Goal: Task Accomplishment & Management: Use online tool/utility

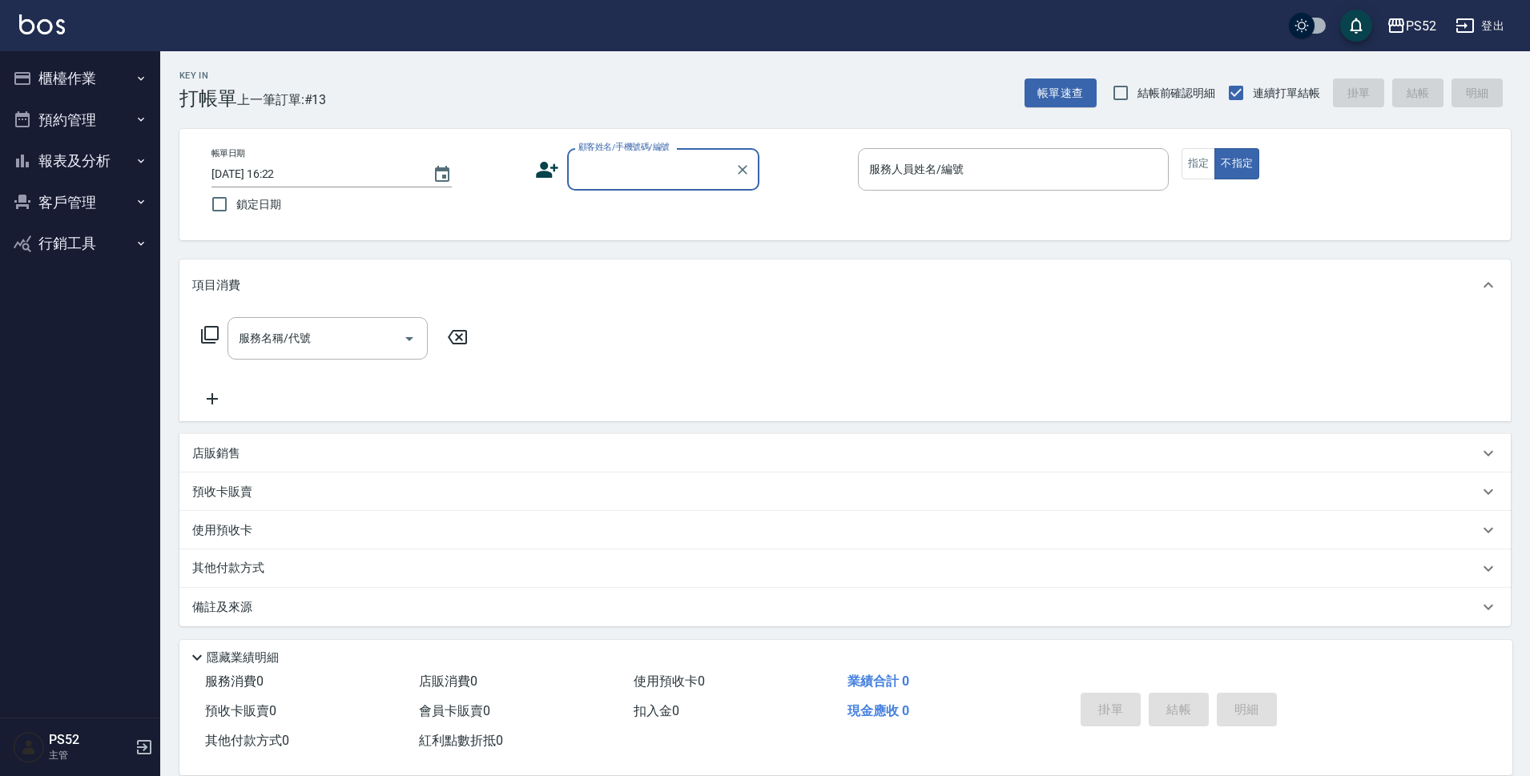
click at [95, 122] on button "預約管理" at bounding box center [79, 120] width 147 height 42
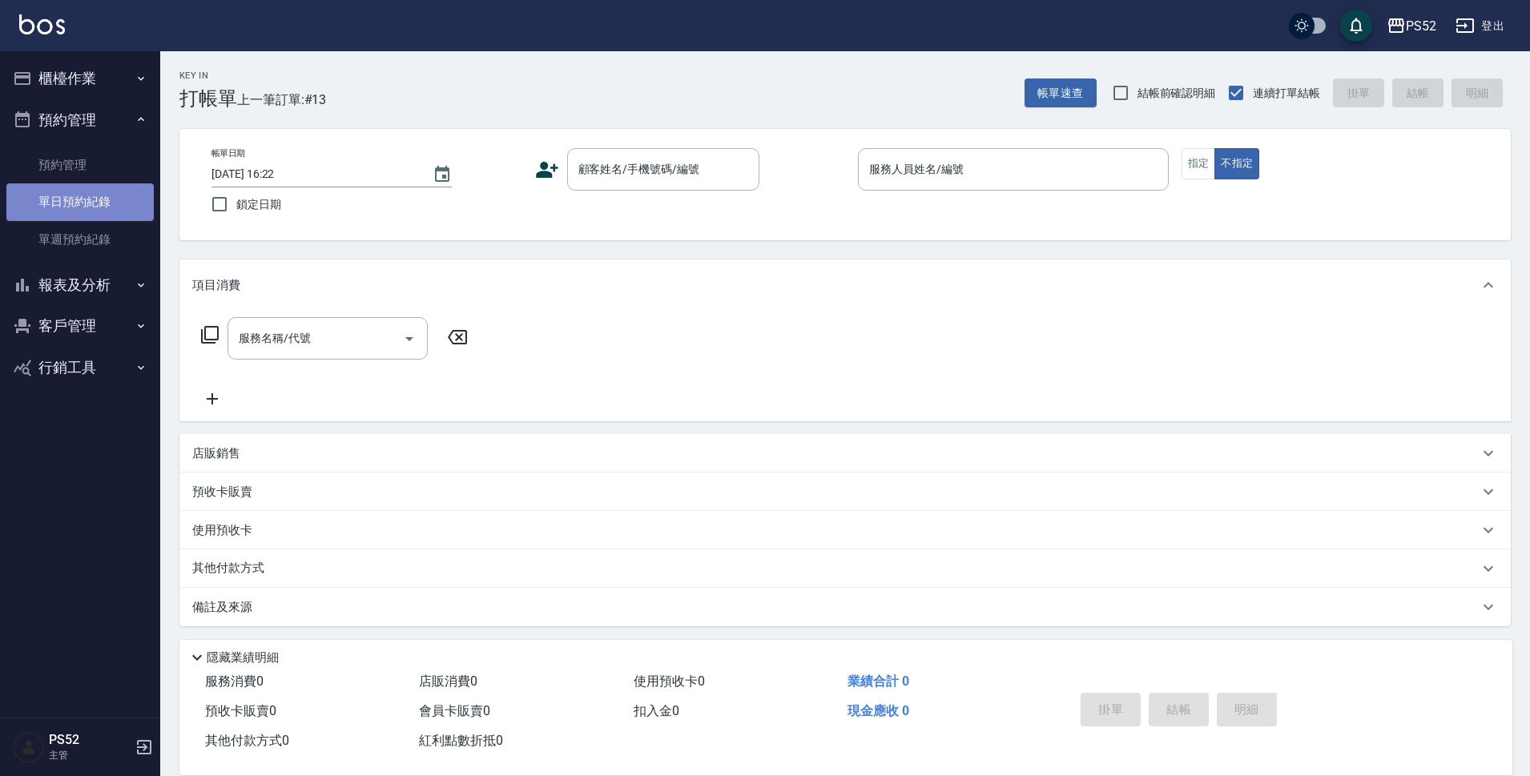
click at [84, 187] on link "單日預約紀錄" at bounding box center [79, 201] width 147 height 37
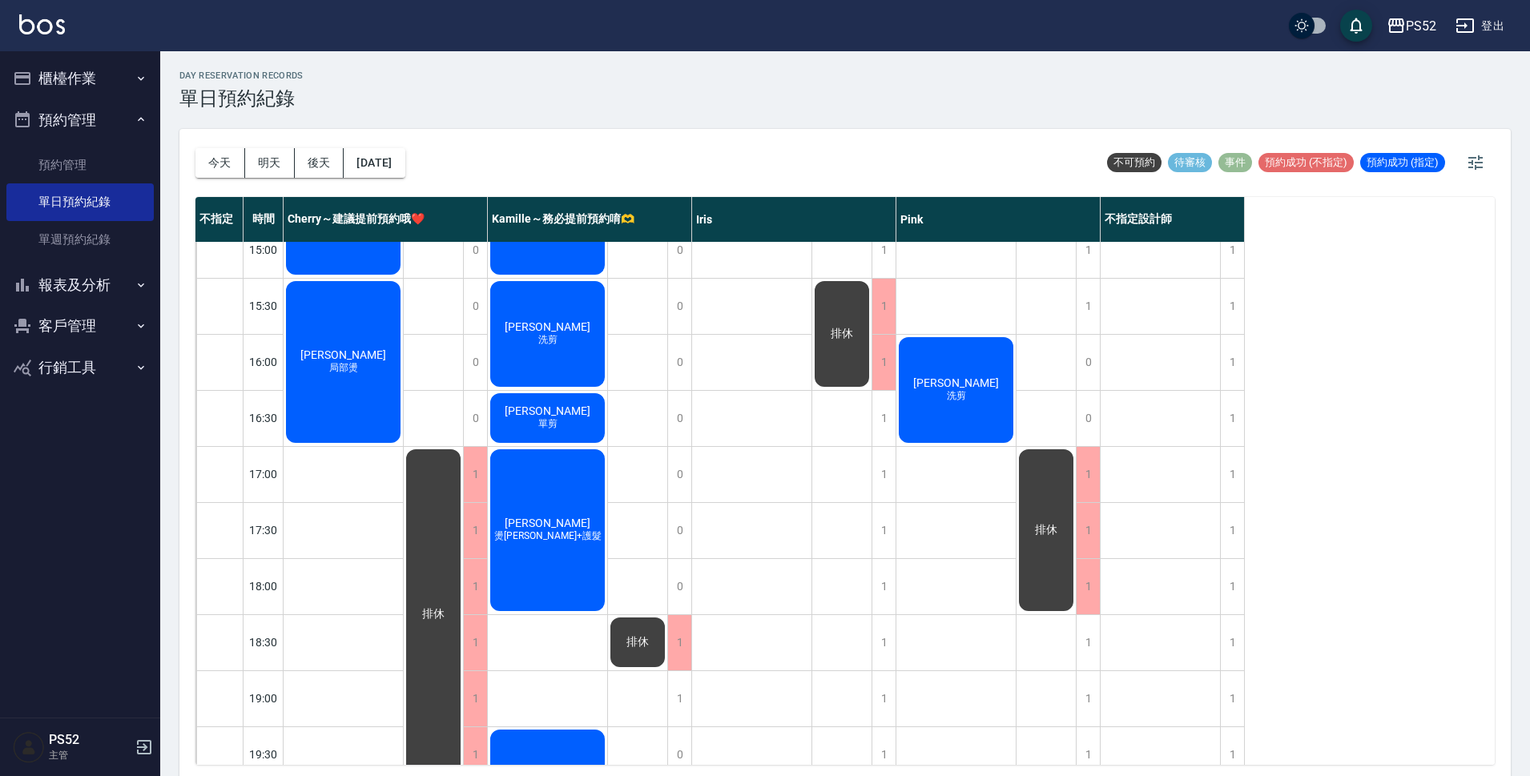
scroll to position [613, 0]
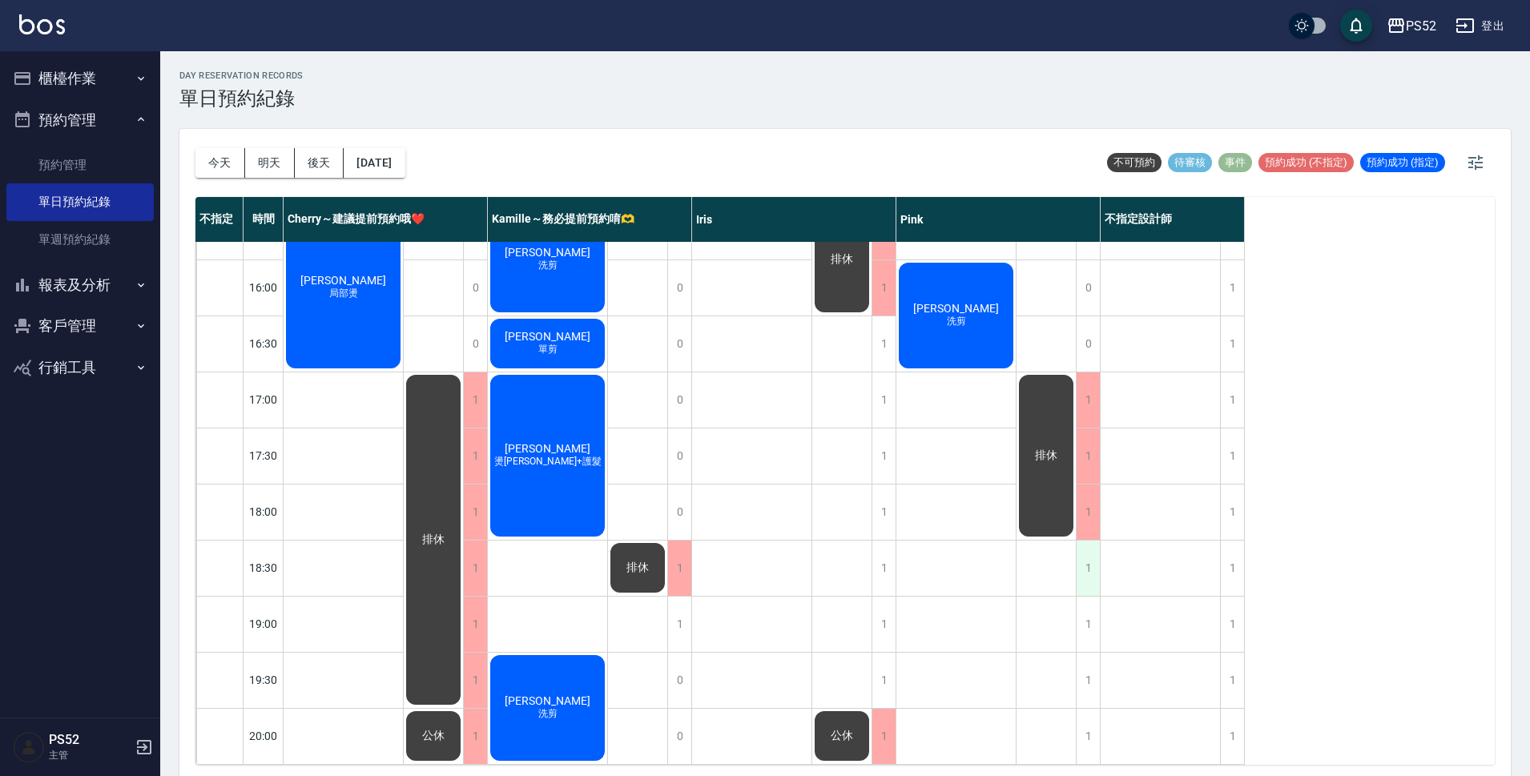
click at [1093, 560] on div "1" at bounding box center [1088, 568] width 24 height 55
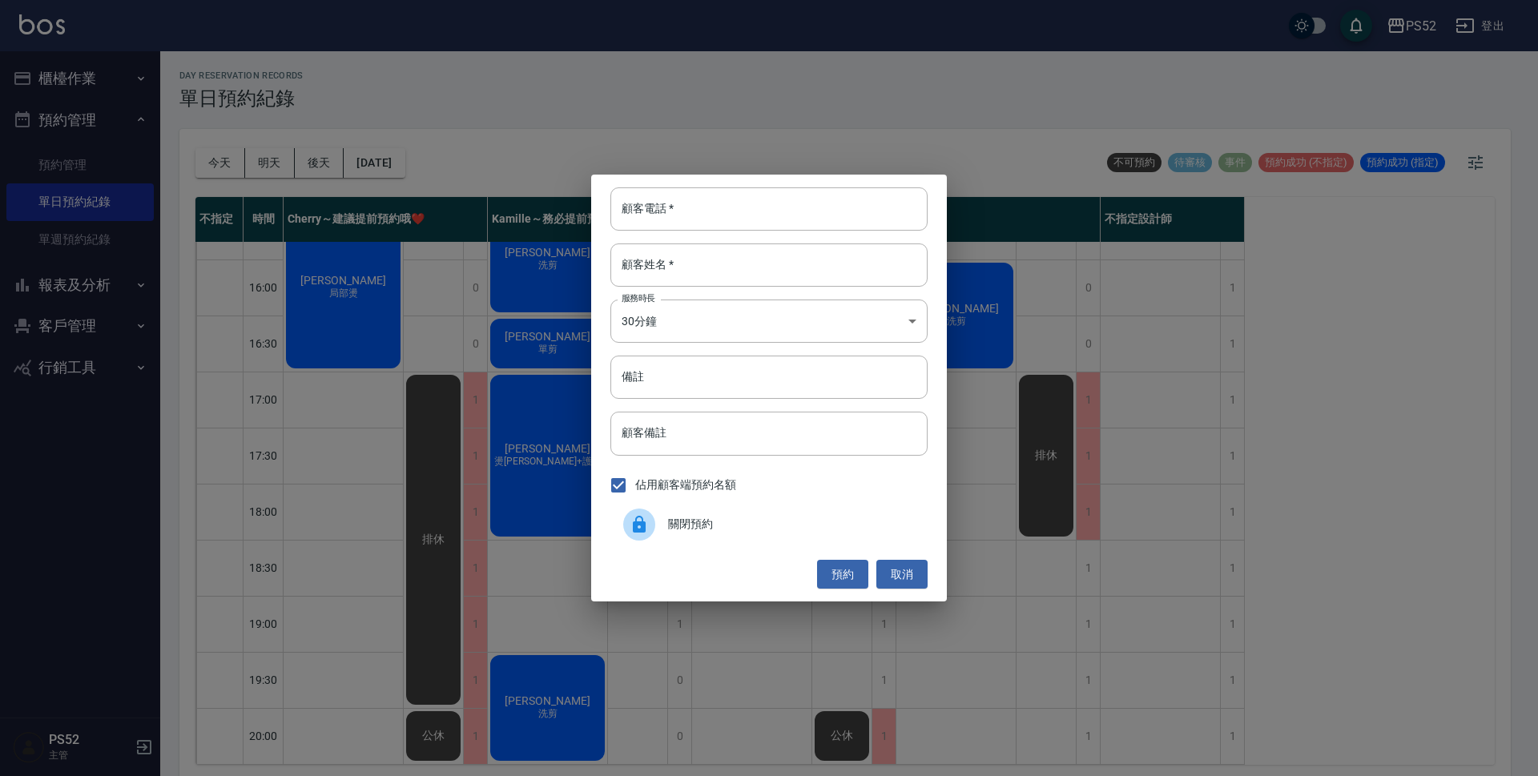
click at [686, 510] on div "關閉預約" at bounding box center [768, 524] width 317 height 45
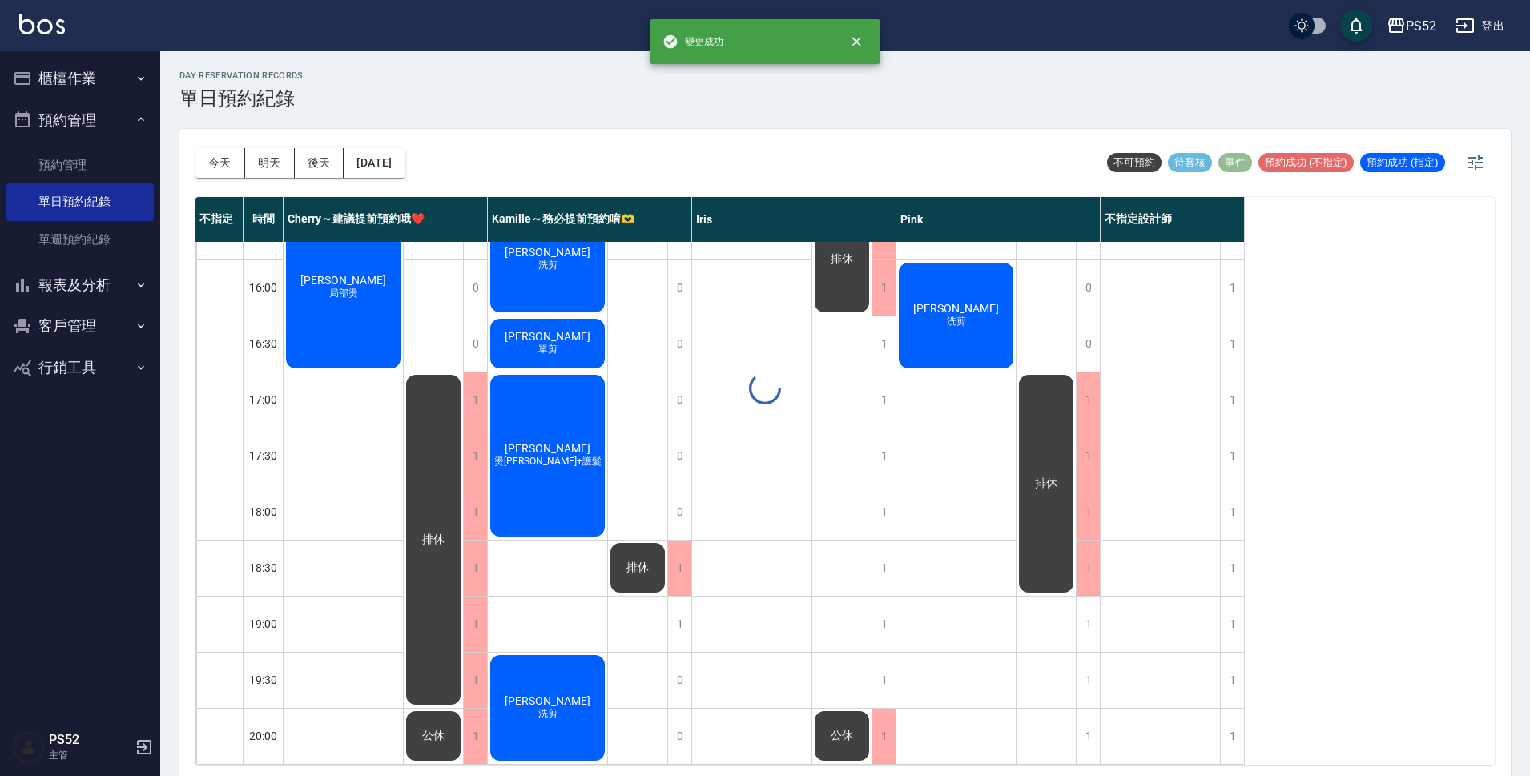
click at [1082, 608] on div "1" at bounding box center [1088, 624] width 24 height 55
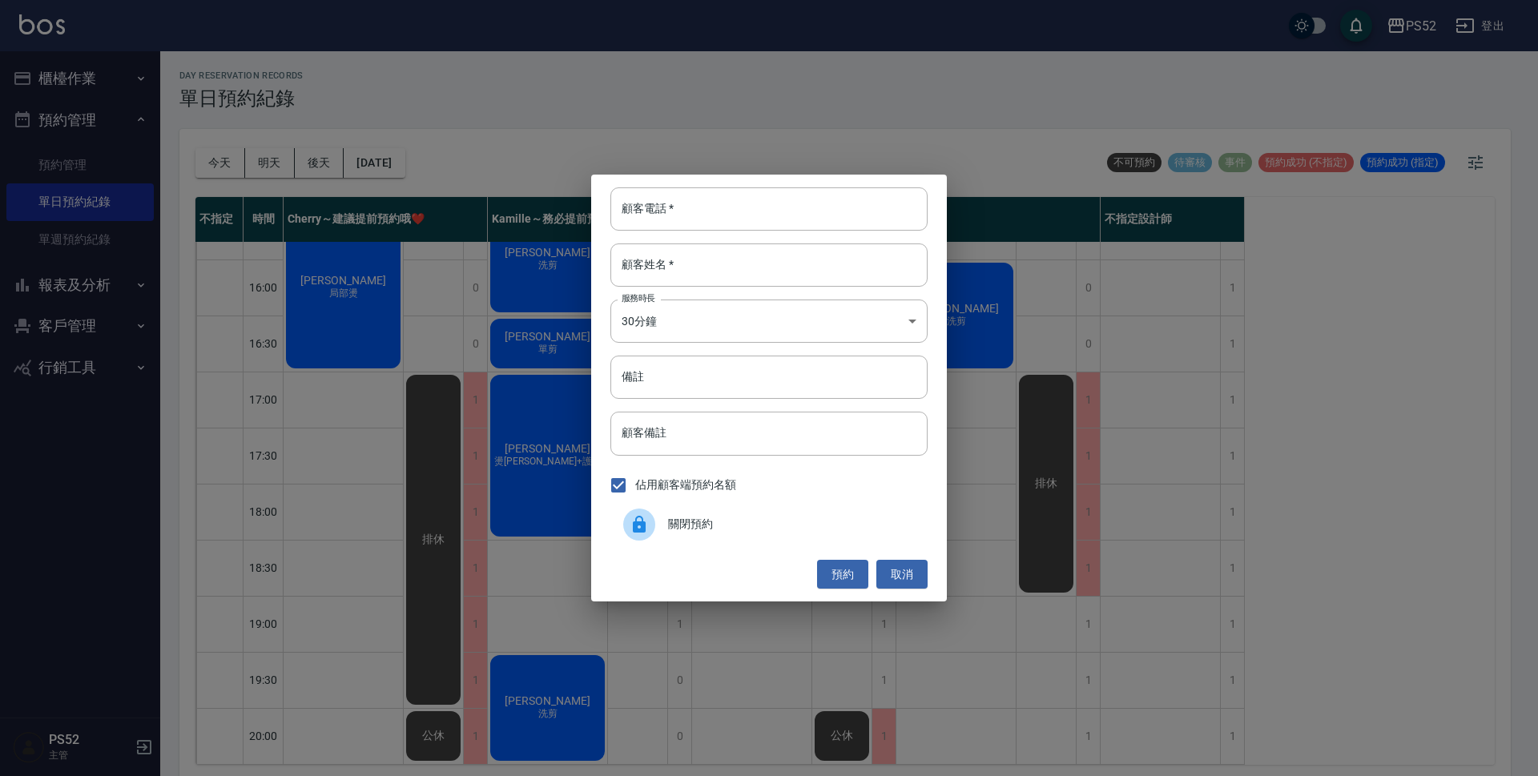
click at [719, 518] on span "關閉預約" at bounding box center [791, 524] width 247 height 17
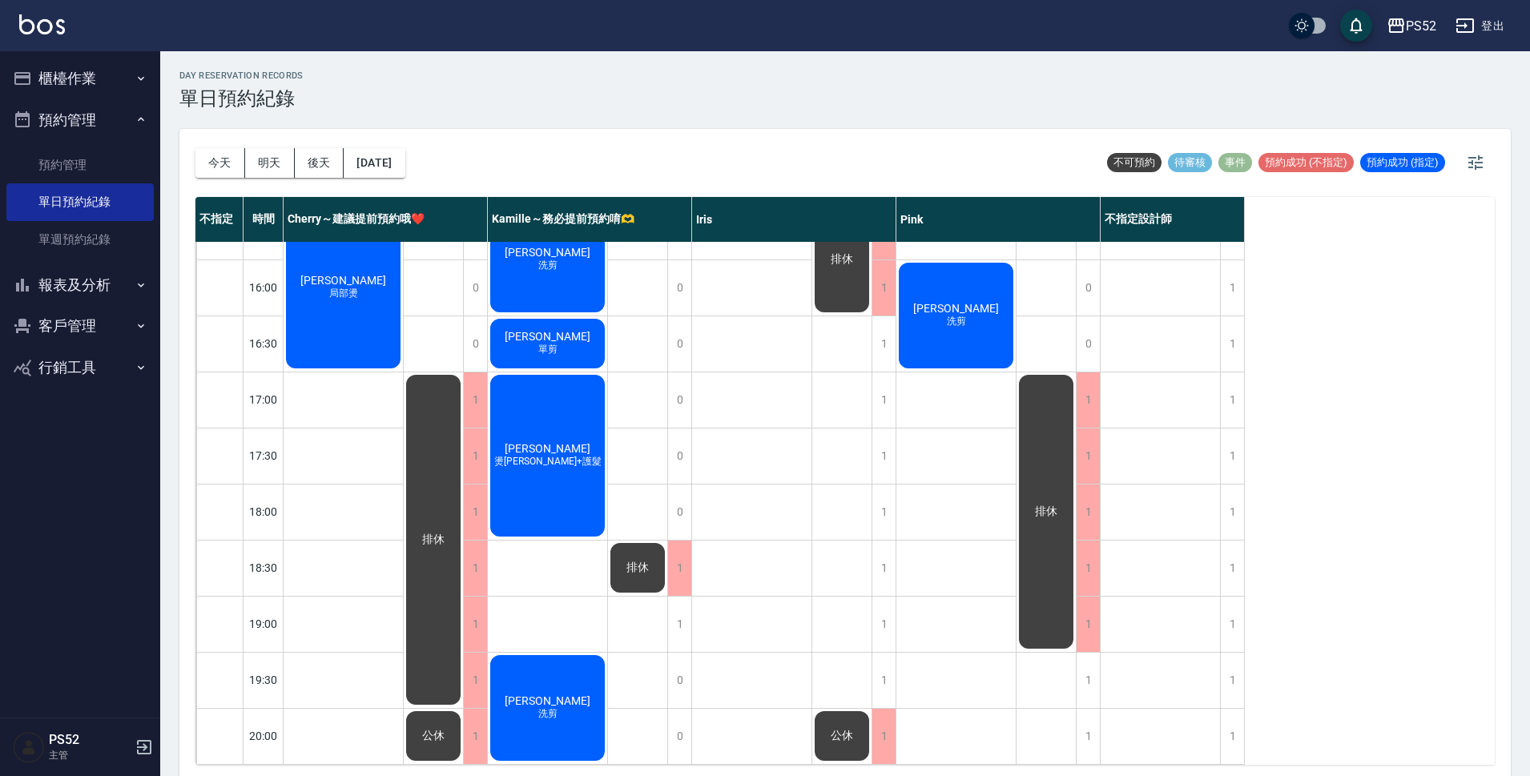
click at [80, 75] on button "櫃檯作業" at bounding box center [79, 79] width 147 height 42
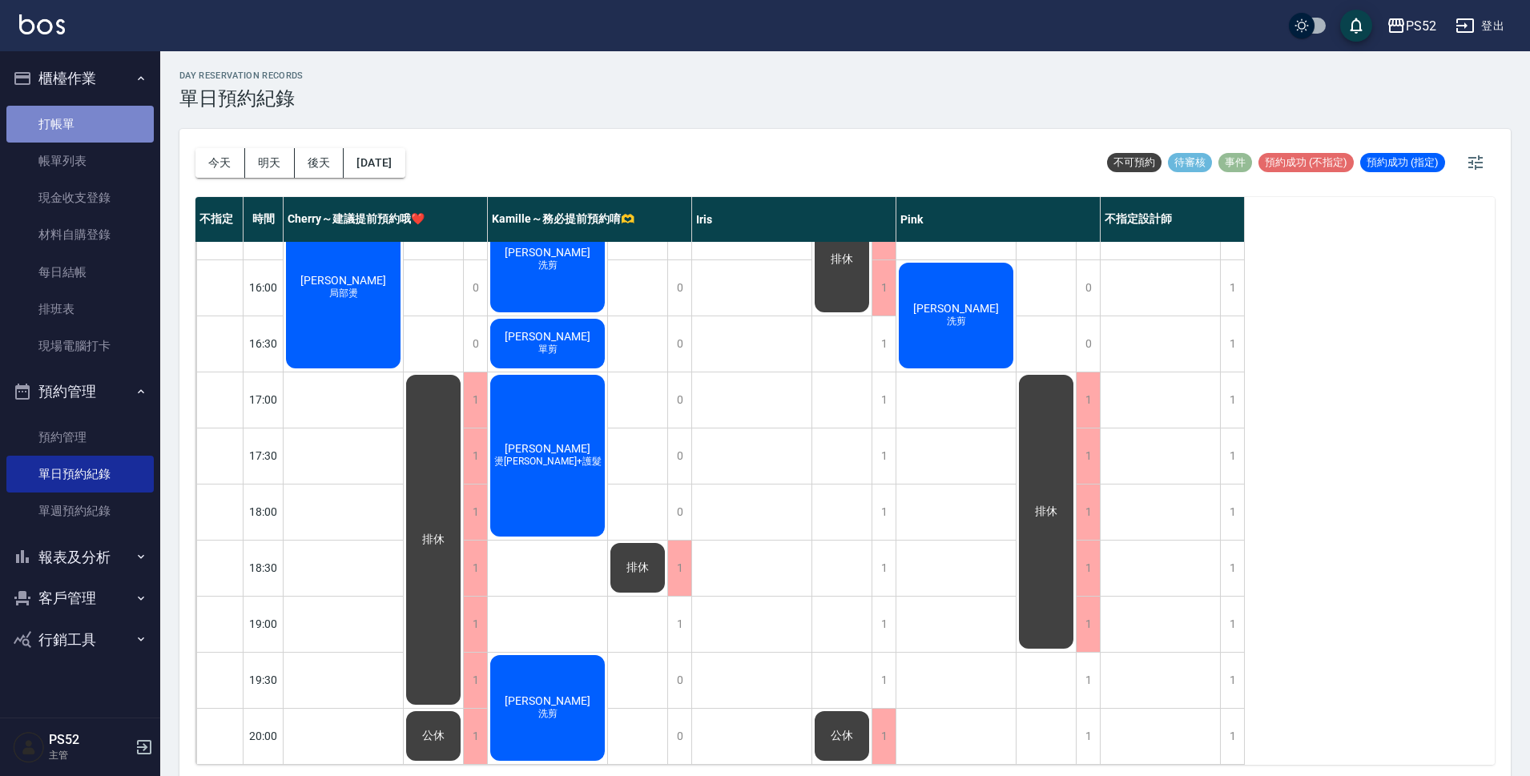
click at [82, 124] on link "打帳單" at bounding box center [79, 124] width 147 height 37
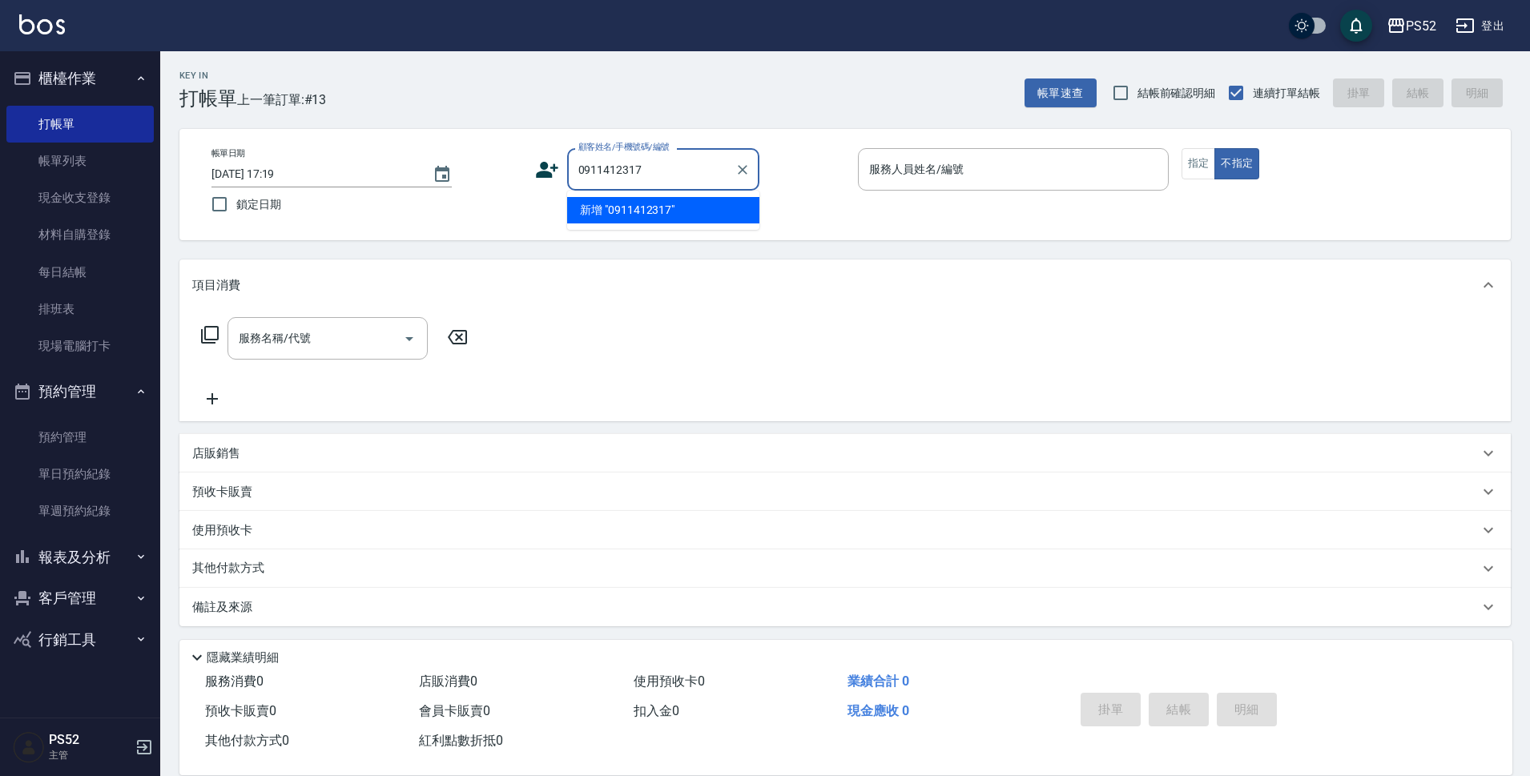
type input "0911412317"
click at [555, 169] on icon at bounding box center [547, 170] width 24 height 24
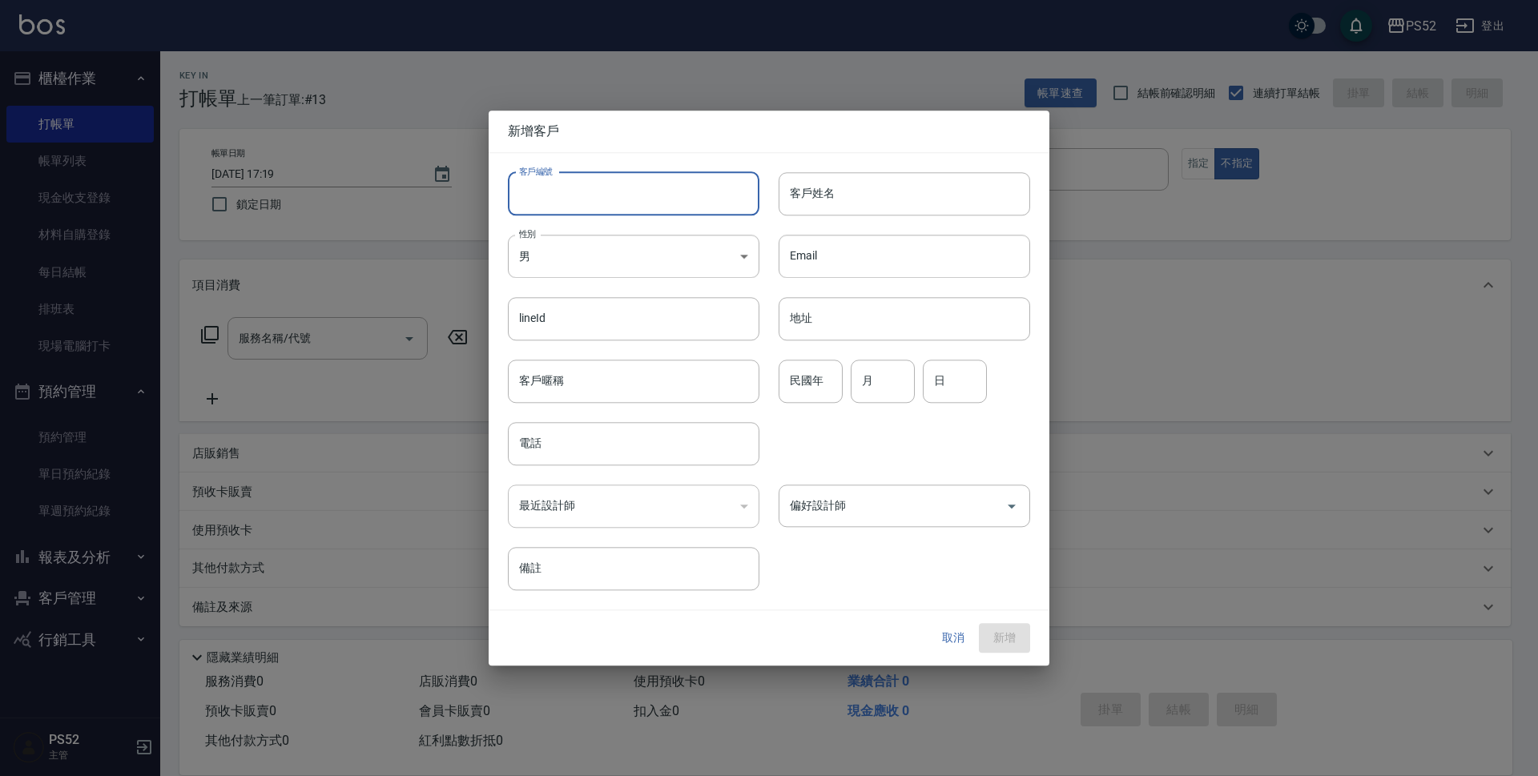
click at [598, 191] on input "客戶編號" at bounding box center [634, 193] width 252 height 43
type input "B0911412317"
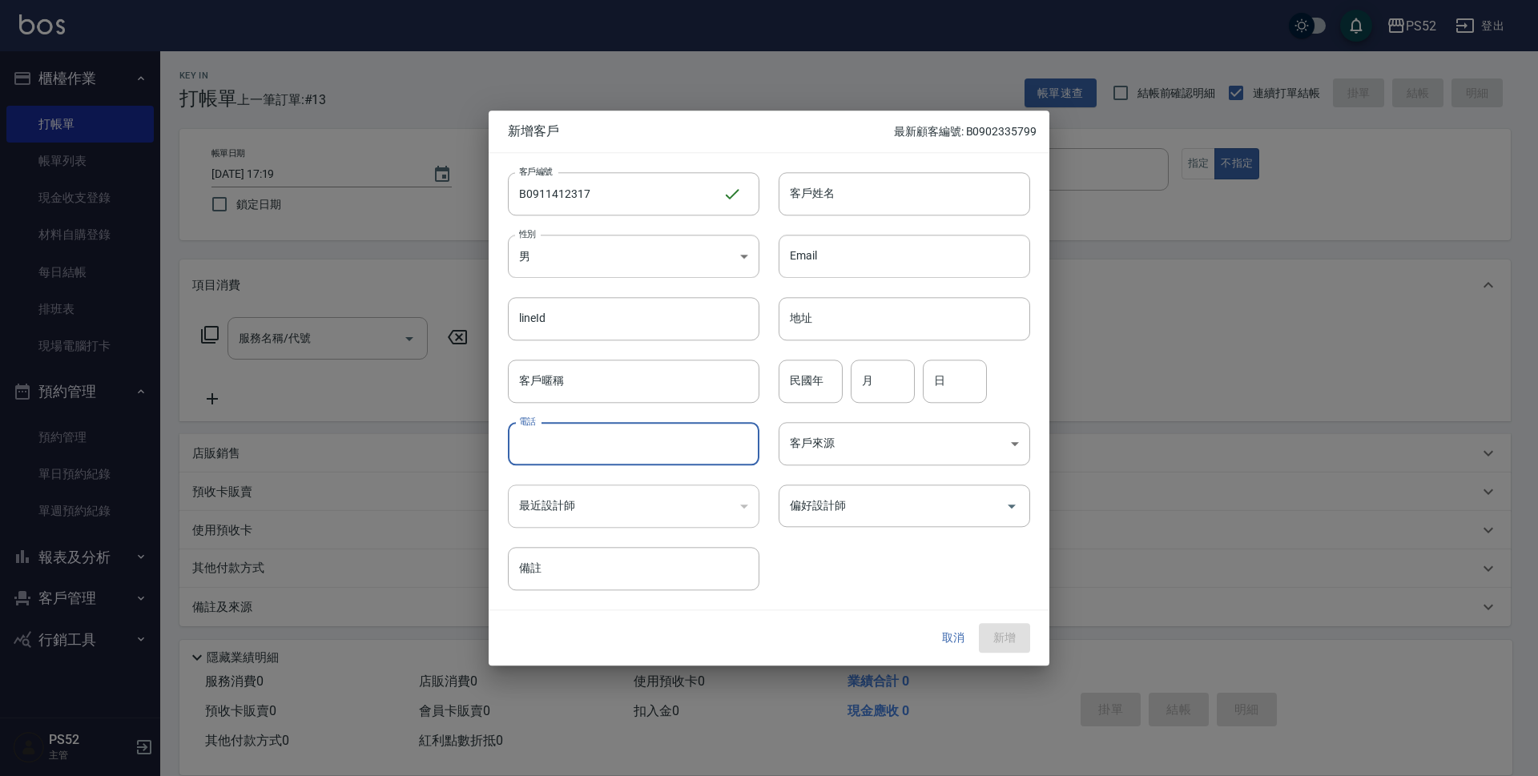
click at [596, 454] on input "電話" at bounding box center [634, 443] width 252 height 43
type input "0911412317"
click at [887, 380] on input "月" at bounding box center [883, 381] width 64 height 43
type input "3"
type input "5"
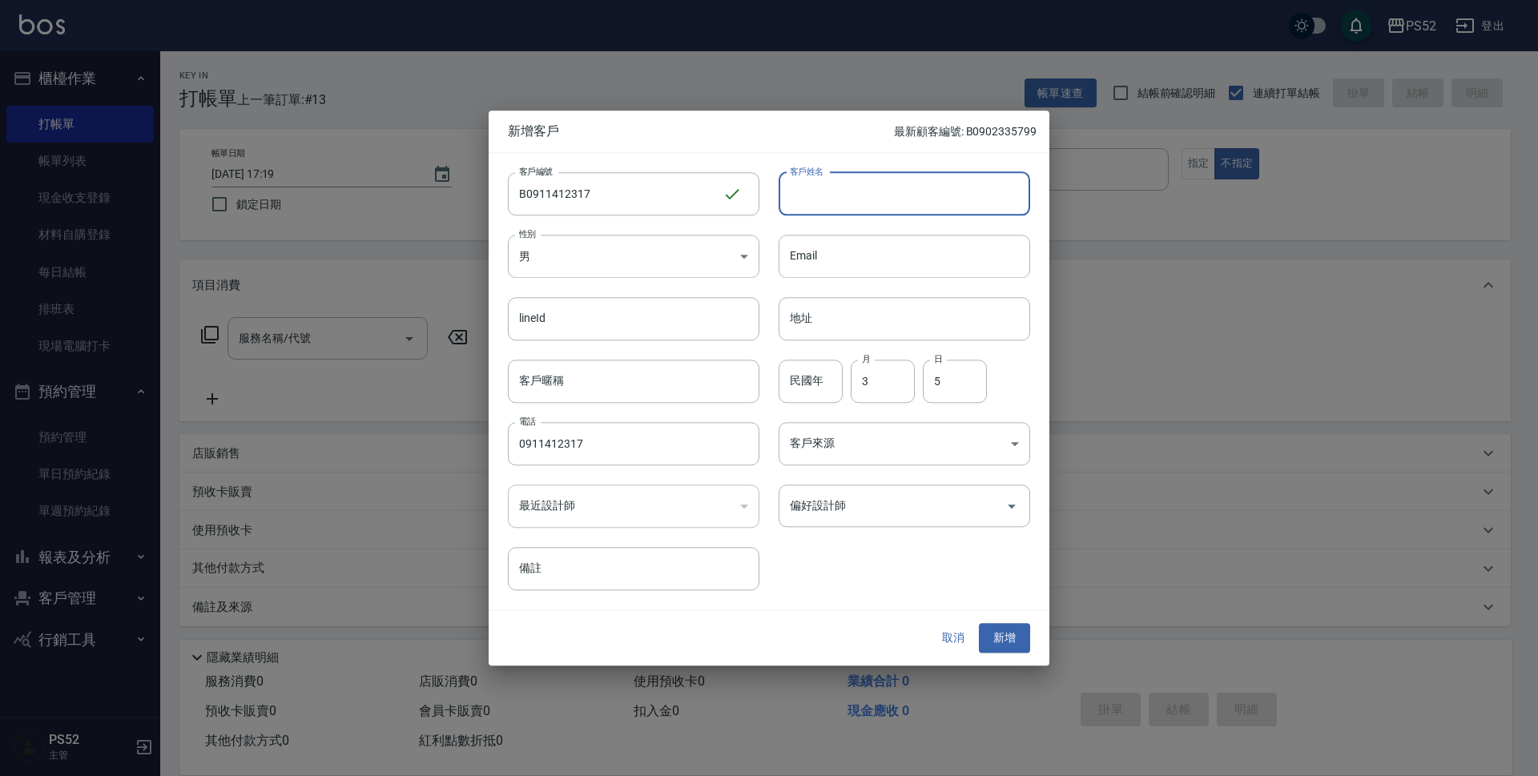
click at [917, 187] on input "客戶姓名" at bounding box center [905, 193] width 252 height 43
type input "[PERSON_NAME]"
click at [1000, 635] on button "新增" at bounding box center [1004, 639] width 51 height 30
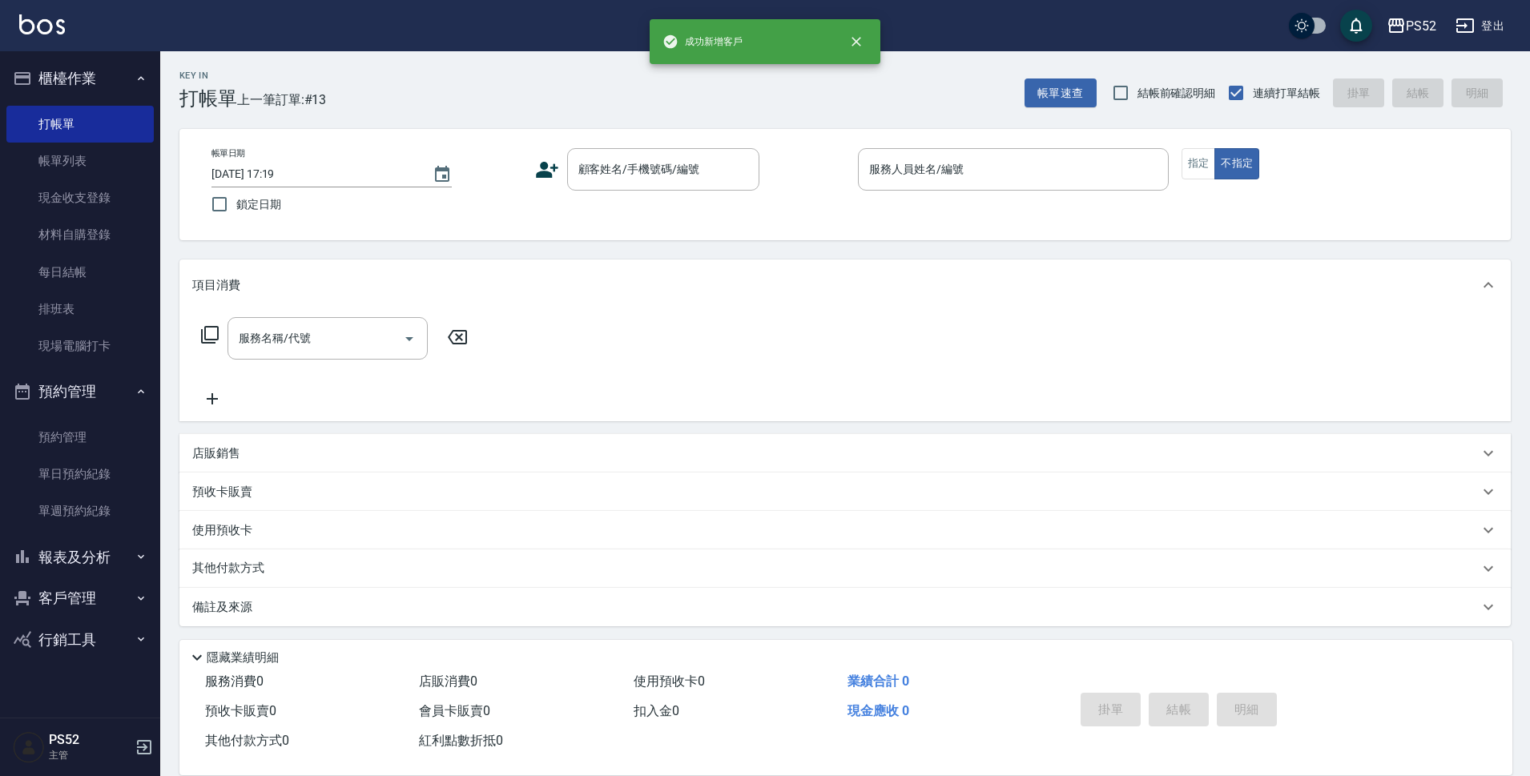
click at [601, 192] on div "帳單日期 [DATE] 17:19 鎖定日期 顧客姓名/手機號碼/編號 顧客姓名/手機號碼/編號 服務人員姓名/編號 服務人員姓名/編號 指定 不指定" at bounding box center [845, 184] width 1293 height 73
click at [623, 163] on input "顧客姓名/手機號碼/編號" at bounding box center [651, 169] width 154 height 28
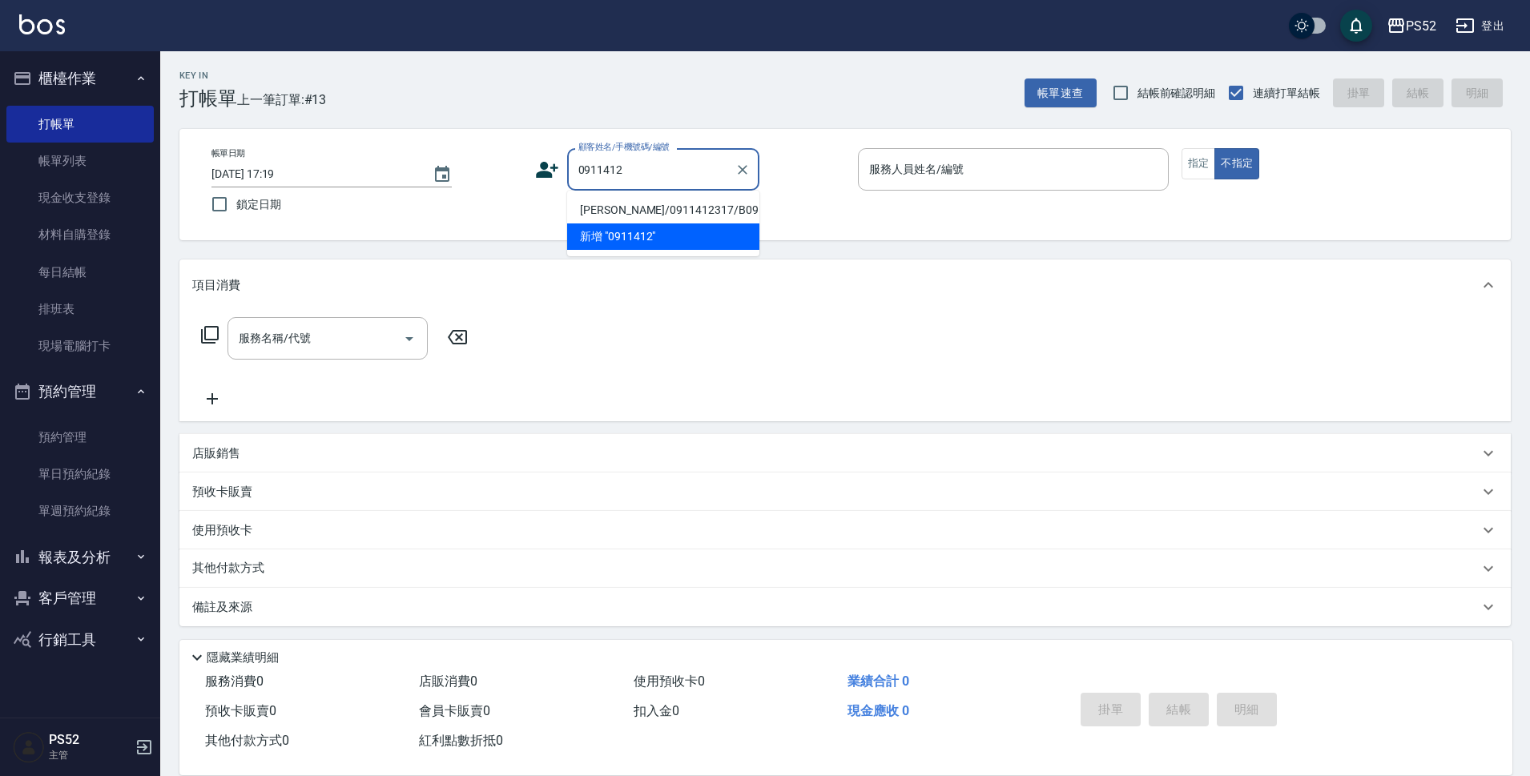
click at [610, 215] on li "[PERSON_NAME]/0911412317/B0911412317" at bounding box center [663, 210] width 192 height 26
type input "[PERSON_NAME]/0911412317/B0911412317"
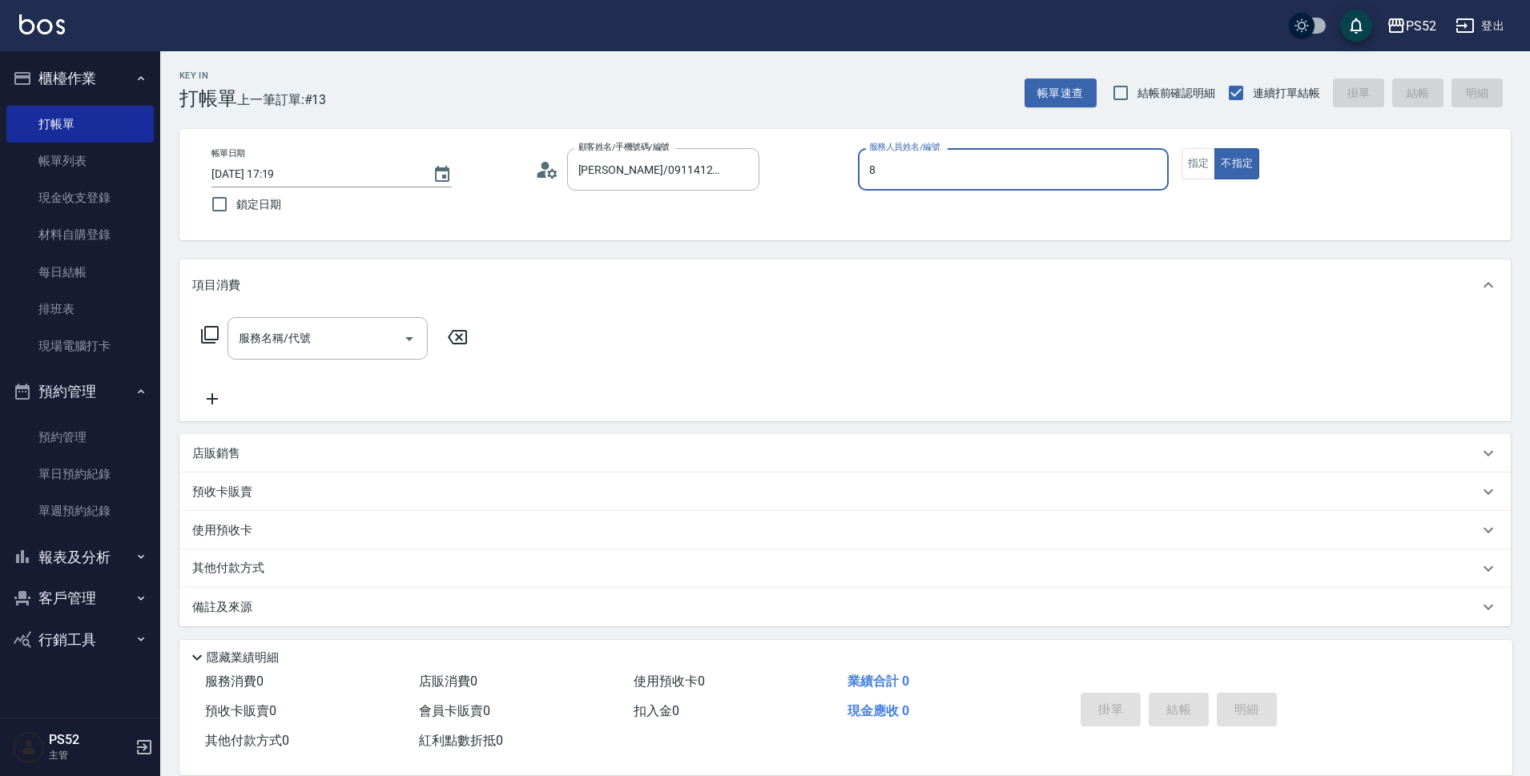
type input "Pink-8"
type button "false"
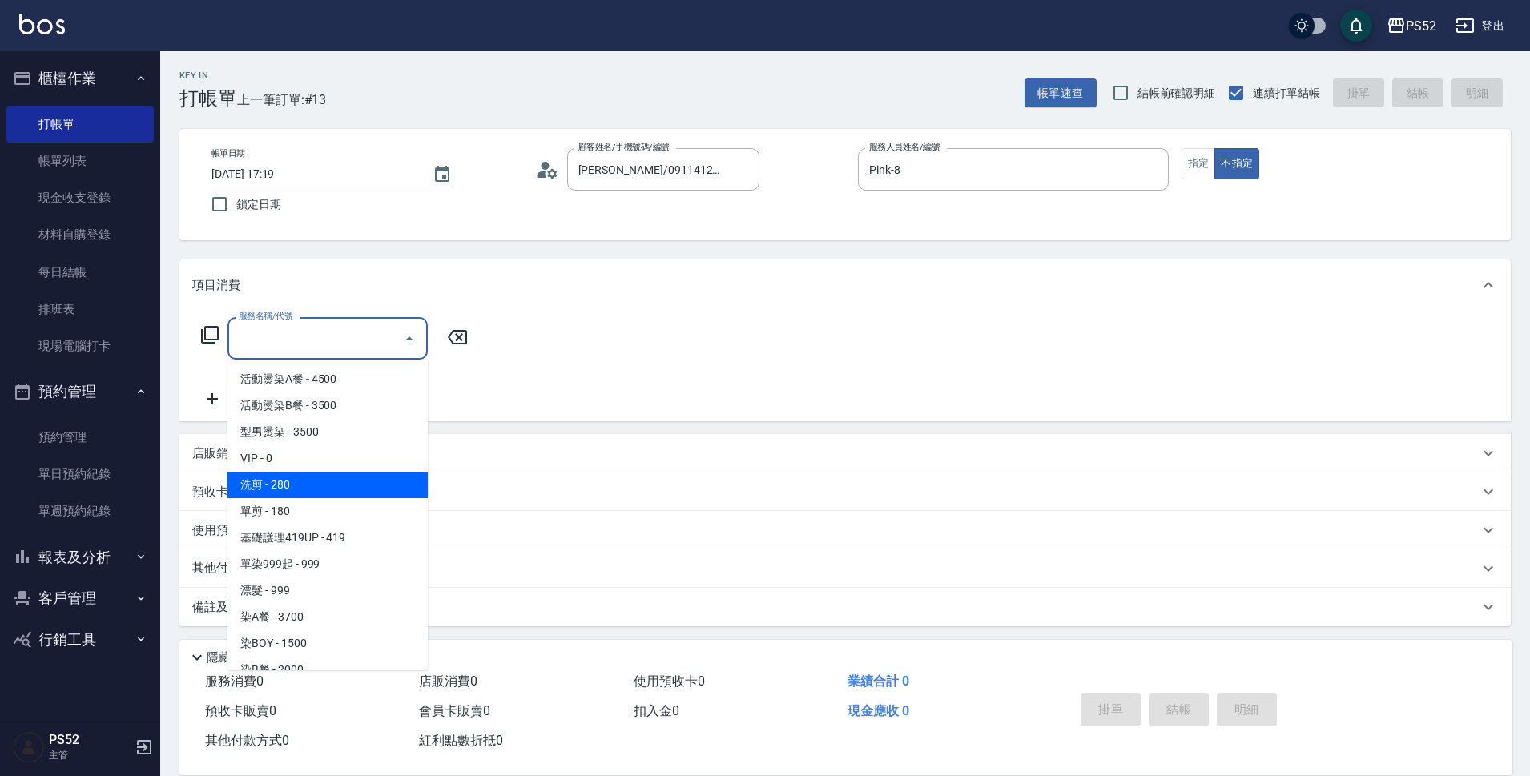
type input "洗剪(C1)"
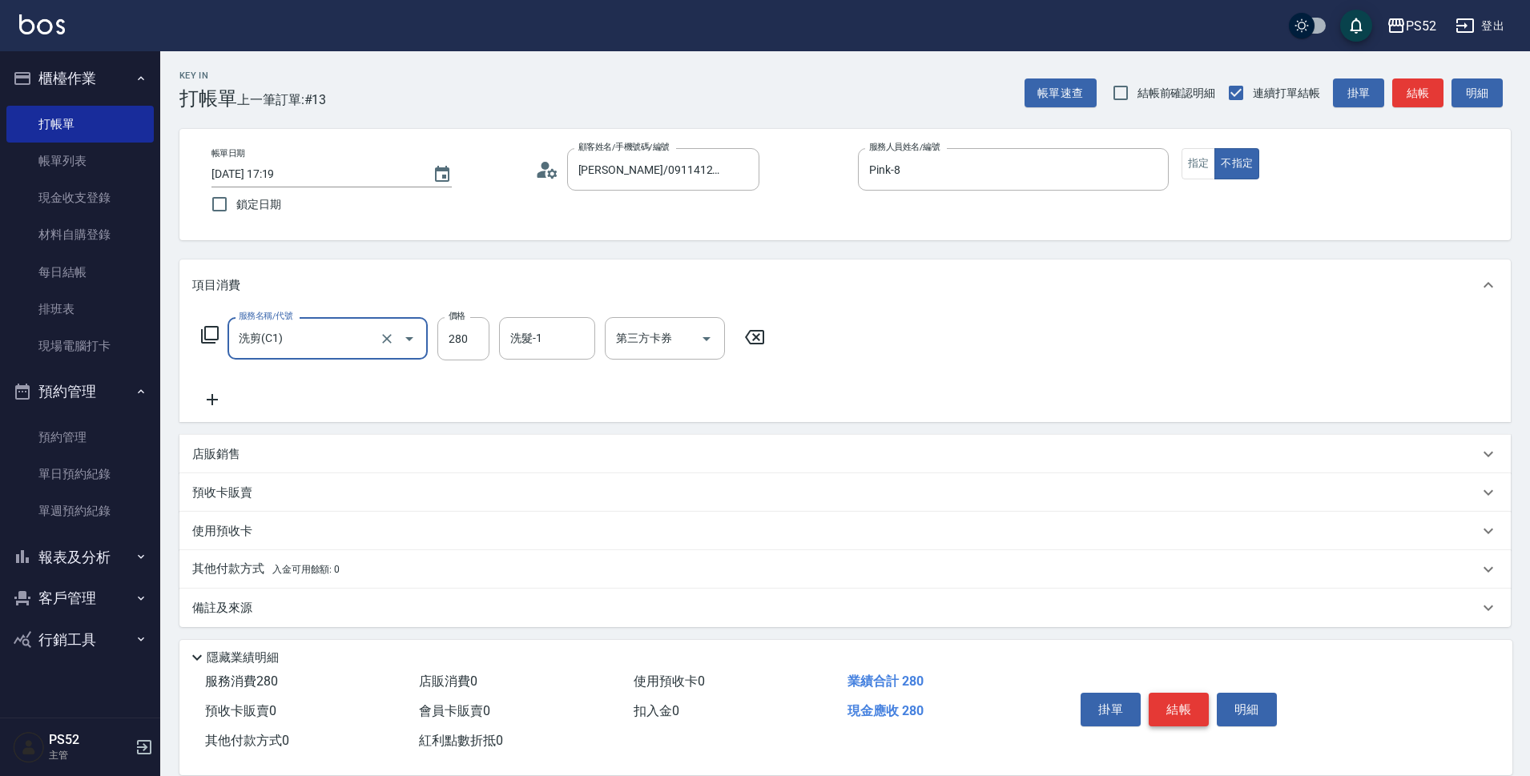
click at [1158, 707] on button "結帳" at bounding box center [1179, 710] width 60 height 34
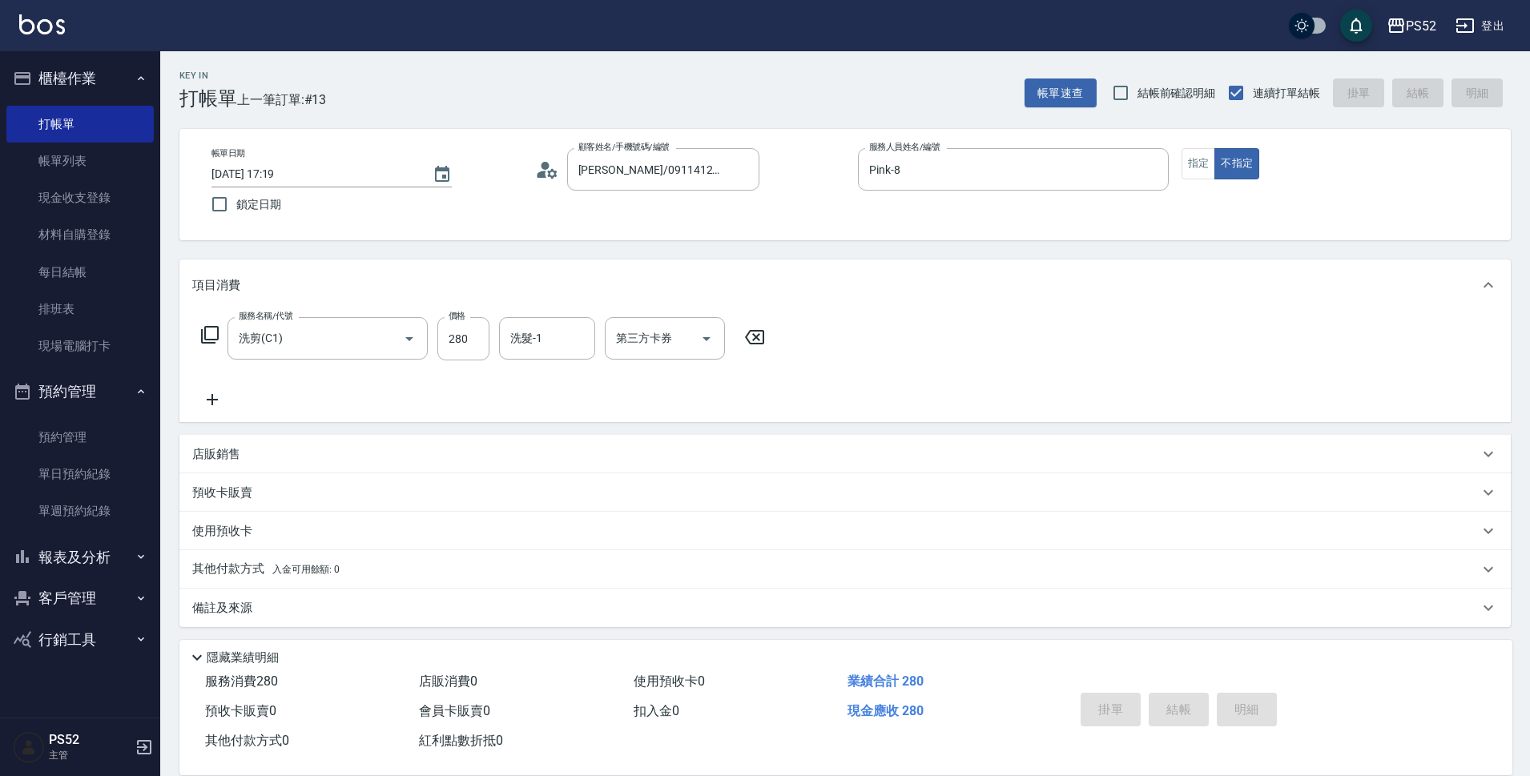
type input "[DATE] 17:20"
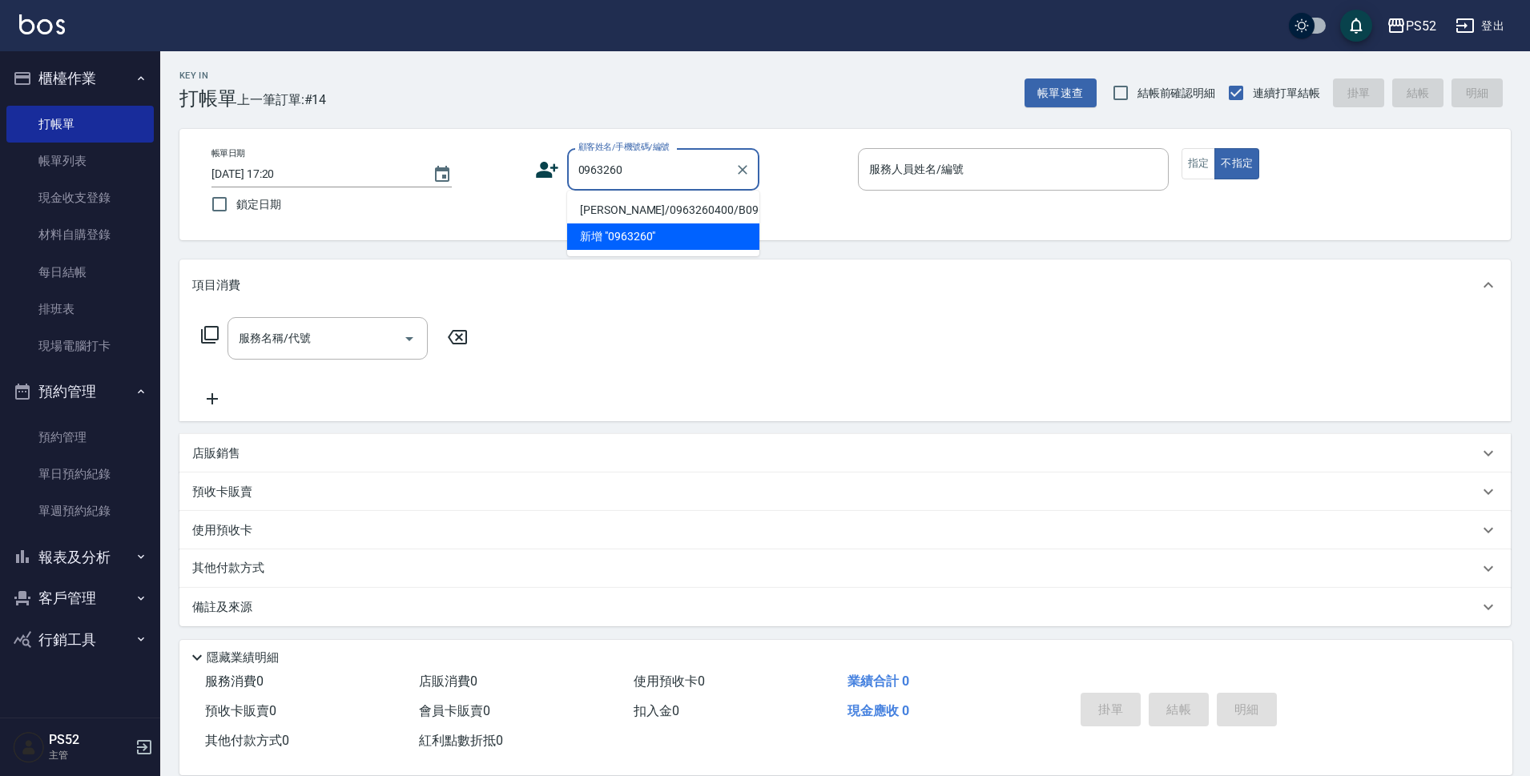
drag, startPoint x: 675, startPoint y: 224, endPoint x: 711, endPoint y: 308, distance: 90.8
click at [711, 308] on body "PS52 登出 櫃檯作業 打帳單 帳單列表 現金收支登錄 材料自購登錄 每日結帳 排班表 現場電腦打卡 預約管理 預約管理 單日預約紀錄 單週預約紀錄 報表及…" at bounding box center [765, 390] width 1530 height 780
type input "0963260124"
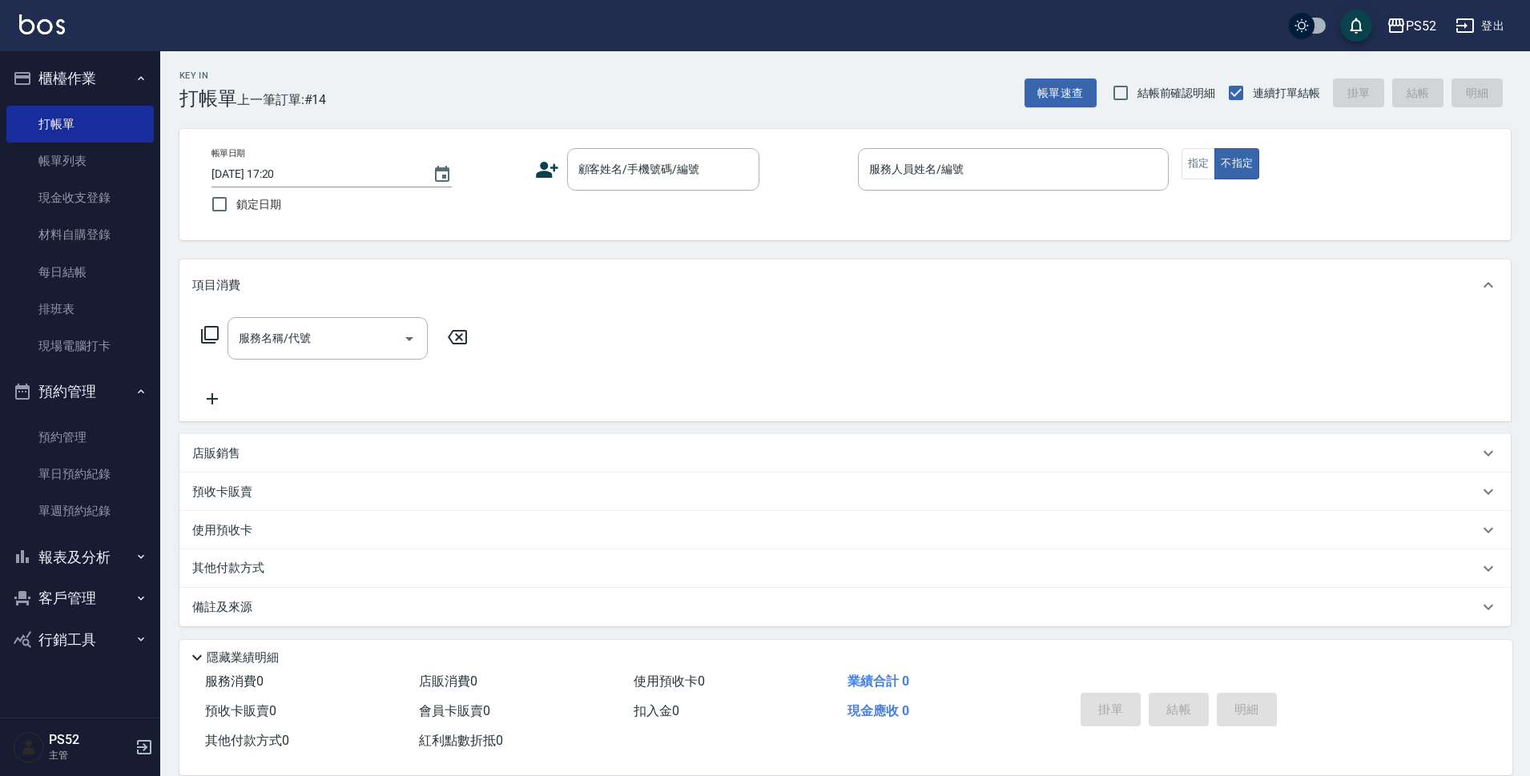
click at [547, 171] on icon at bounding box center [547, 170] width 24 height 24
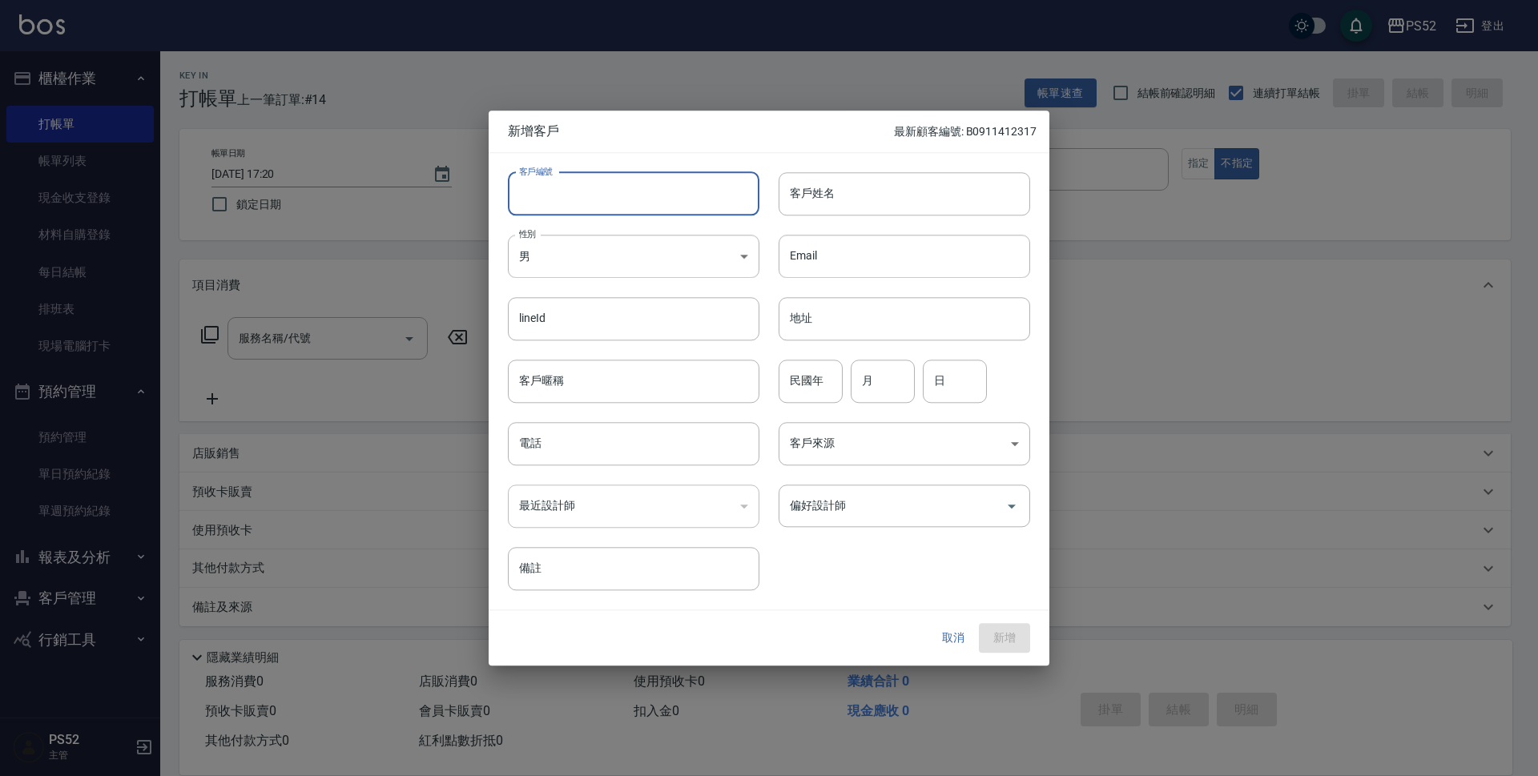
click at [590, 175] on input "客戶編號" at bounding box center [634, 193] width 252 height 43
click at [597, 183] on input "客戶編號" at bounding box center [634, 193] width 252 height 43
paste input "0963260124"
type input "B0963260124"
click at [560, 264] on body "PS52 登出 櫃檯作業 打帳單 帳單列表 現金收支登錄 材料自購登錄 每日結帳 排班表 現場電腦打卡 預約管理 預約管理 單日預約紀錄 單週預約紀錄 報表及…" at bounding box center [769, 390] width 1538 height 780
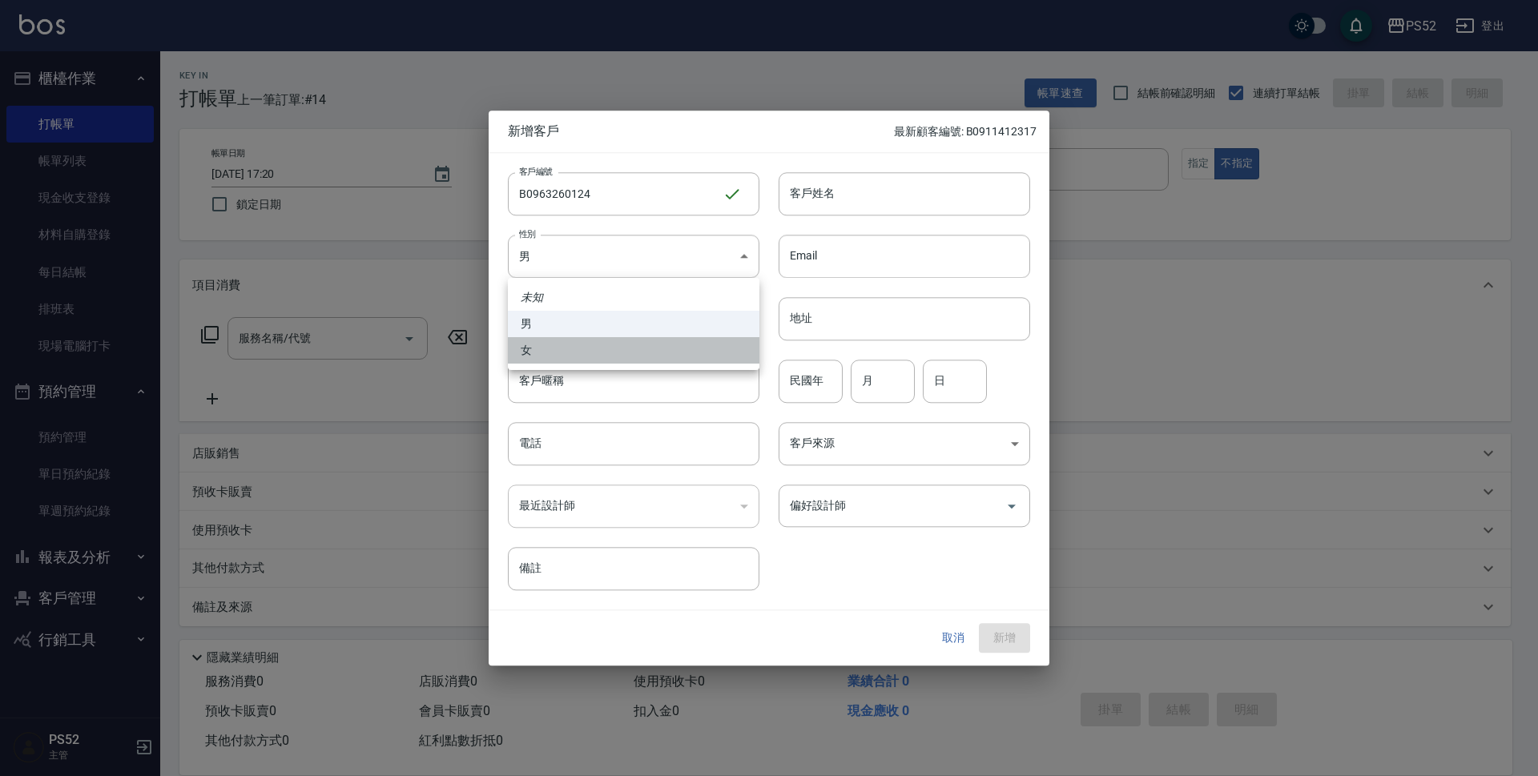
click at [546, 340] on li "女" at bounding box center [634, 350] width 252 height 26
type input "[DEMOGRAPHIC_DATA]"
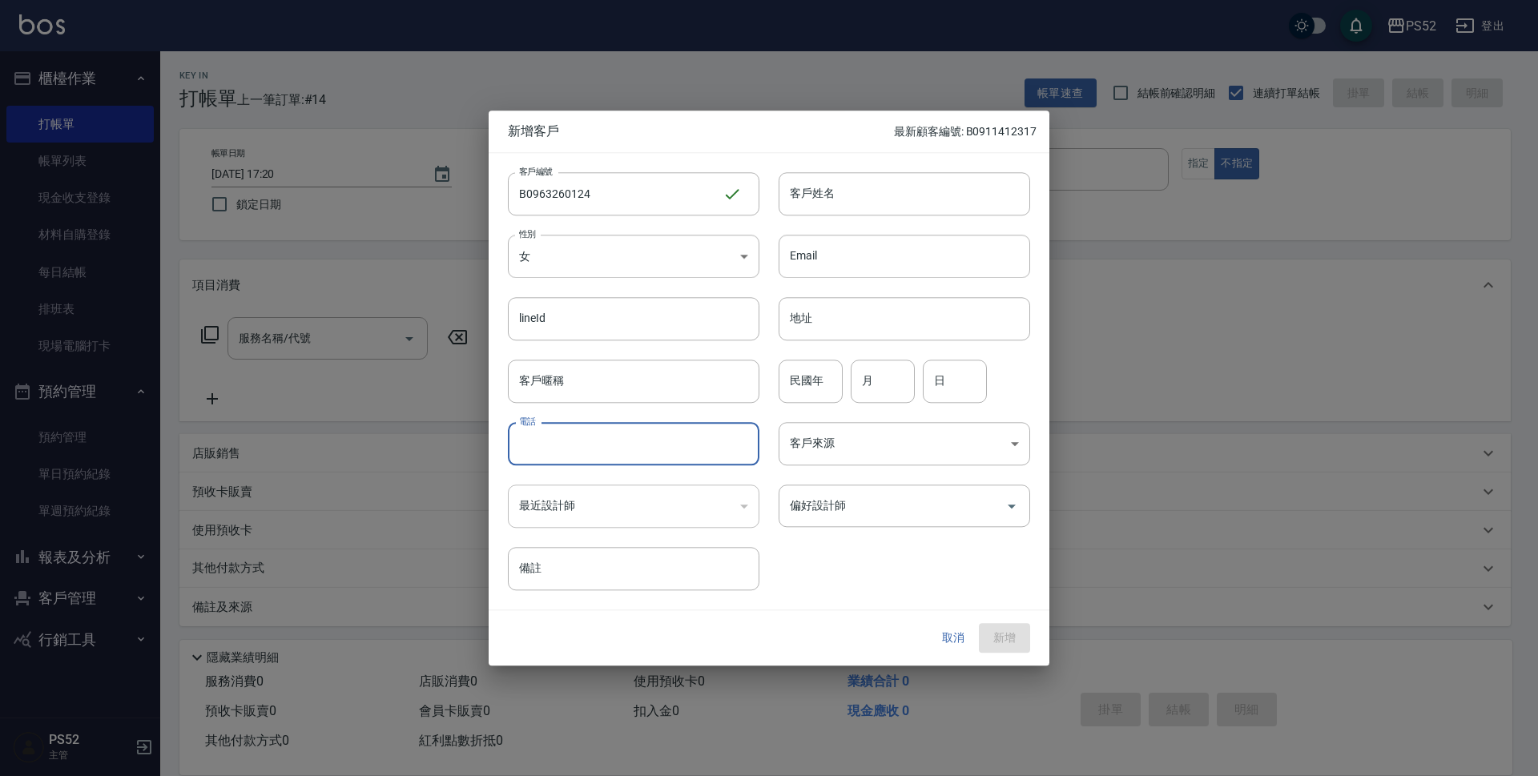
click at [566, 438] on input "電話" at bounding box center [634, 443] width 252 height 43
type input "0963260124"
click at [829, 405] on div "客戶來源 ​ 客戶來源" at bounding box center [894, 434] width 271 height 62
click at [829, 390] on input "民國年" at bounding box center [811, 381] width 64 height 43
type input "73"
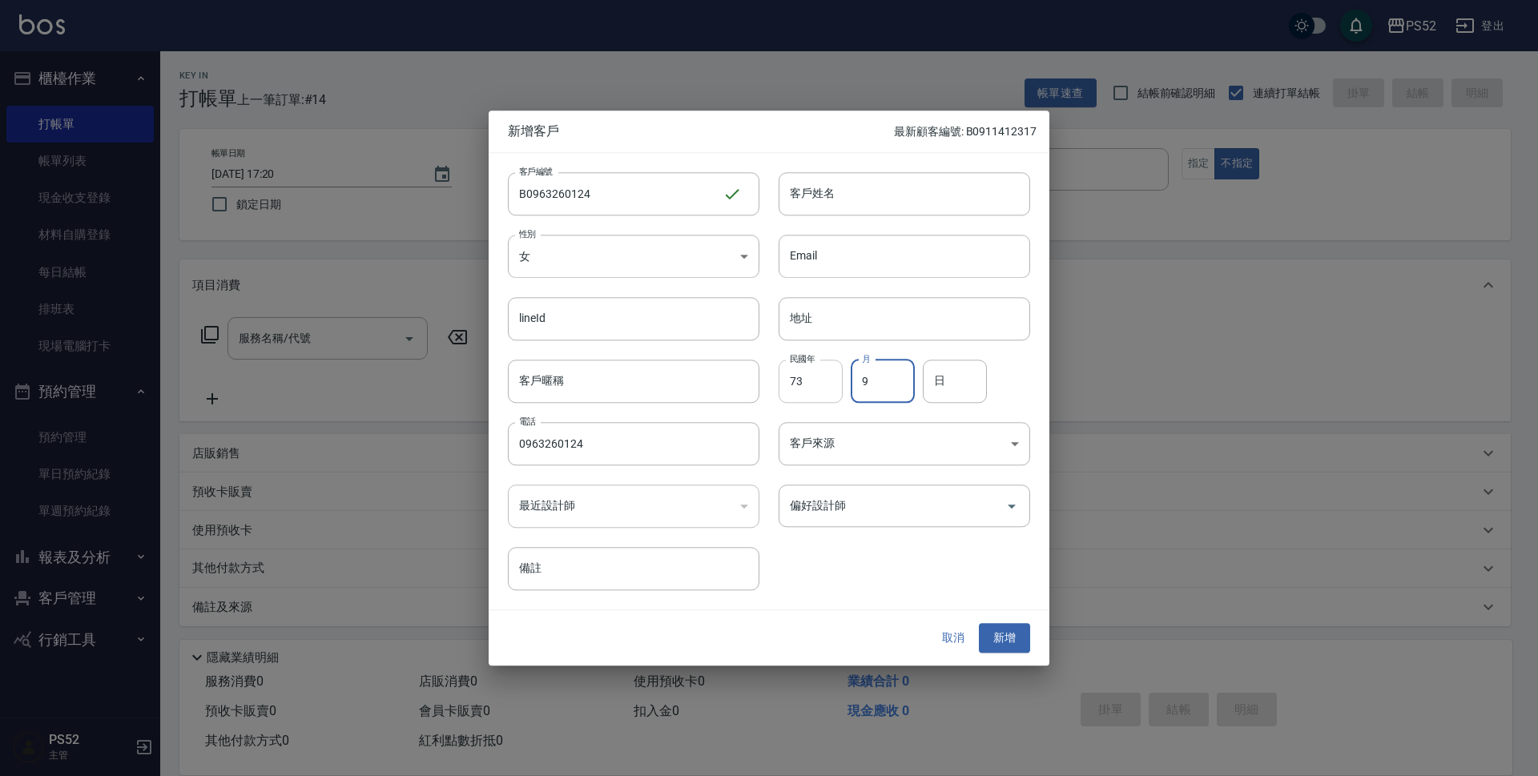
type input "9"
type input "1"
click at [860, 204] on input "客戶姓名" at bounding box center [905, 193] width 252 height 43
type input "李晏甄"
click at [1001, 631] on button "新增" at bounding box center [1004, 639] width 51 height 30
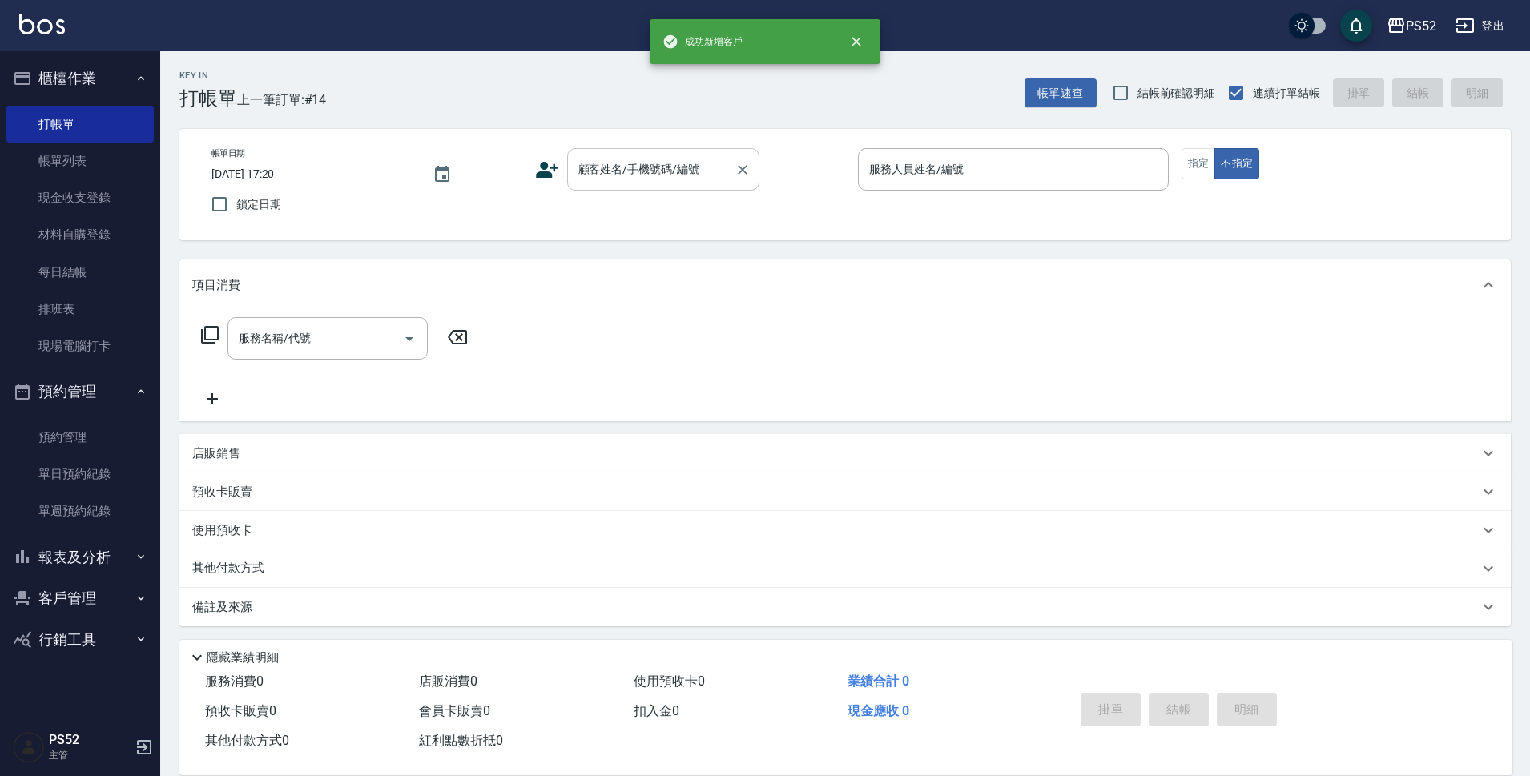
click at [693, 177] on input "顧客姓名/手機號碼/編號" at bounding box center [651, 169] width 154 height 28
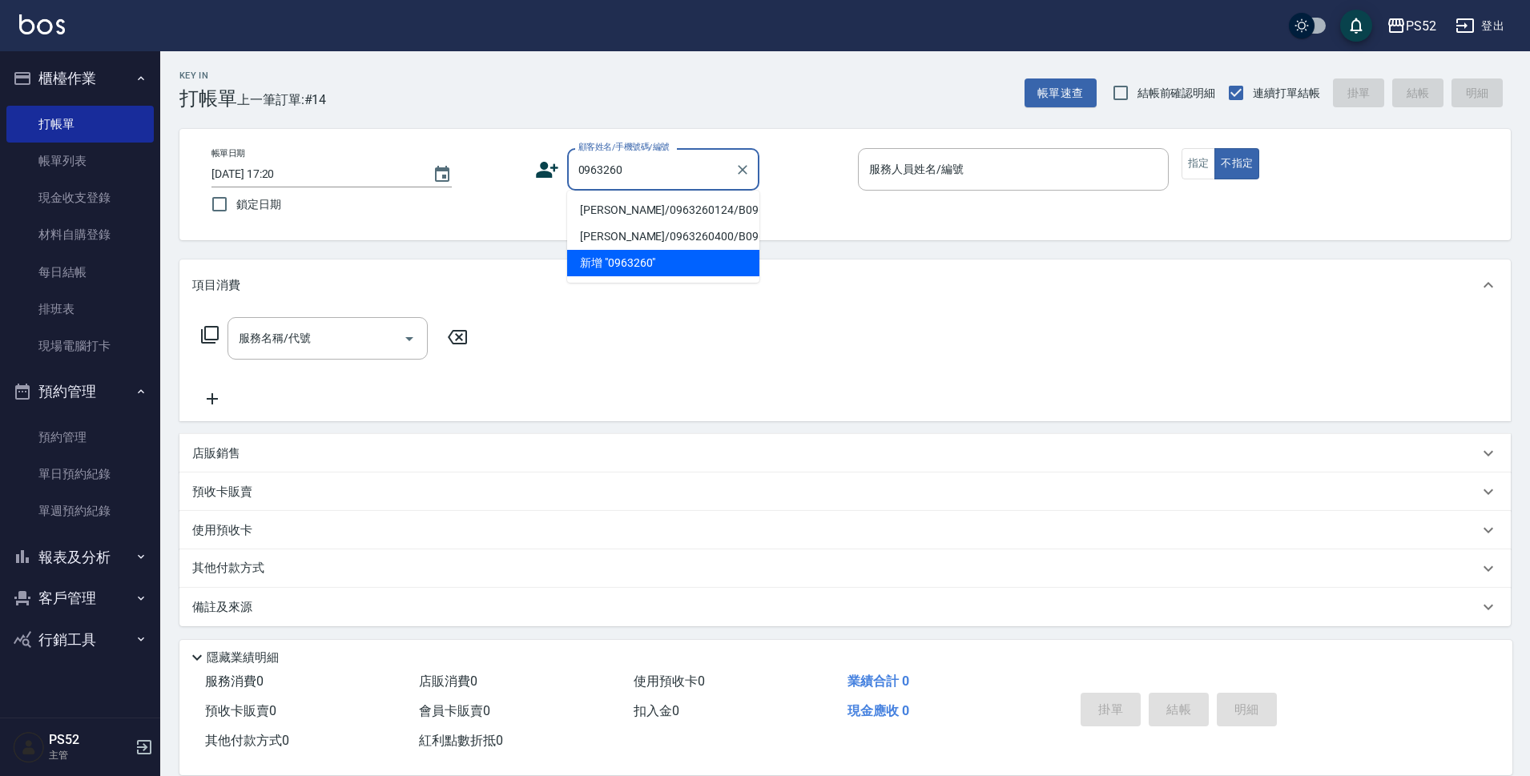
click at [650, 222] on li "[PERSON_NAME]/0963260124/B0963260124" at bounding box center [663, 210] width 192 height 26
type input "[PERSON_NAME]/0963260124/B0963260124"
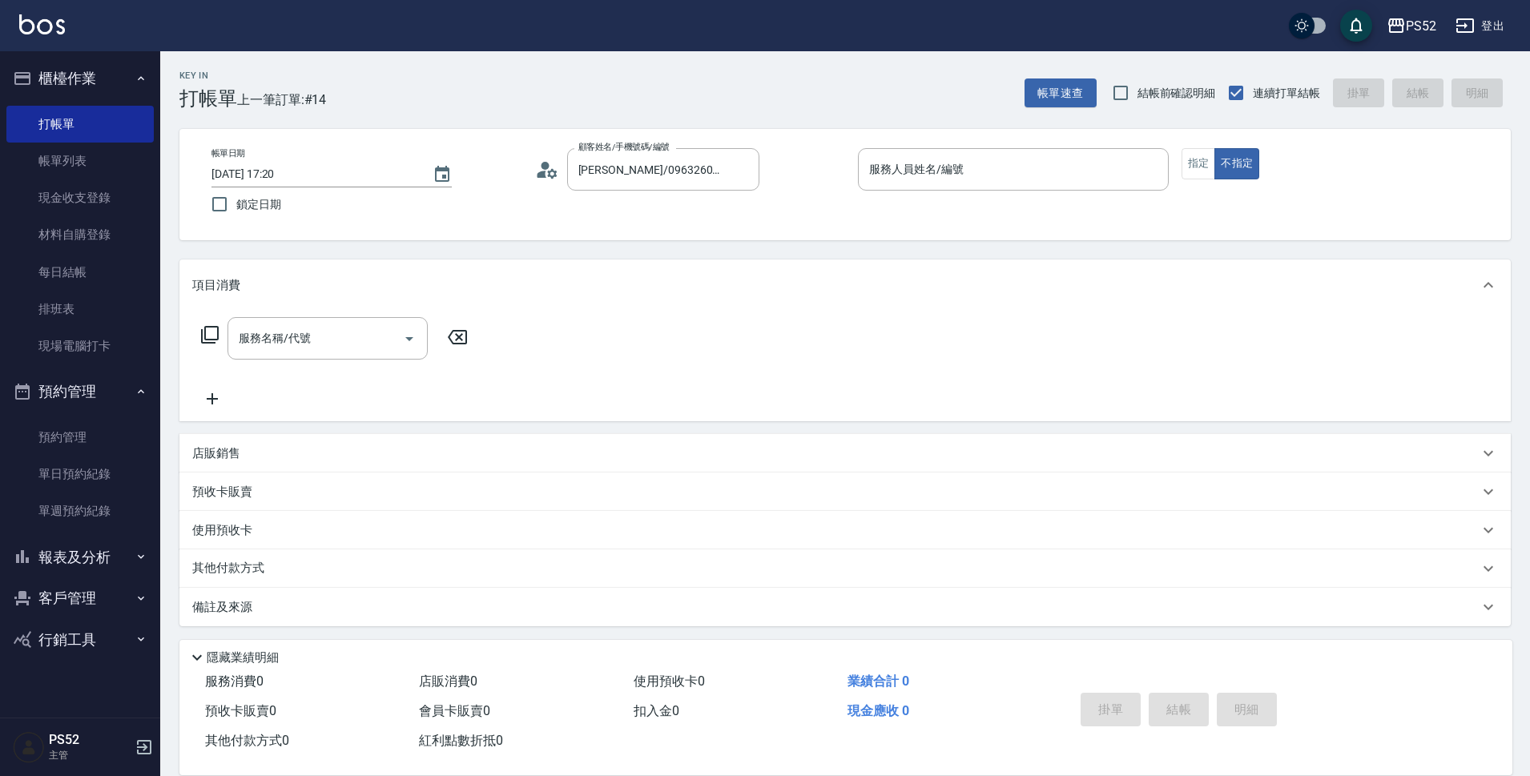
click at [650, 222] on div "帳單日期 [DATE] 17:20 鎖定日期 顧客姓名/手機號碼/編號 [PERSON_NAME]/0963260124/B0963260124 顧客姓名/手…" at bounding box center [844, 184] width 1331 height 111
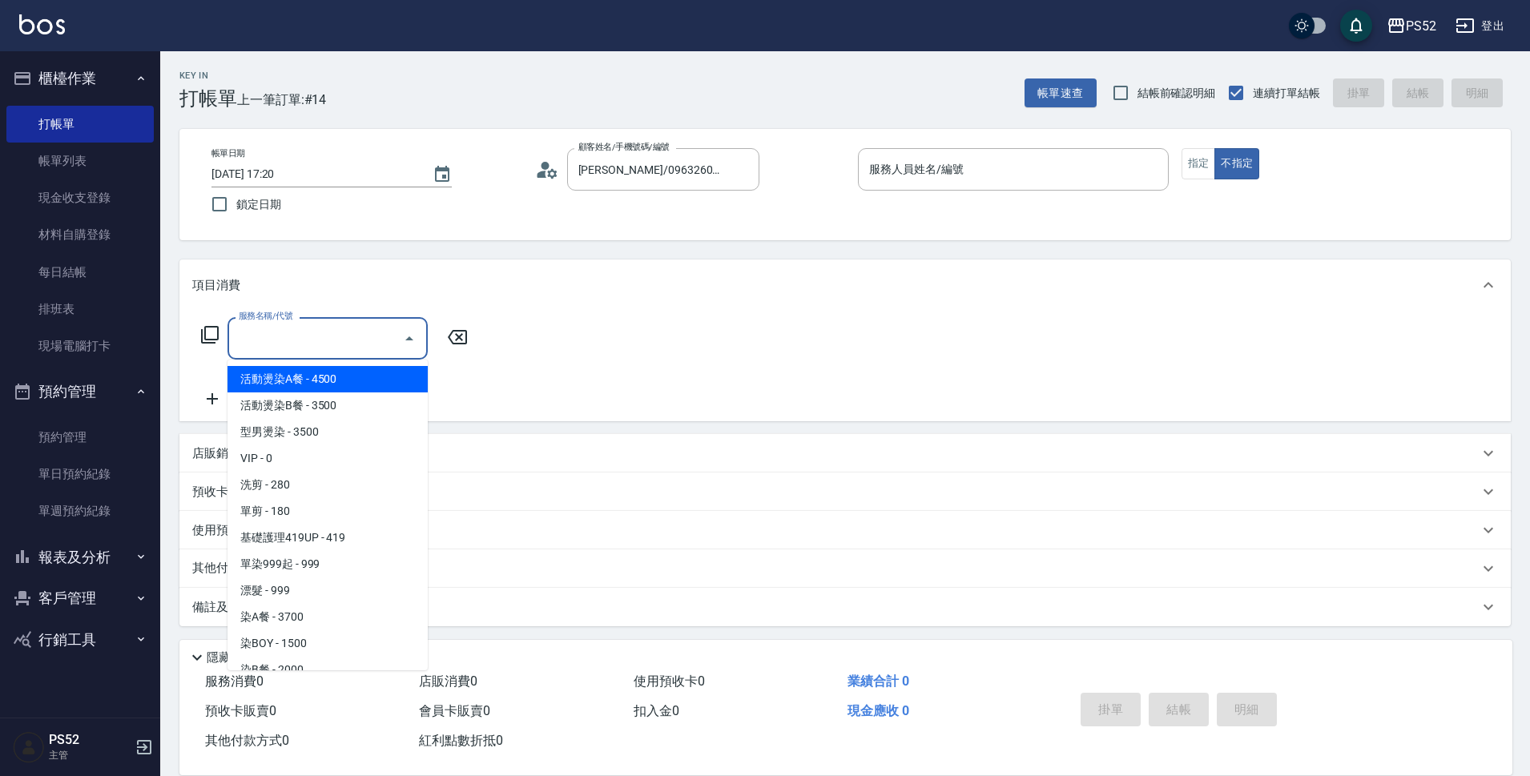
click at [370, 336] on input "服務名稱/代號" at bounding box center [316, 338] width 162 height 28
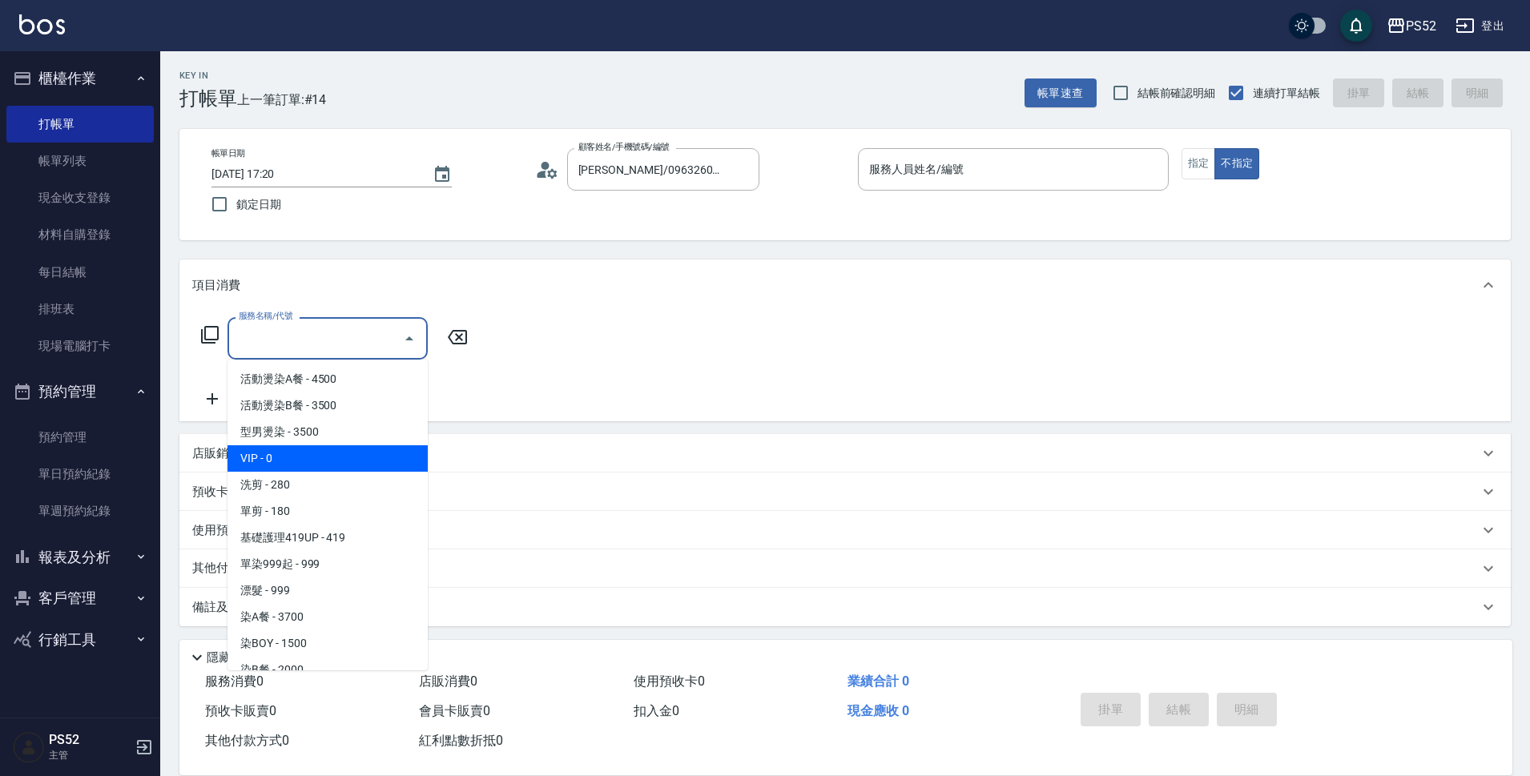
click at [361, 477] on span "洗剪 - 280" at bounding box center [328, 485] width 200 height 26
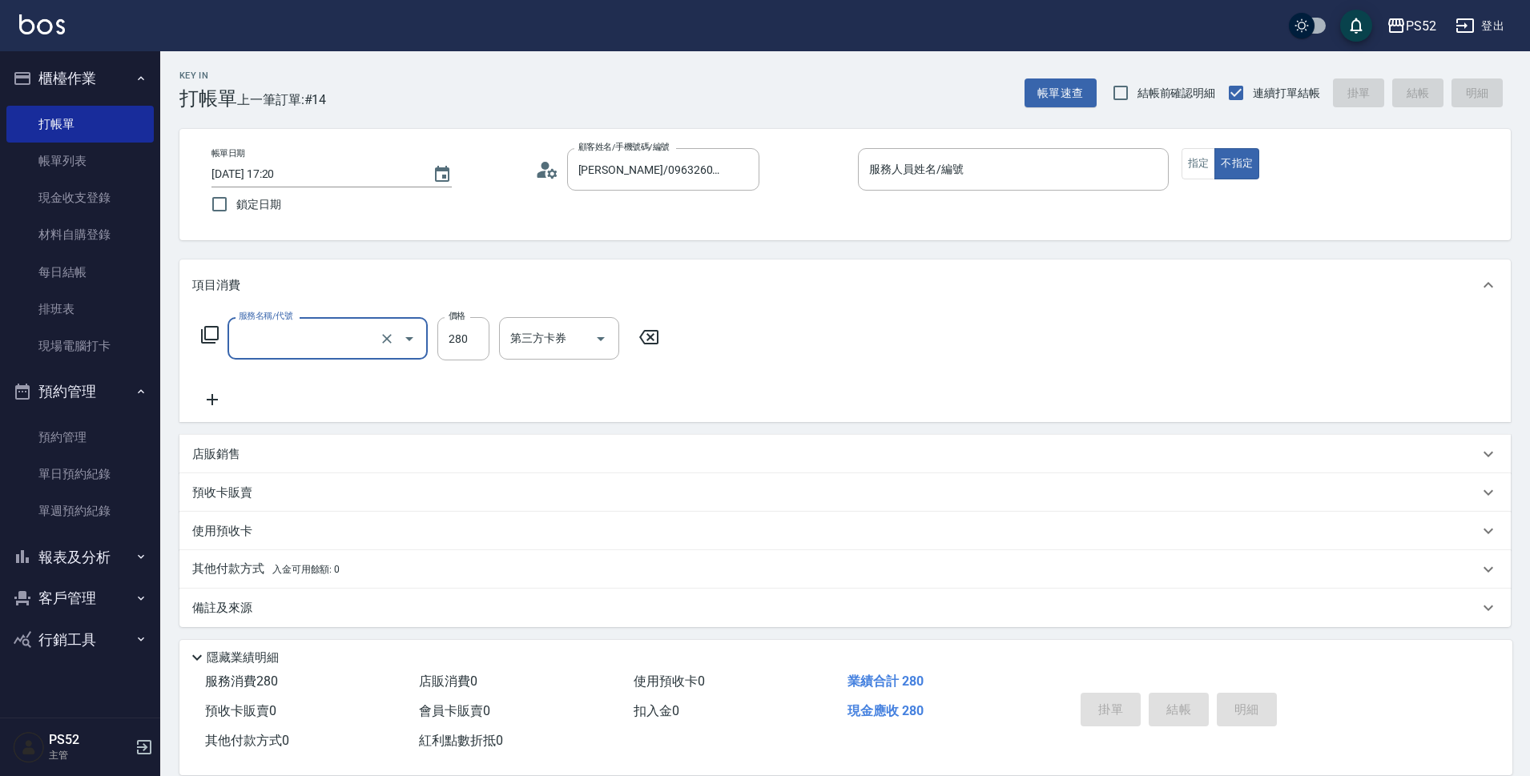
type input "洗剪(C1)"
type input "390"
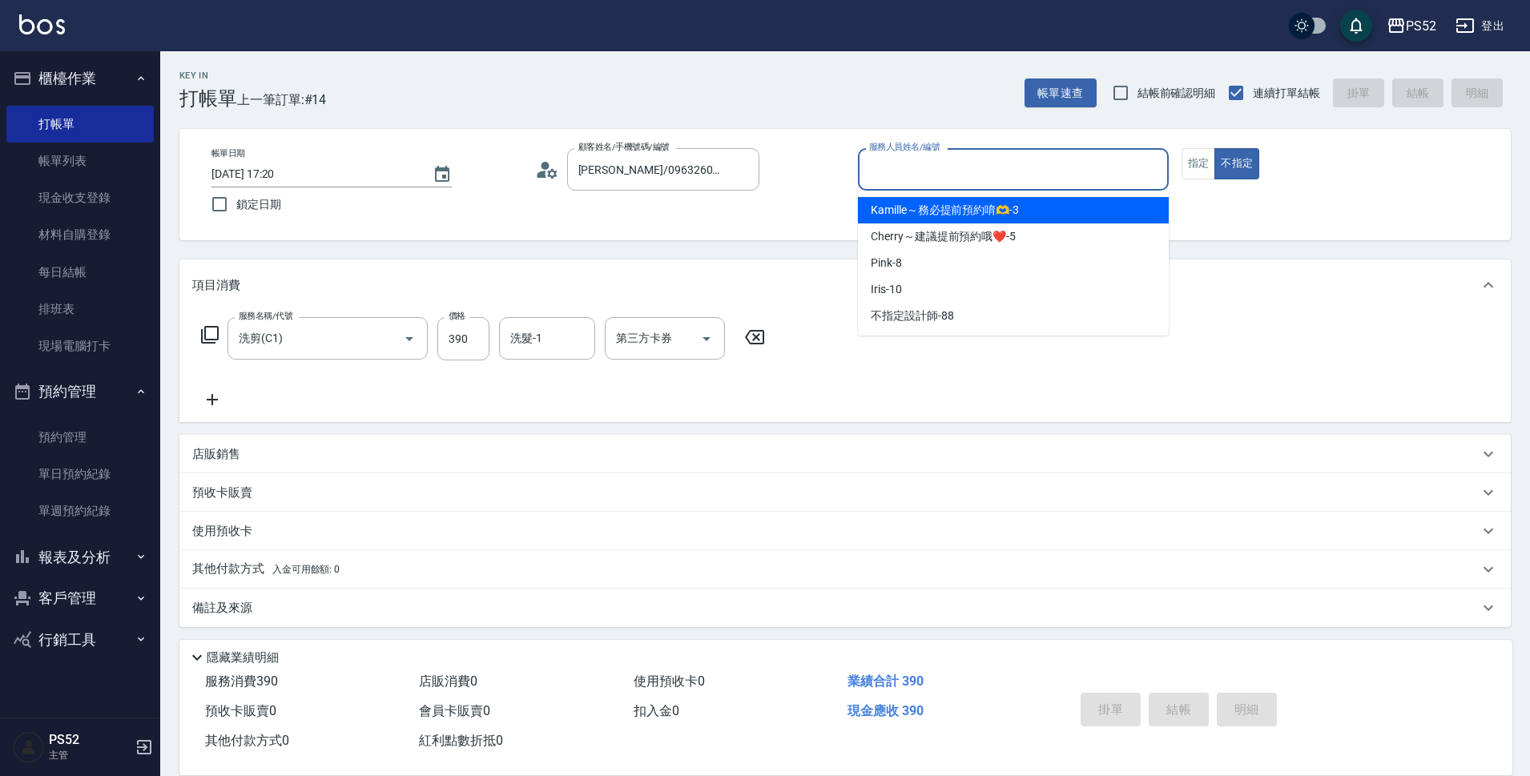
click at [1039, 170] on input "服務人員姓名/編號" at bounding box center [1013, 169] width 296 height 28
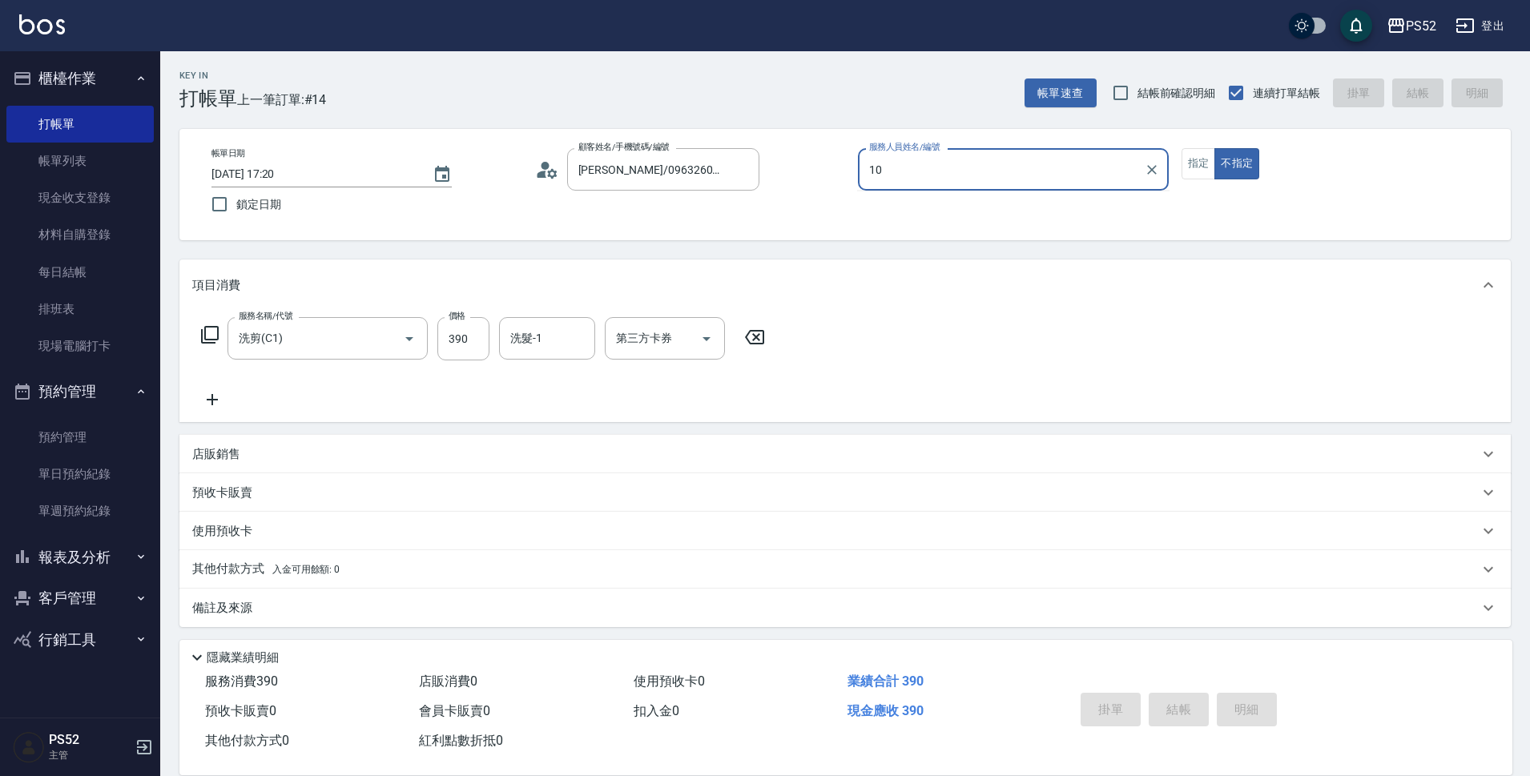
type input "Iris-10"
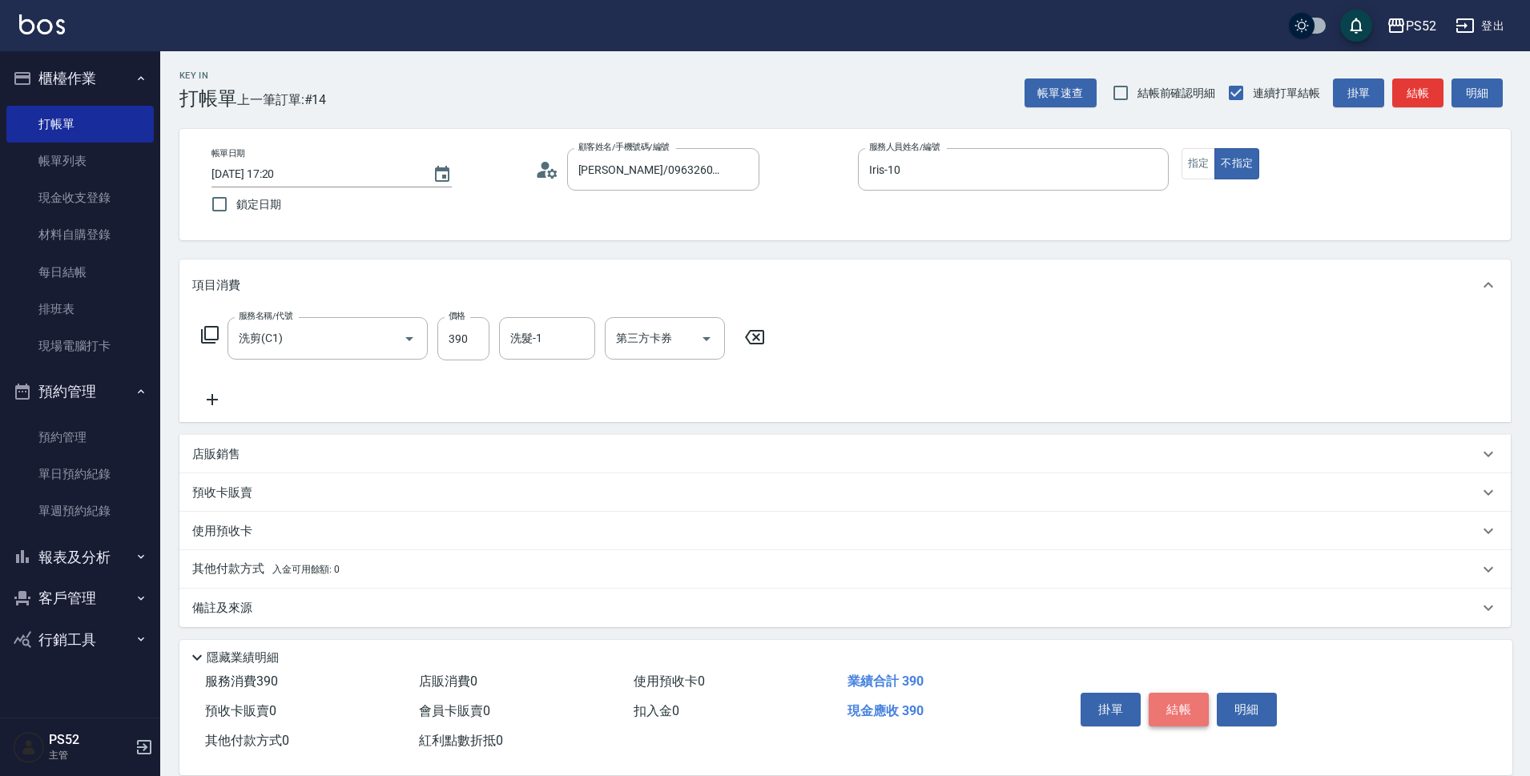
click at [1168, 693] on button "結帳" at bounding box center [1179, 710] width 60 height 34
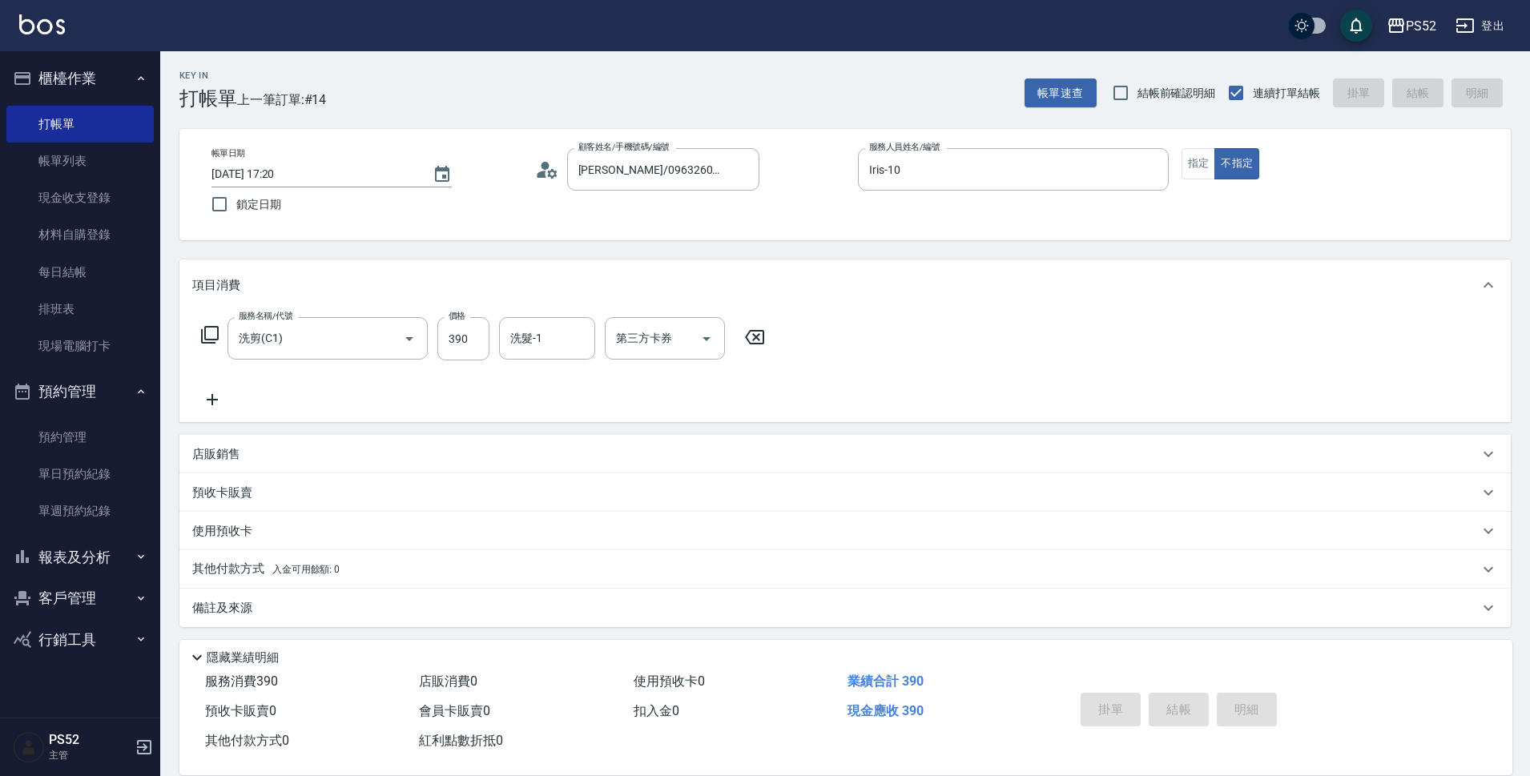
type input "[DATE] 17:21"
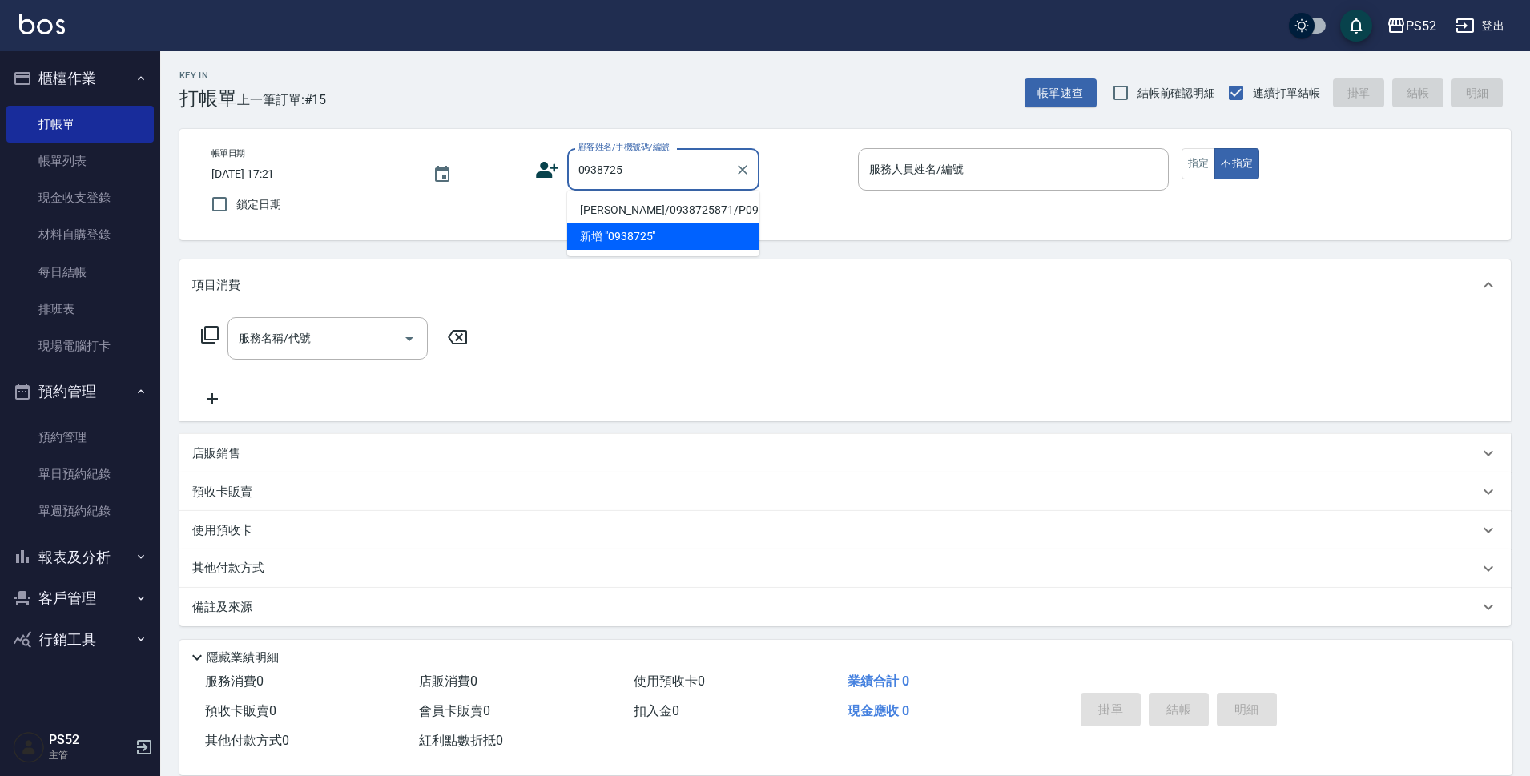
click at [606, 211] on li "[PERSON_NAME]/0938725871/P0938725871" at bounding box center [663, 210] width 192 height 26
type input "[PERSON_NAME]/0938725871/P0938725871"
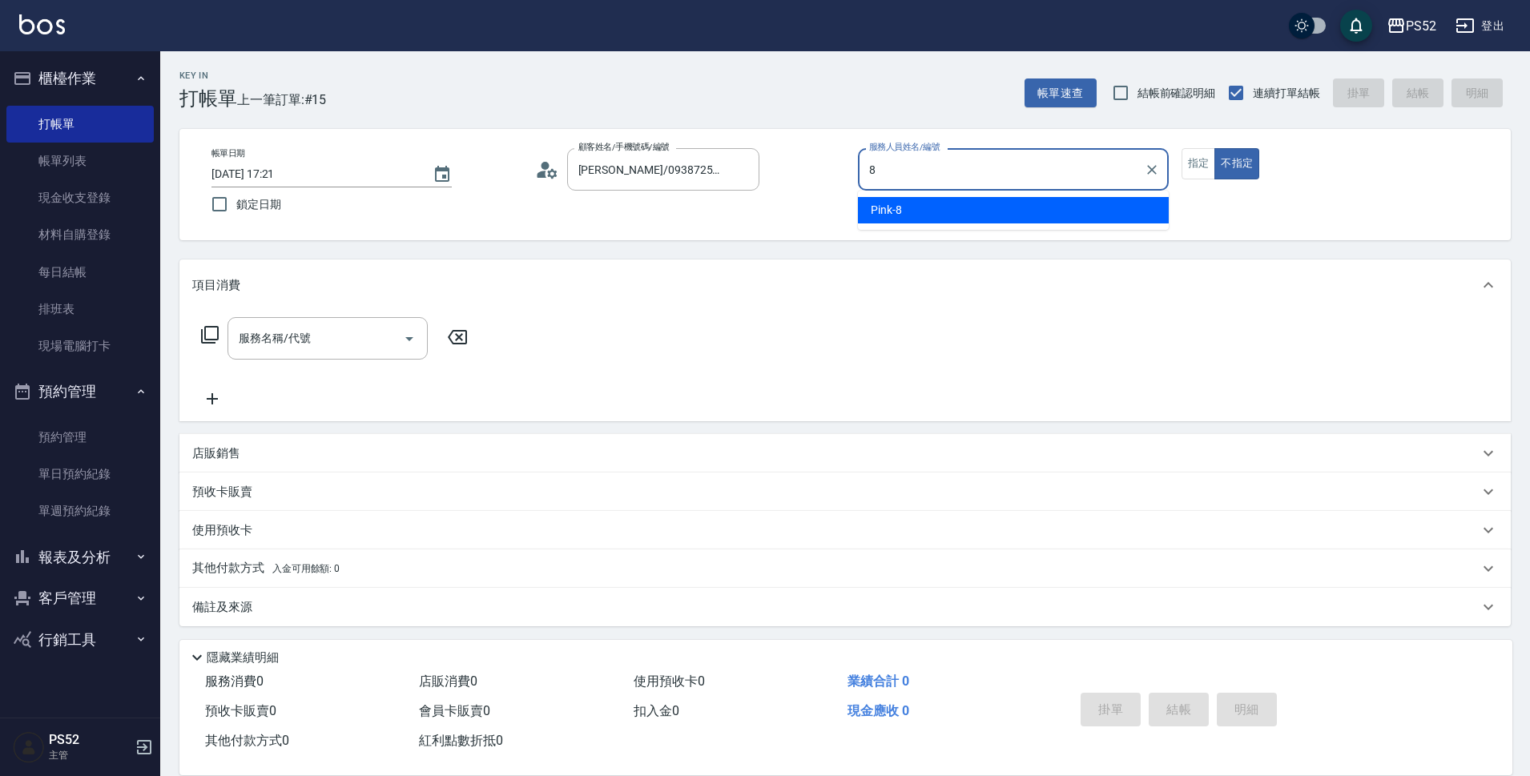
type input "Pink-8"
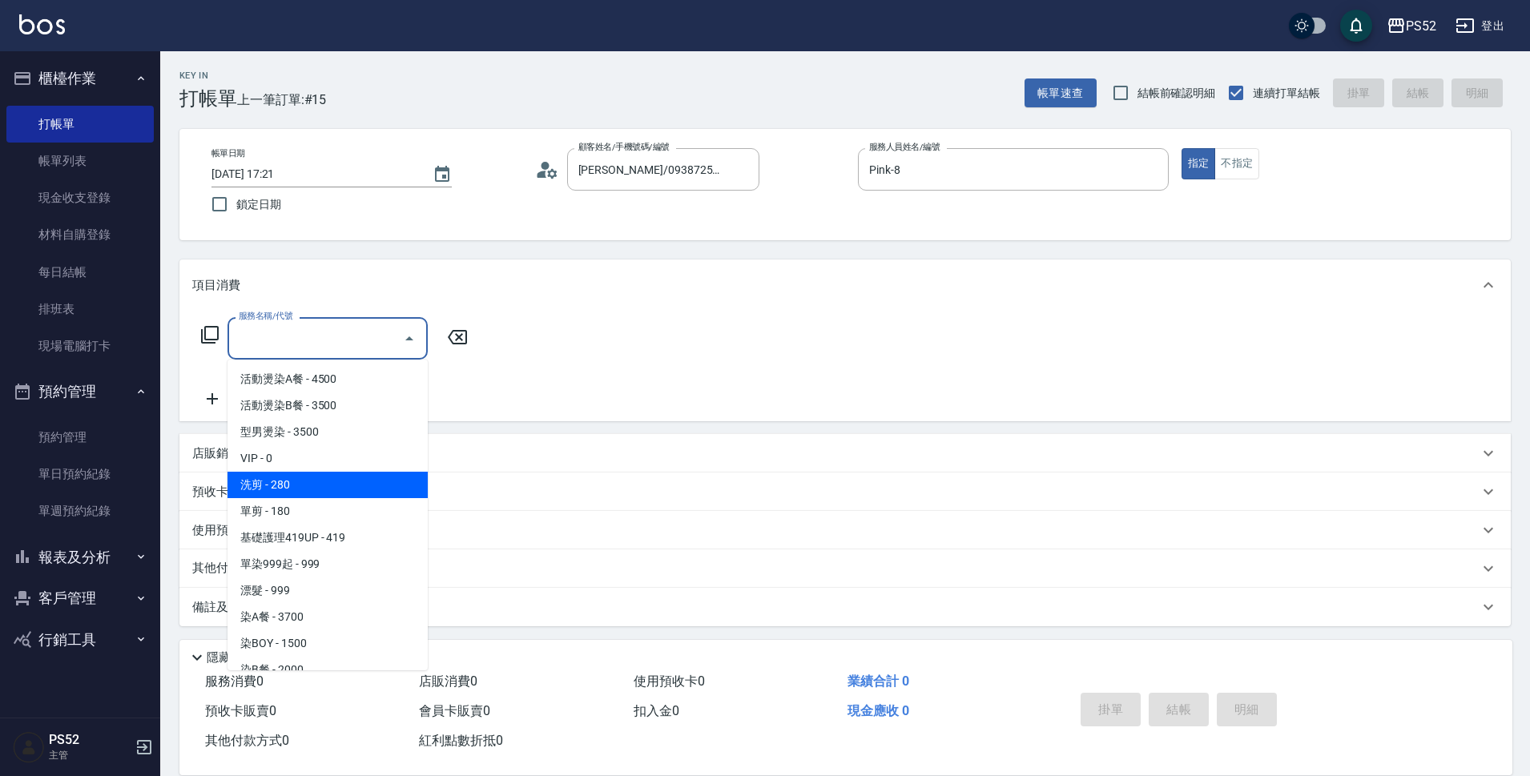
type input "洗剪(C1)"
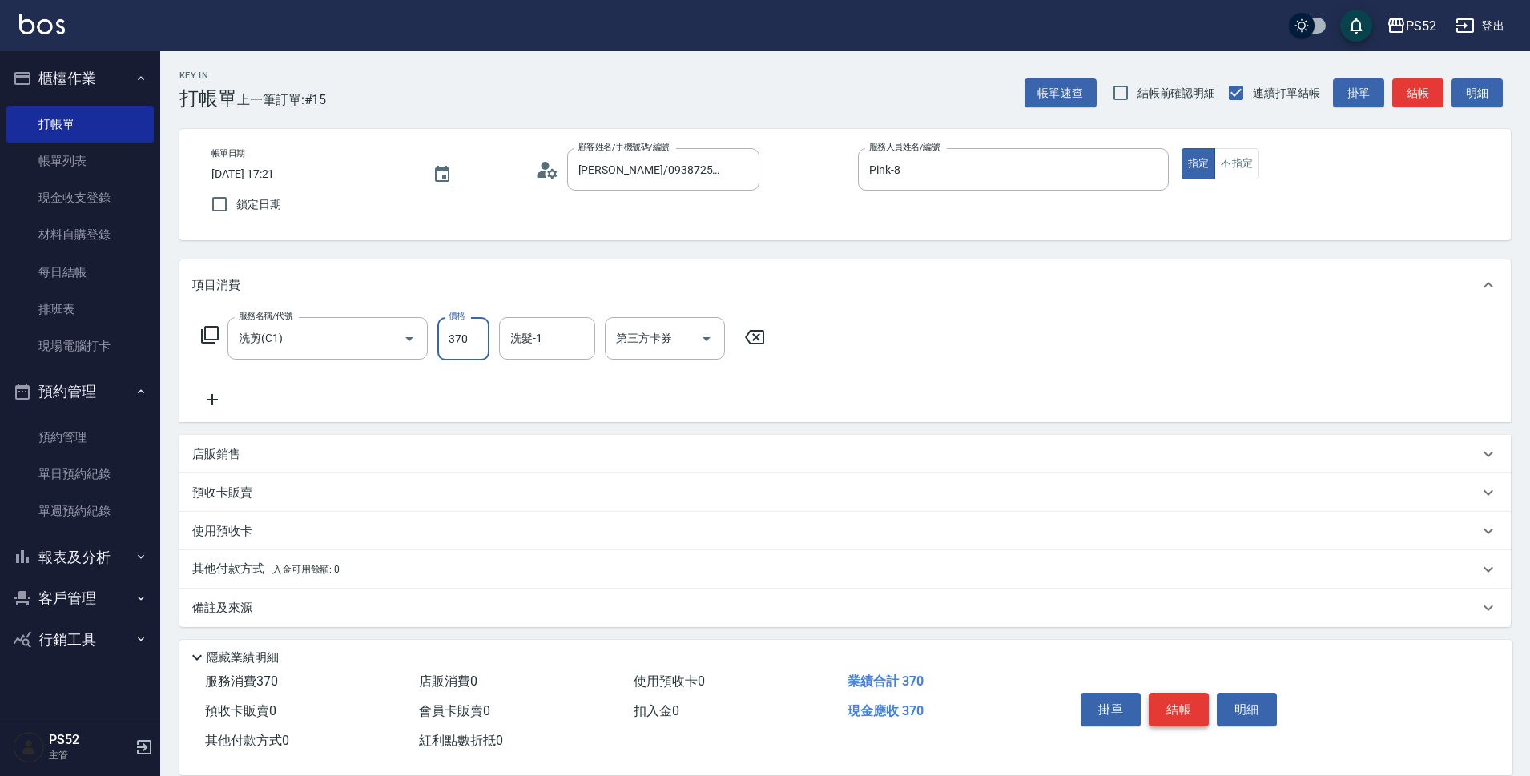
type input "370"
click at [1202, 713] on button "結帳" at bounding box center [1179, 710] width 60 height 34
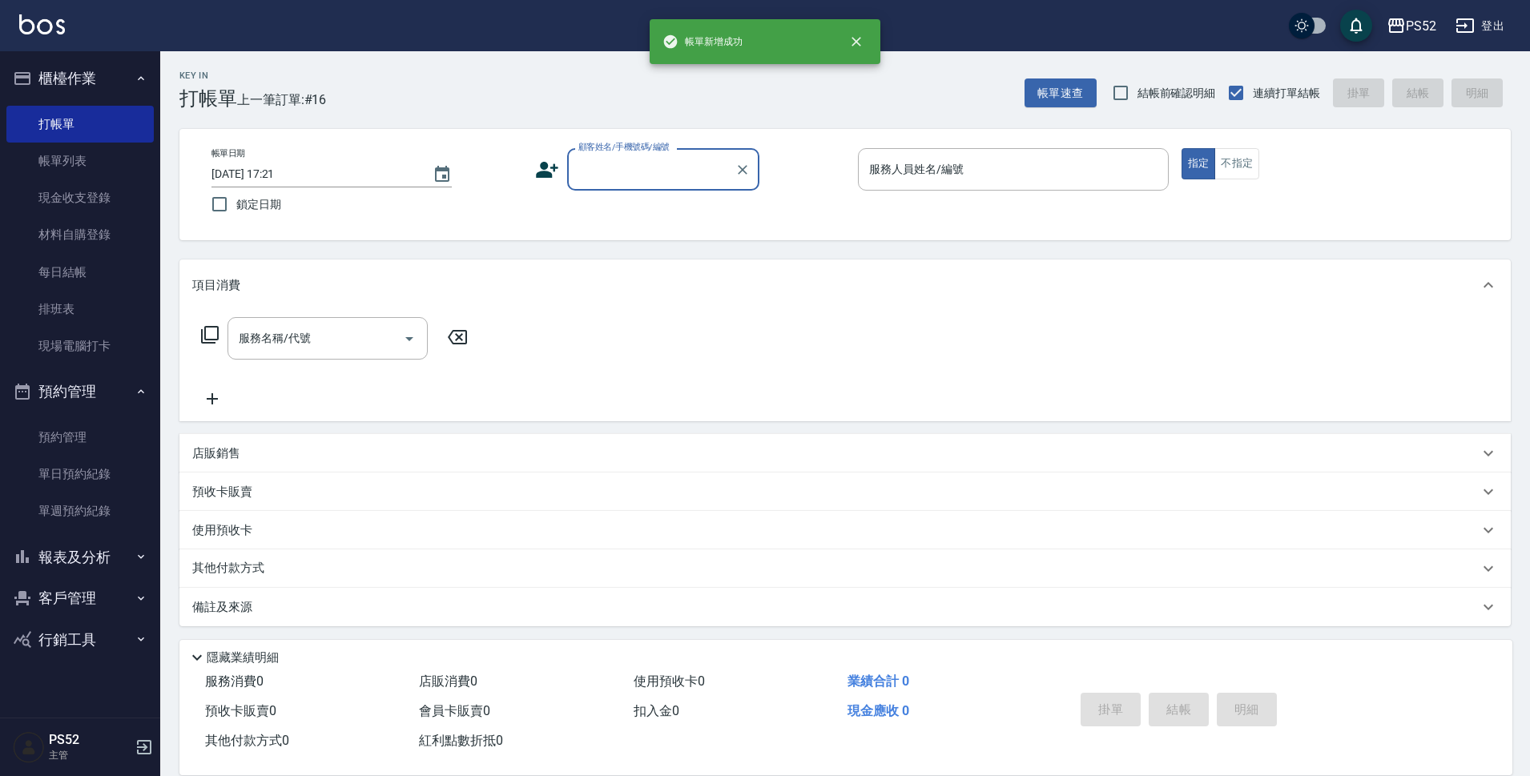
click at [89, 560] on button "報表及分析" at bounding box center [79, 558] width 147 height 42
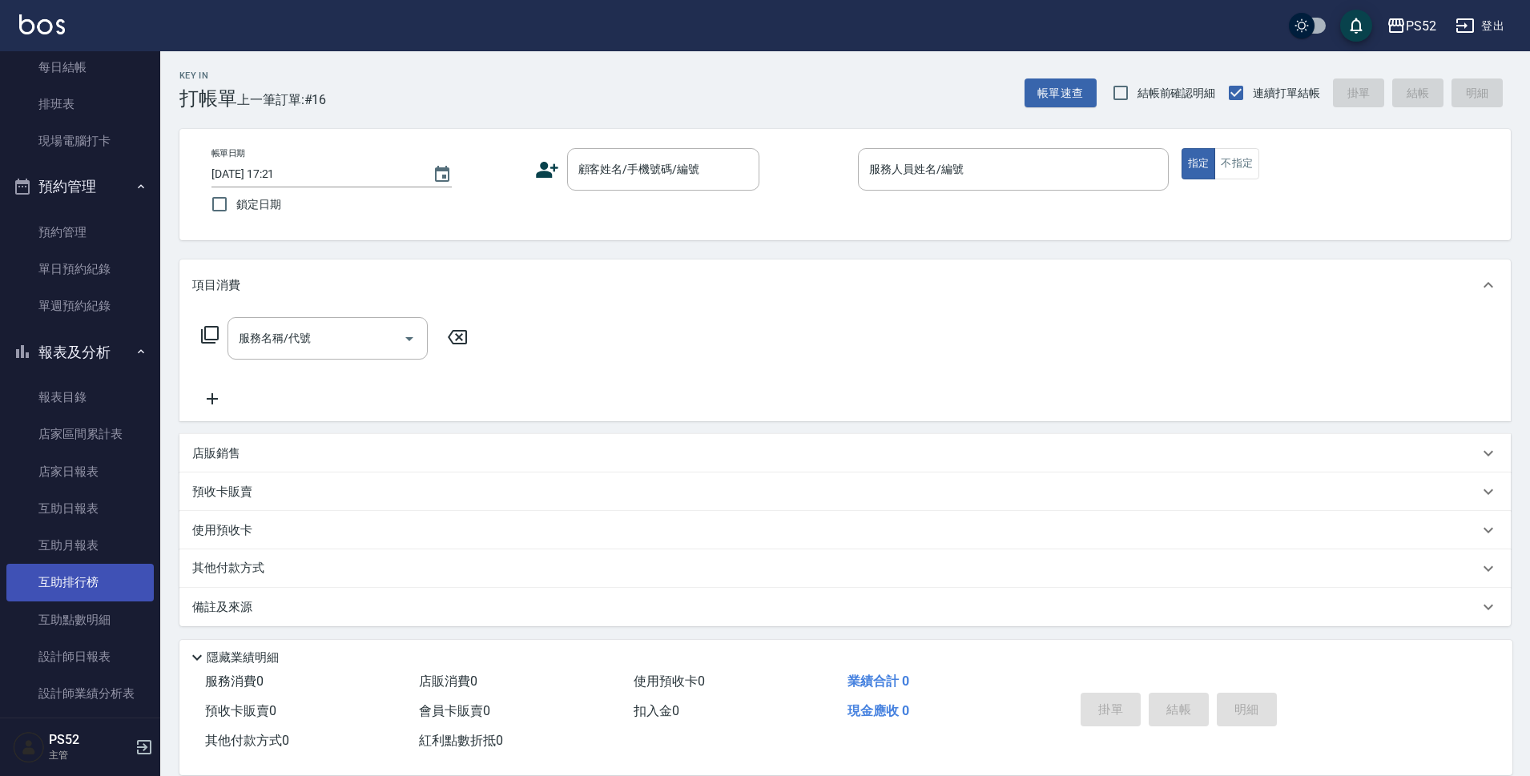
scroll to position [214, 0]
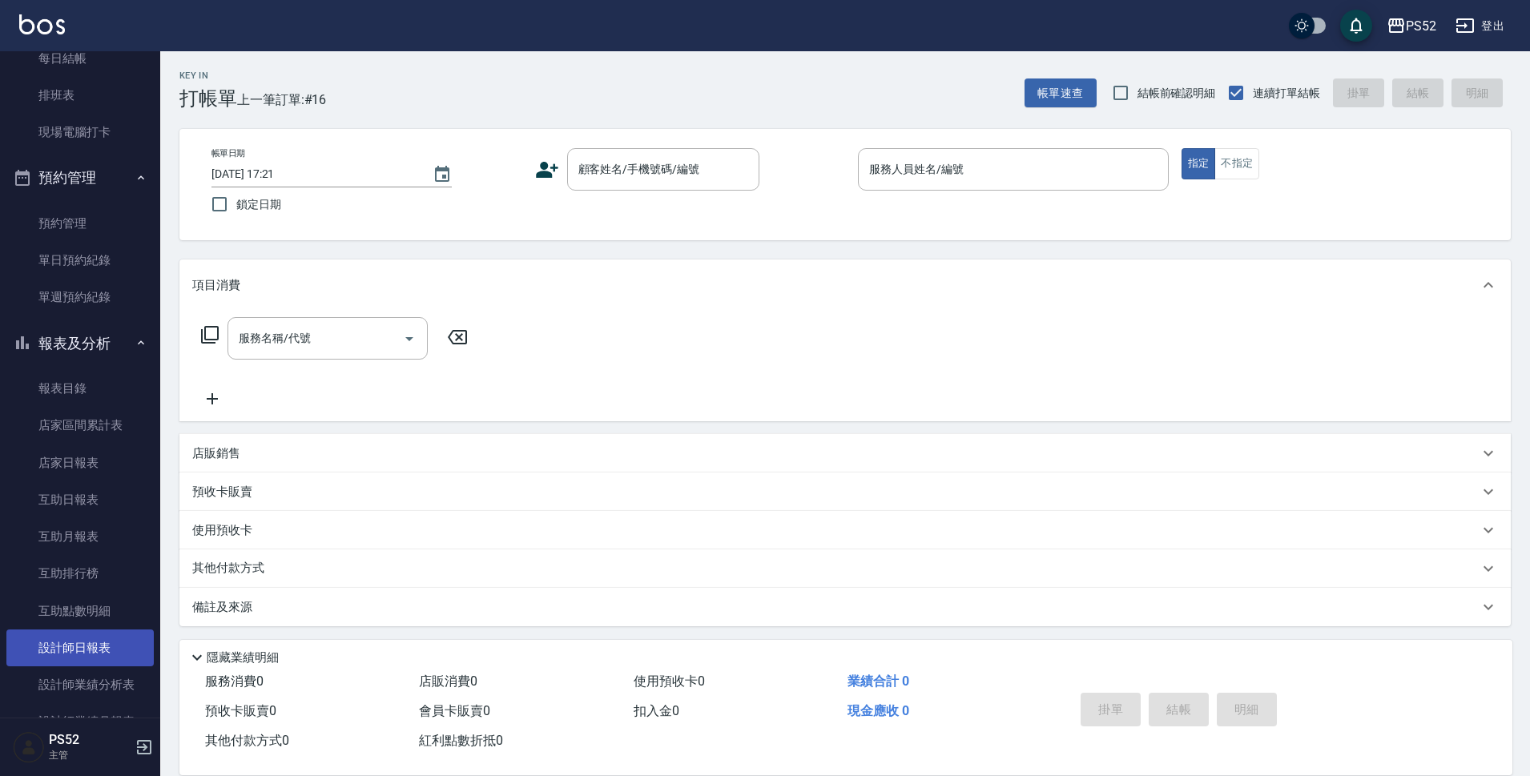
click at [89, 645] on link "設計師日報表" at bounding box center [79, 648] width 147 height 37
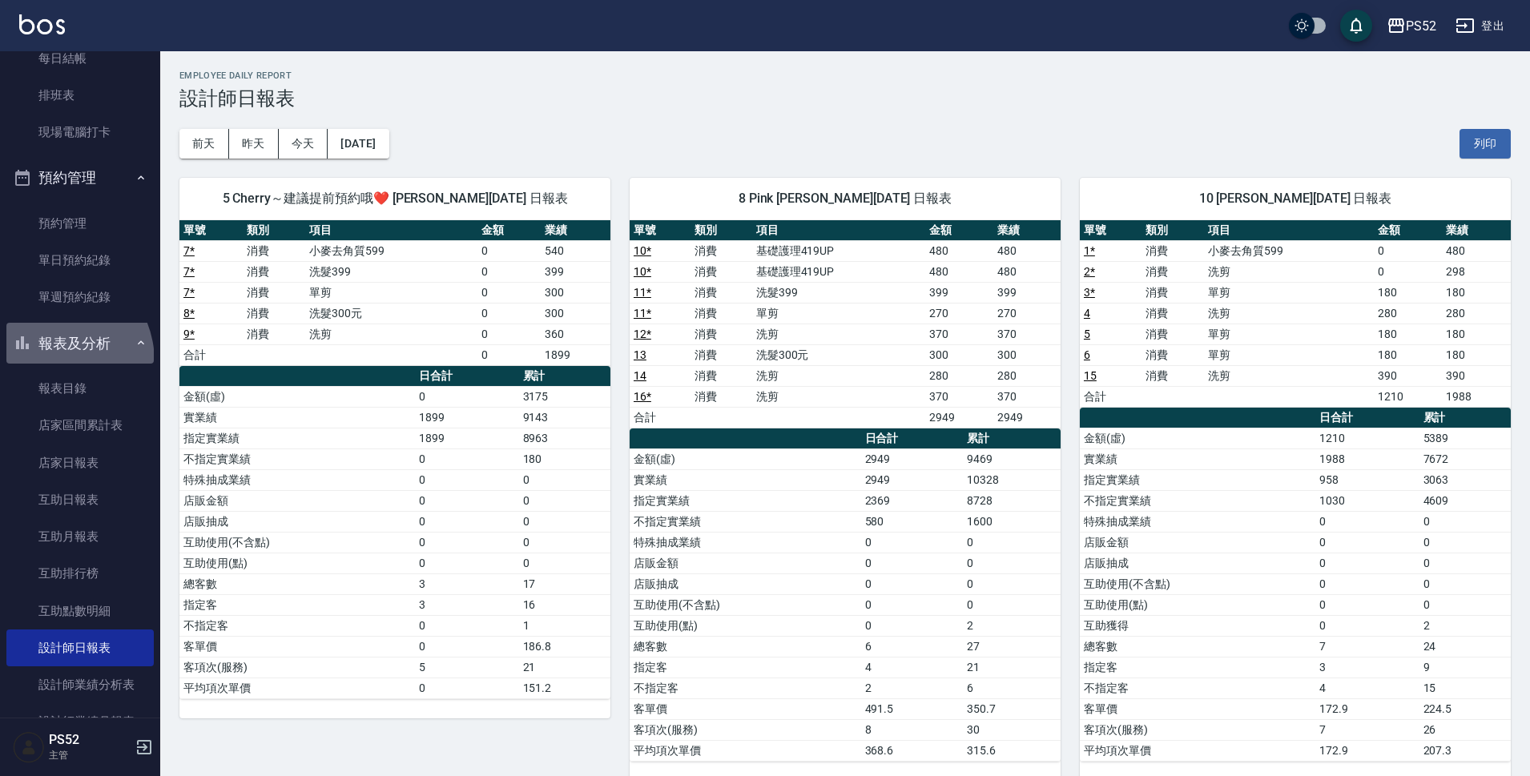
click at [48, 361] on button "報表及分析" at bounding box center [79, 344] width 147 height 42
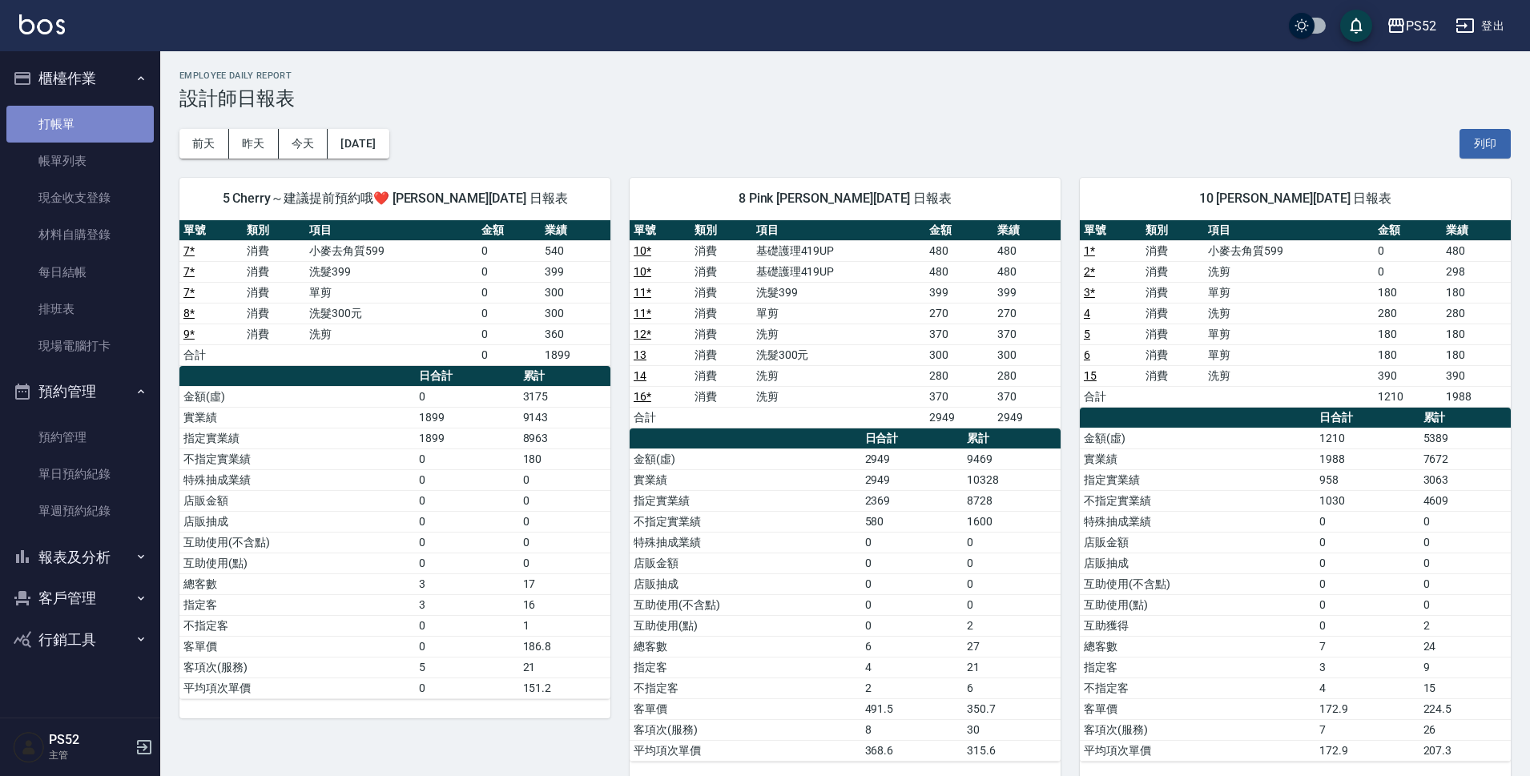
click at [97, 135] on link "打帳單" at bounding box center [79, 124] width 147 height 37
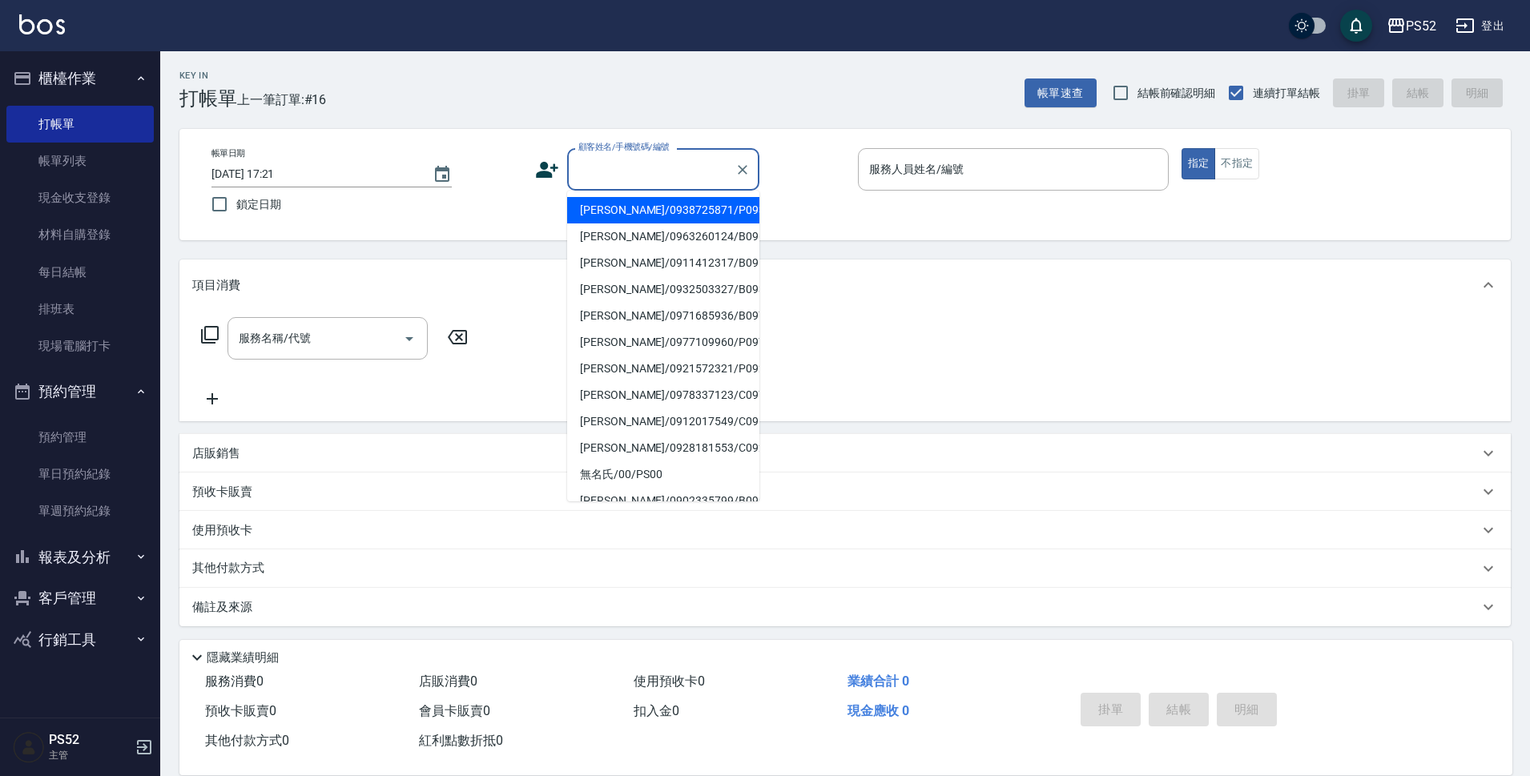
click at [656, 162] on input "顧客姓名/手機號碼/編號" at bounding box center [651, 169] width 154 height 28
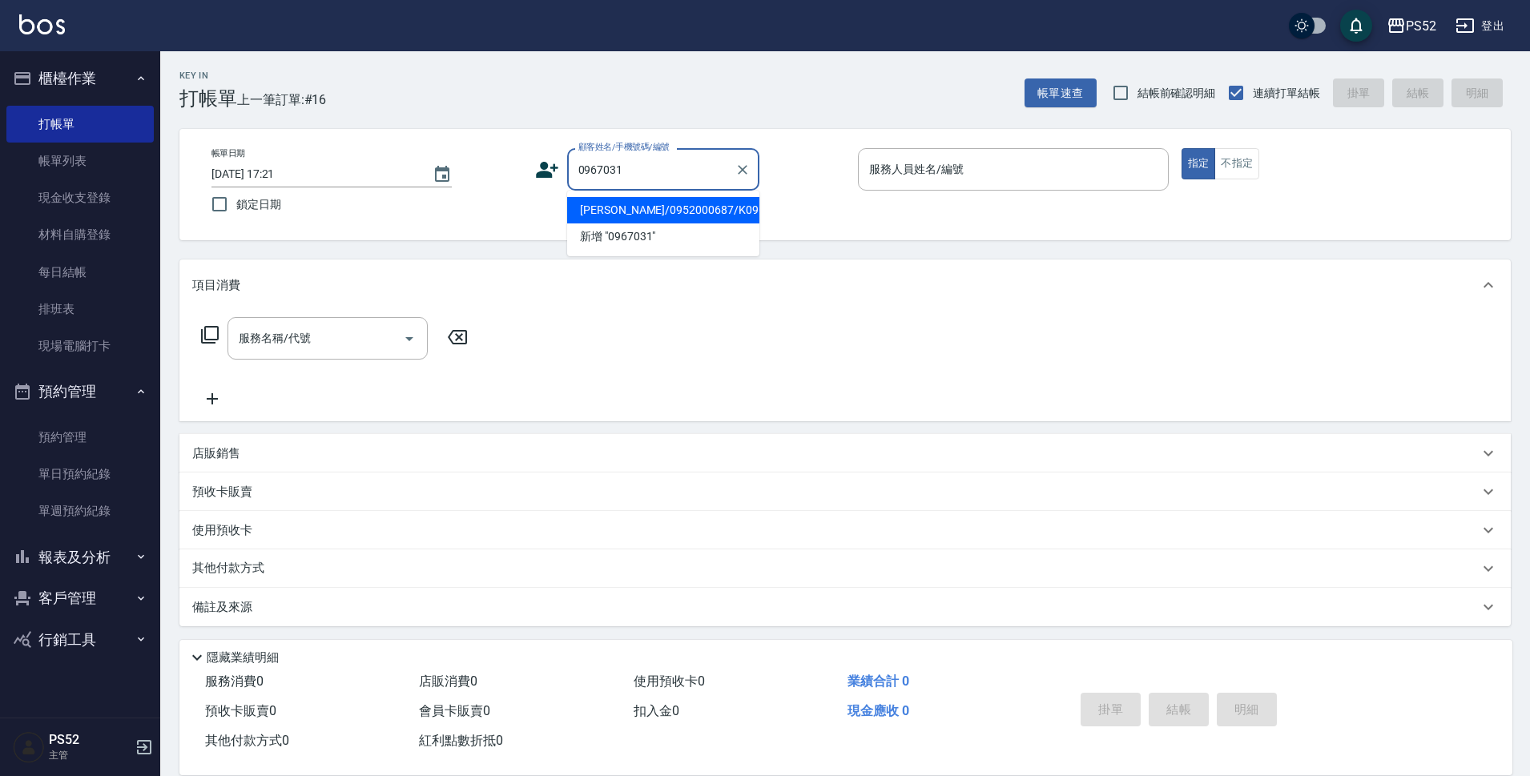
type input "[PERSON_NAME]/0952000687/K0967031861"
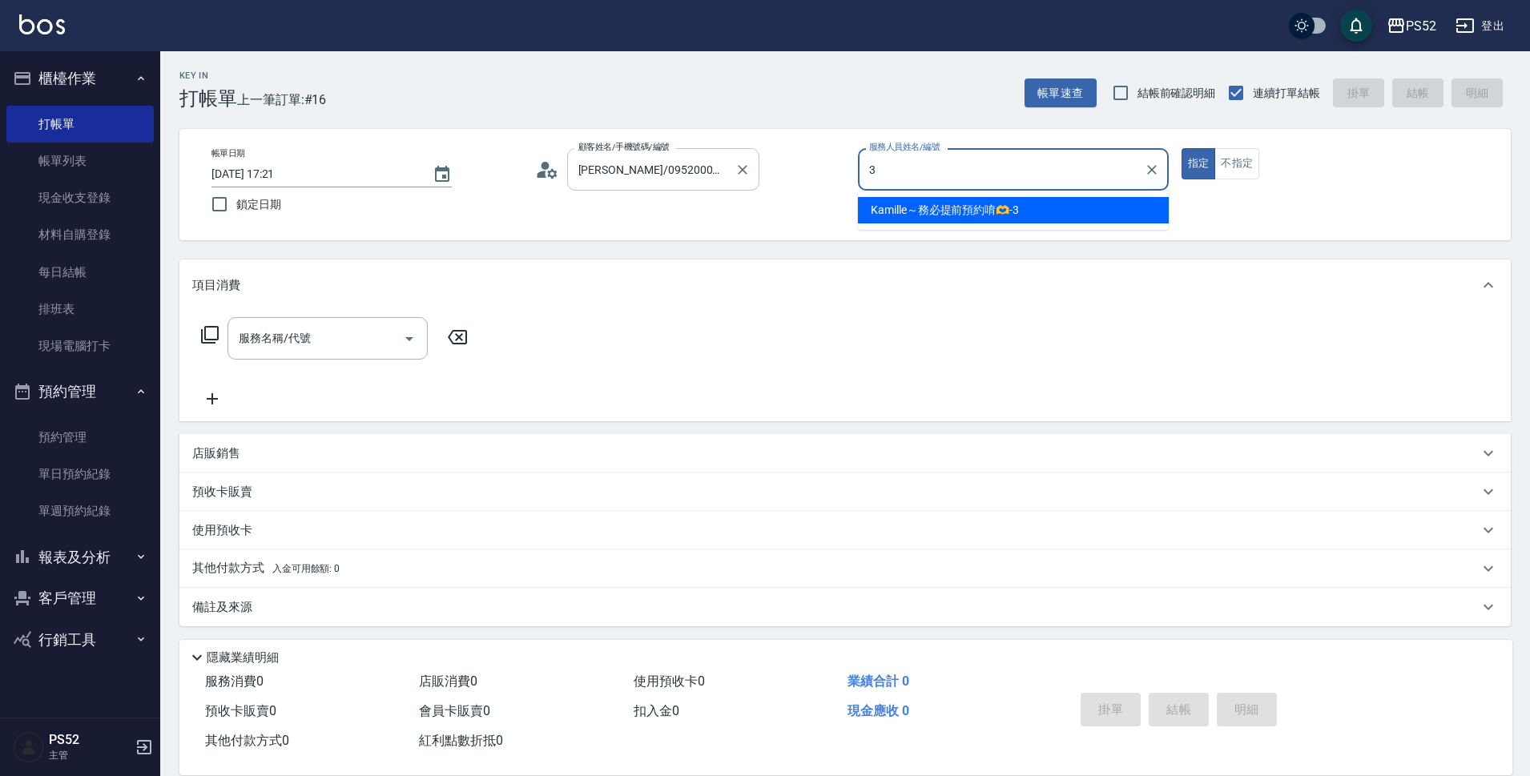
type input "3"
type button "true"
type input "Kamille～務必提前預約唷🫶-3"
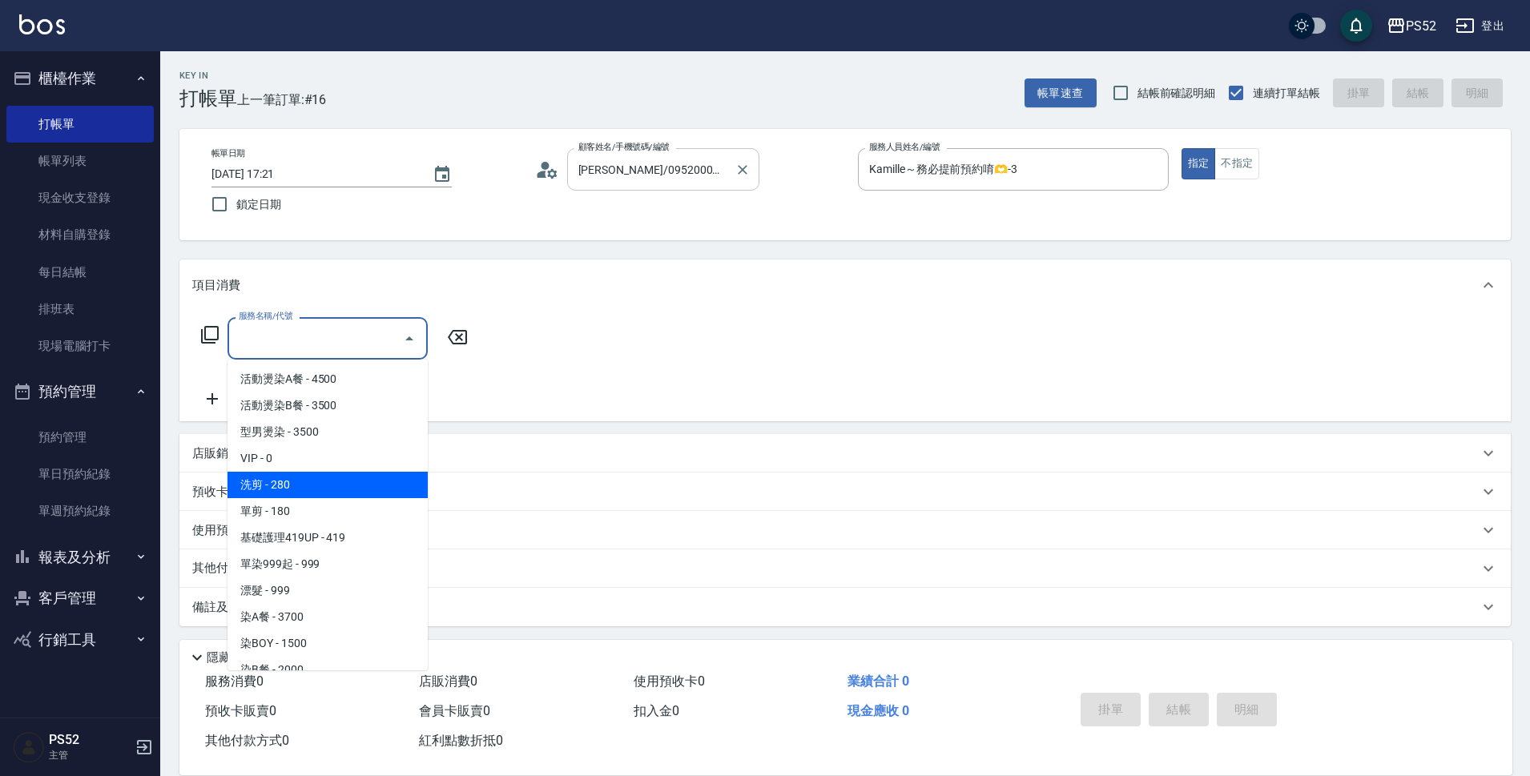
type input "洗剪(C1)"
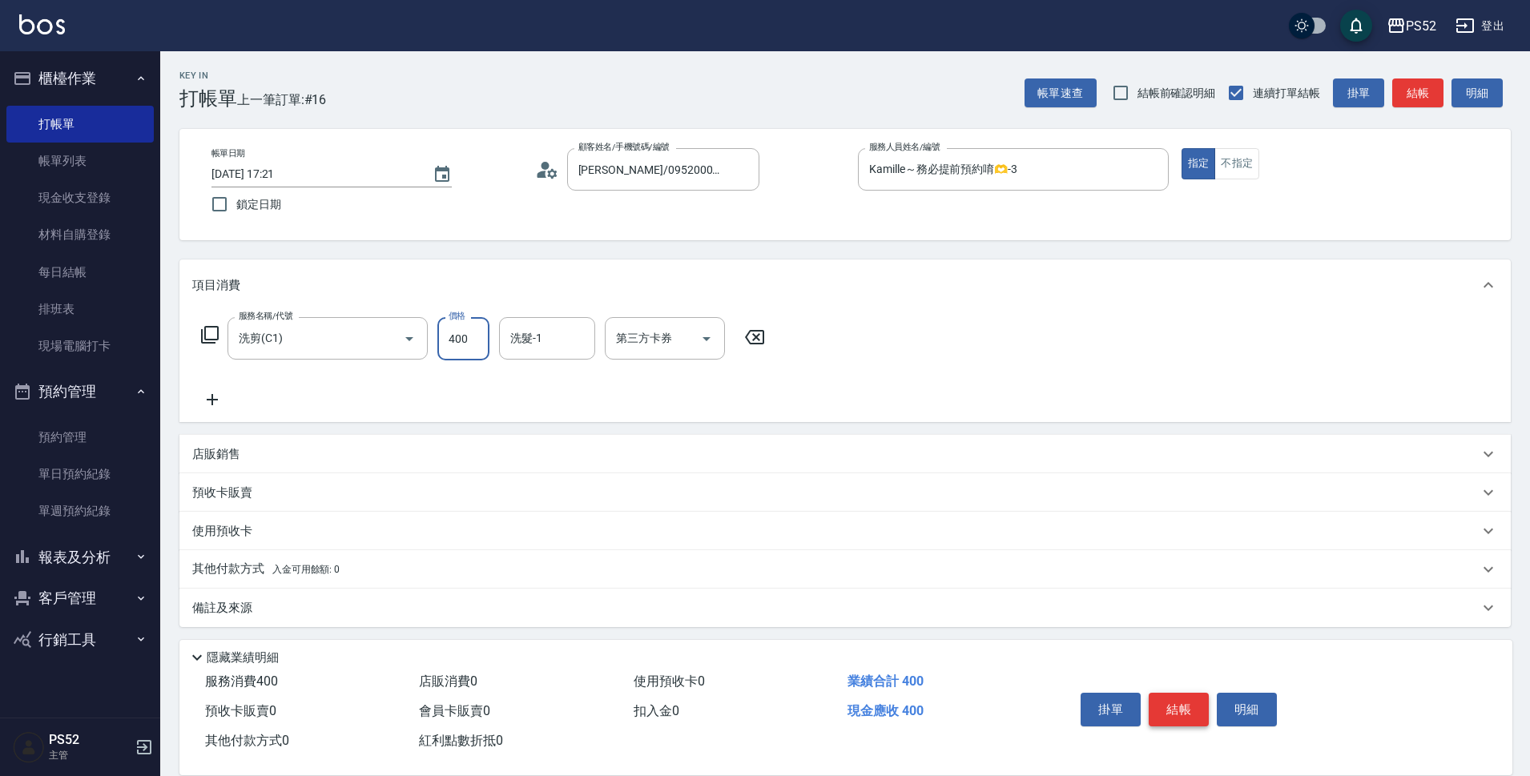
type input "400"
click at [1175, 711] on button "結帳" at bounding box center [1179, 710] width 60 height 34
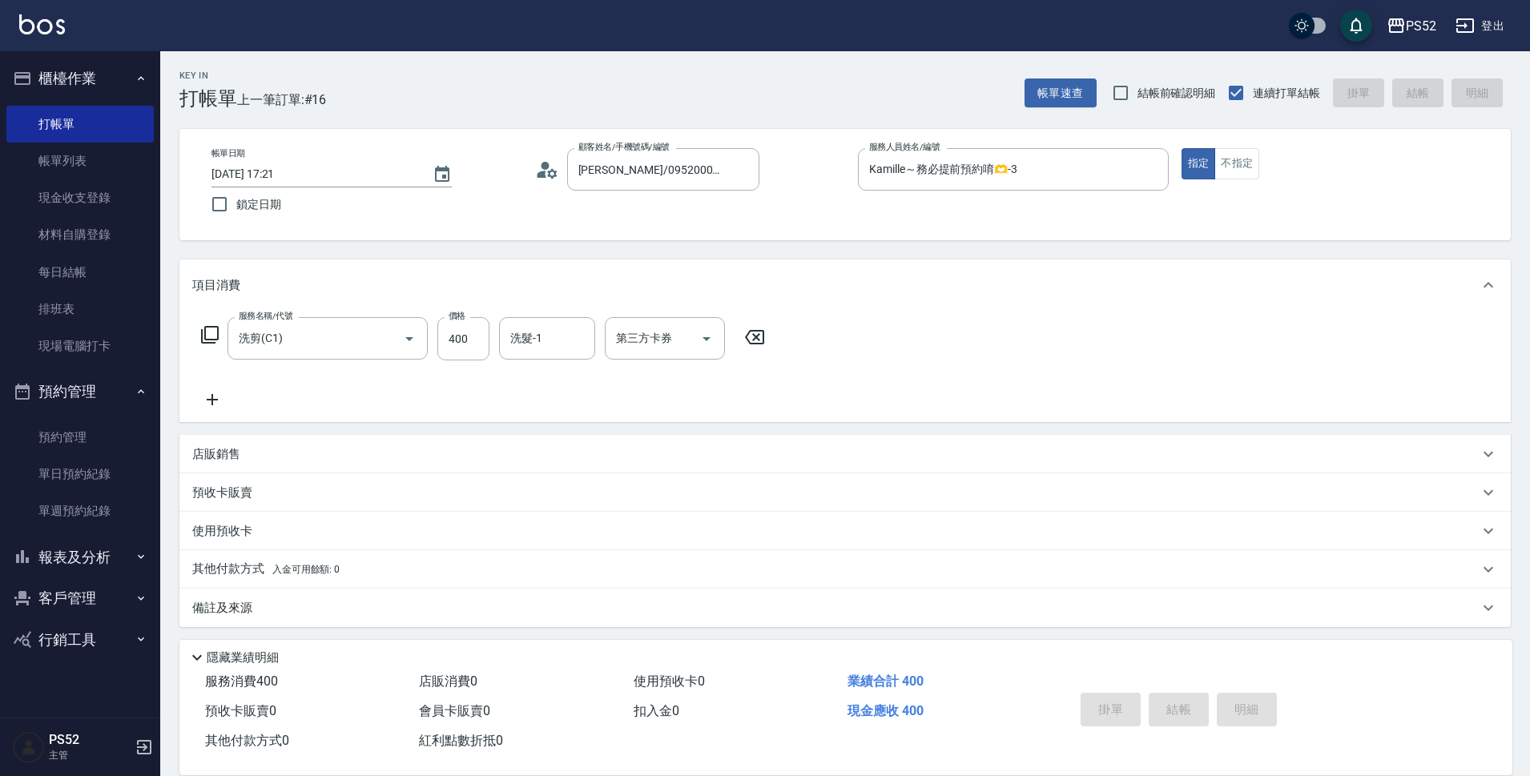
type input "[DATE] 17:26"
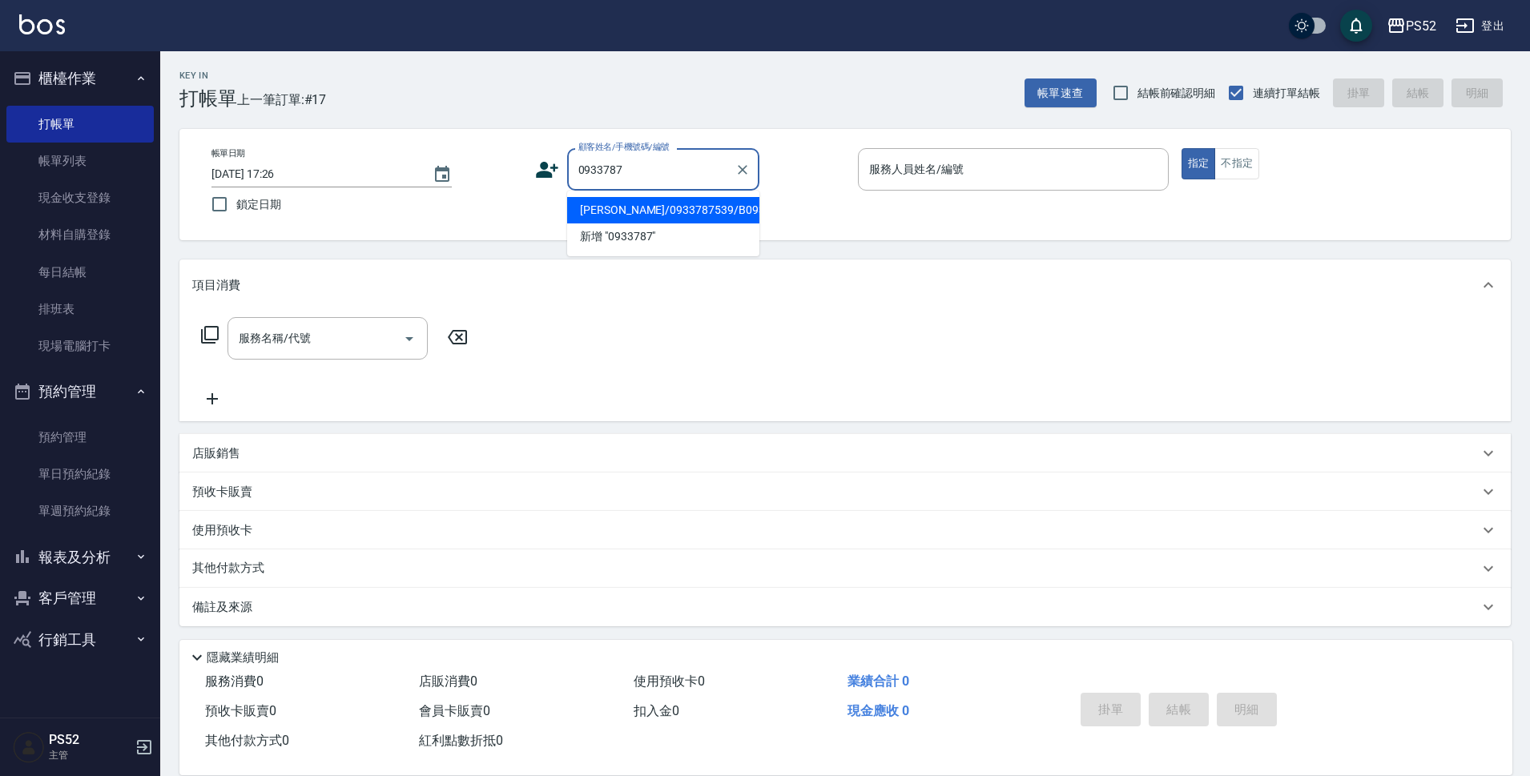
click at [691, 221] on li "[PERSON_NAME]/0933787539/B0933787539" at bounding box center [663, 210] width 192 height 26
type input "[PERSON_NAME]/0933787539/B0933787539"
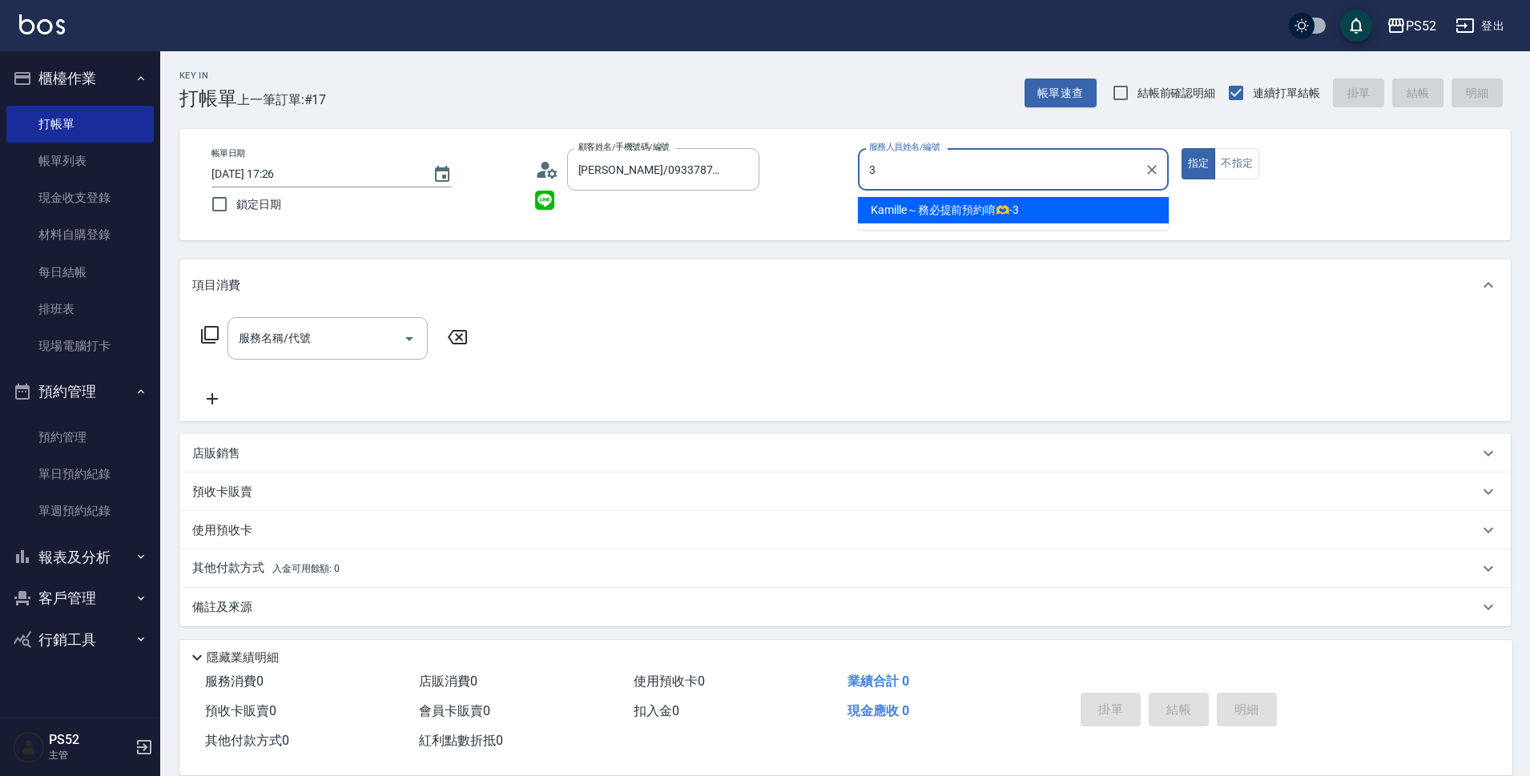
type input "Kamille～務必提前預約唷🫶-3"
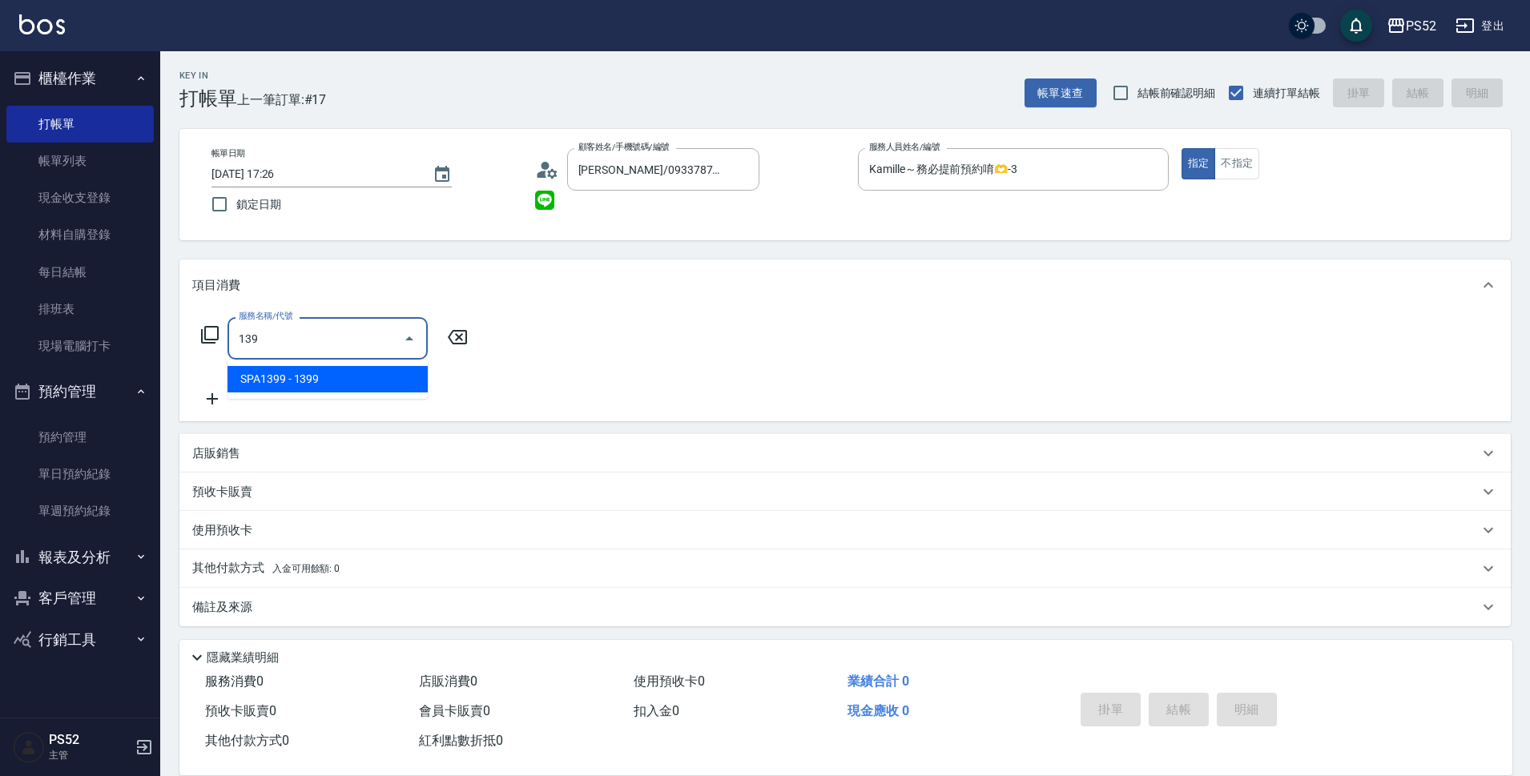
click at [365, 385] on span "SPA1399 - 1399" at bounding box center [328, 379] width 200 height 26
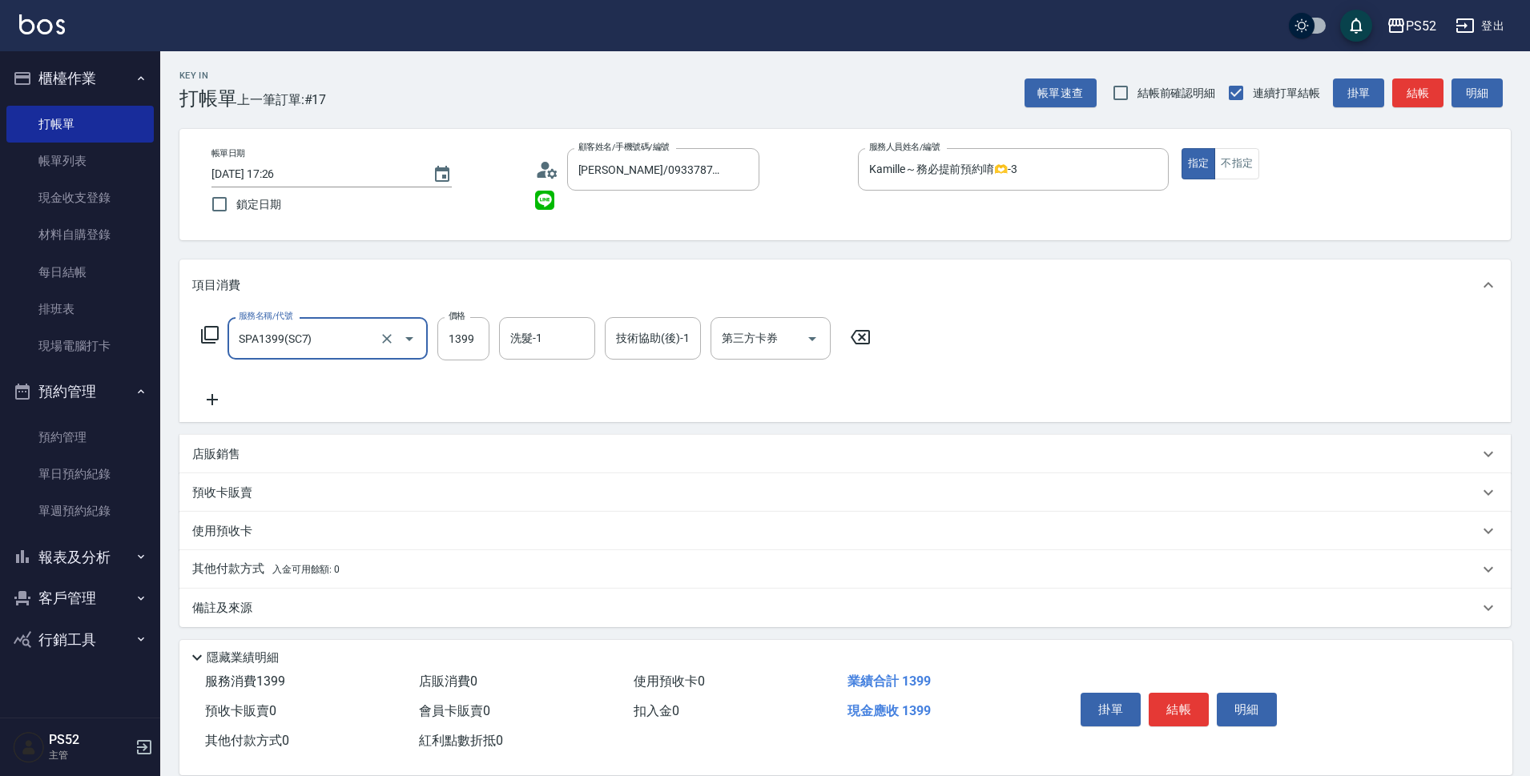
type input "SPA1399(SC7)"
click at [204, 405] on icon at bounding box center [212, 399] width 40 height 19
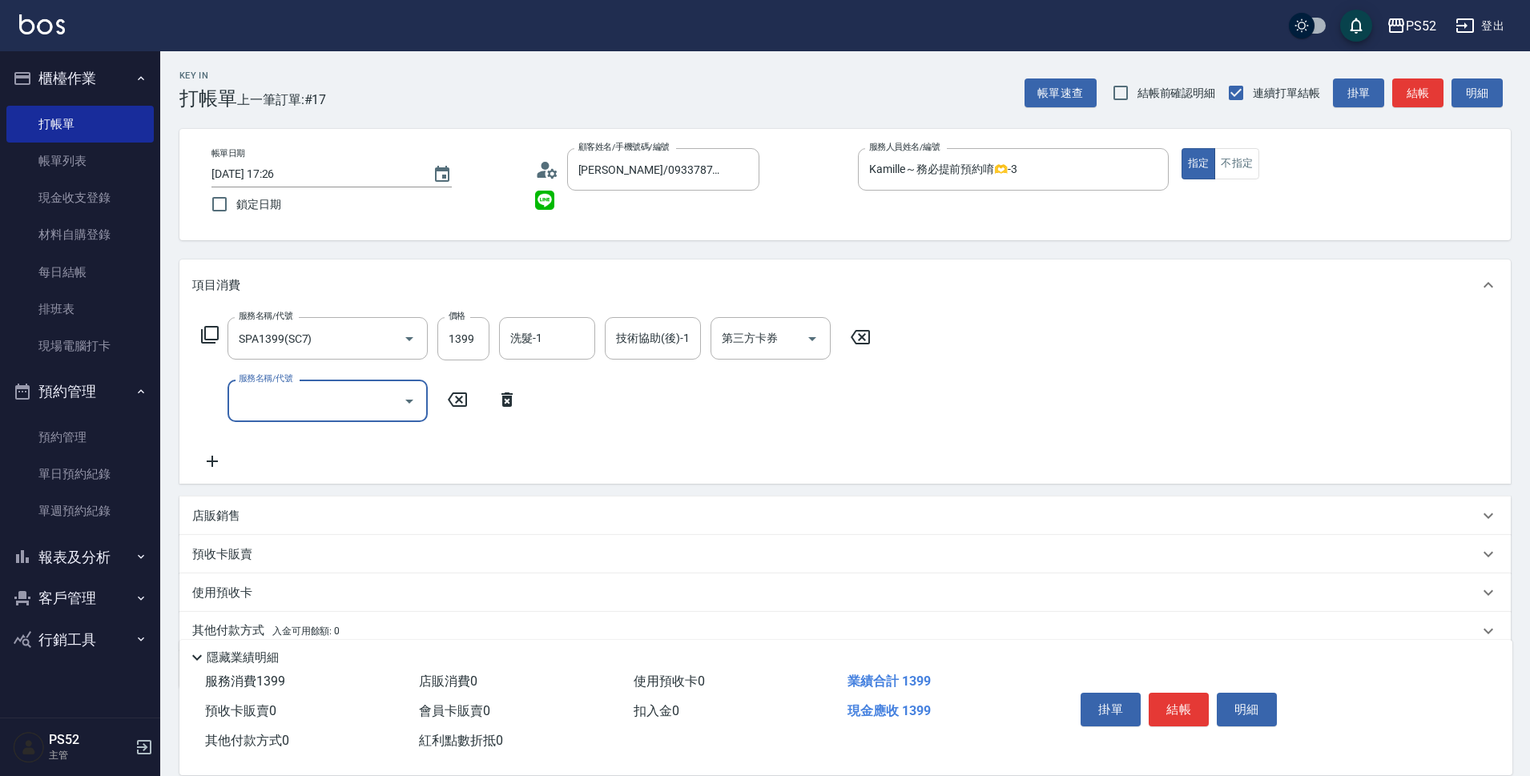
click at [292, 420] on div "服務名稱/代號" at bounding box center [328, 401] width 200 height 42
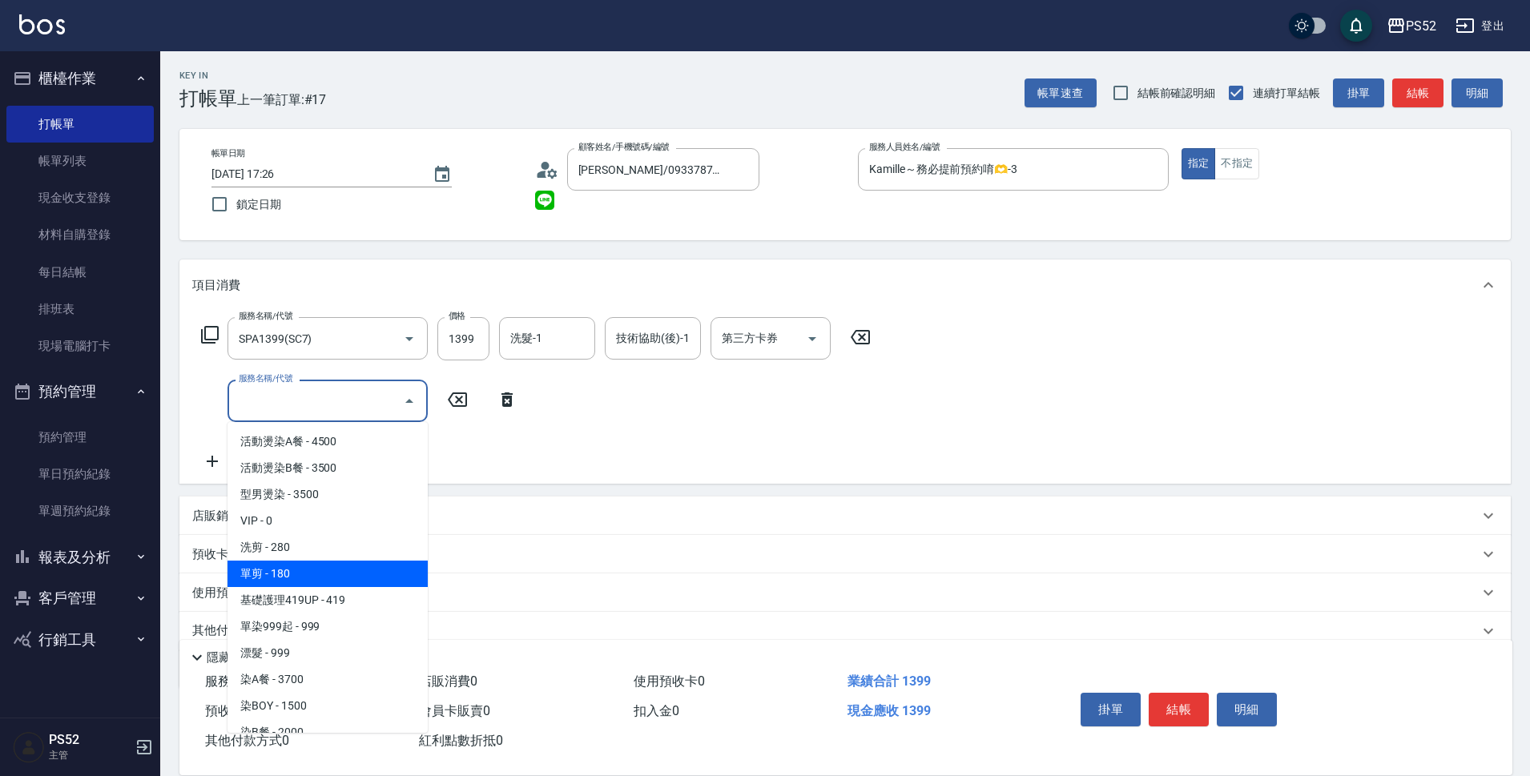
click at [296, 571] on span "單剪 - 180" at bounding box center [328, 574] width 200 height 26
type input "單剪(C2)"
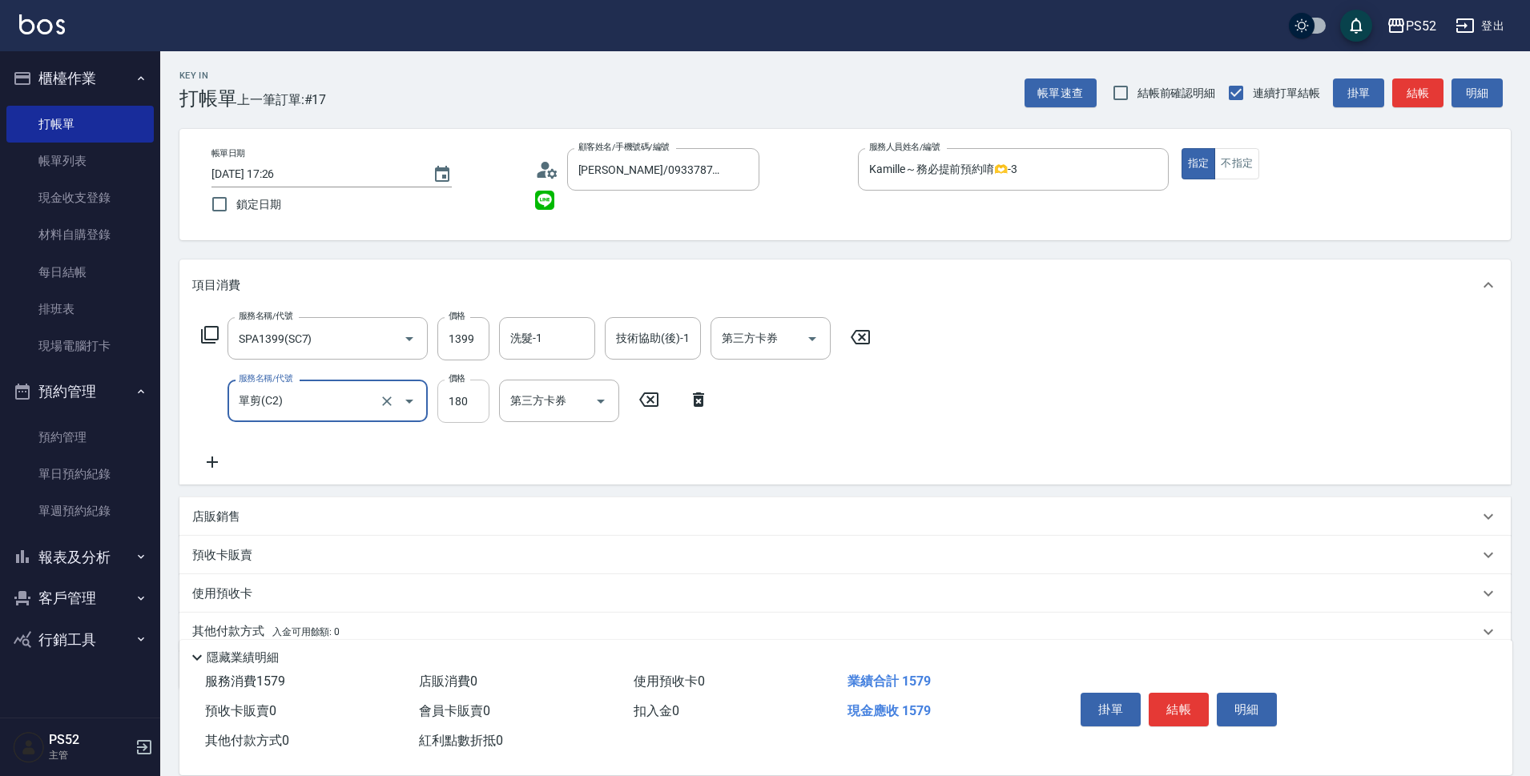
click at [479, 401] on input "180" at bounding box center [463, 401] width 52 height 43
type input "300"
click at [1164, 715] on button "結帳" at bounding box center [1179, 710] width 60 height 34
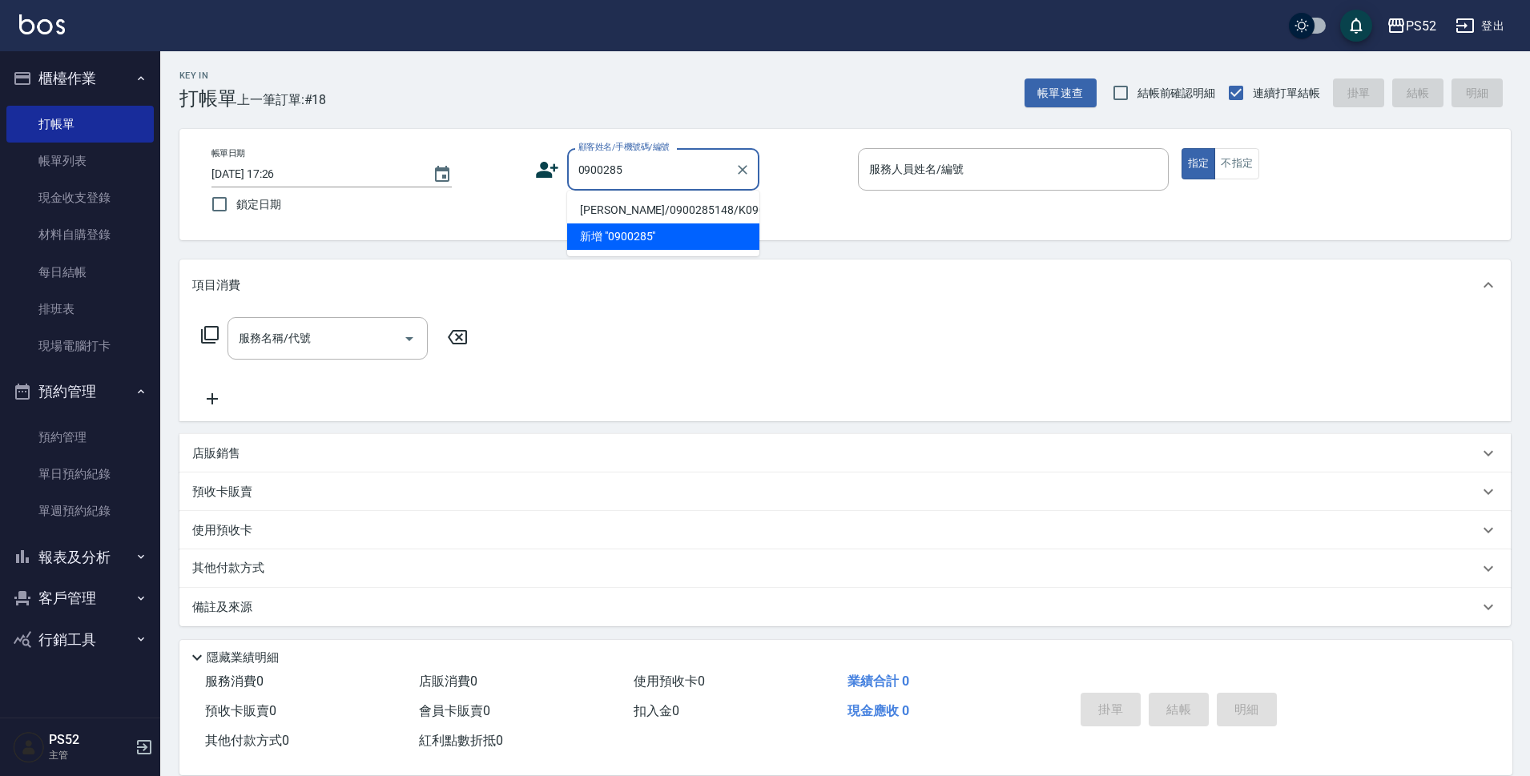
click at [595, 224] on li "[PERSON_NAME]/0900285148/K0900285148" at bounding box center [663, 210] width 192 height 26
type input "[PERSON_NAME]/0900285148/K0900285148"
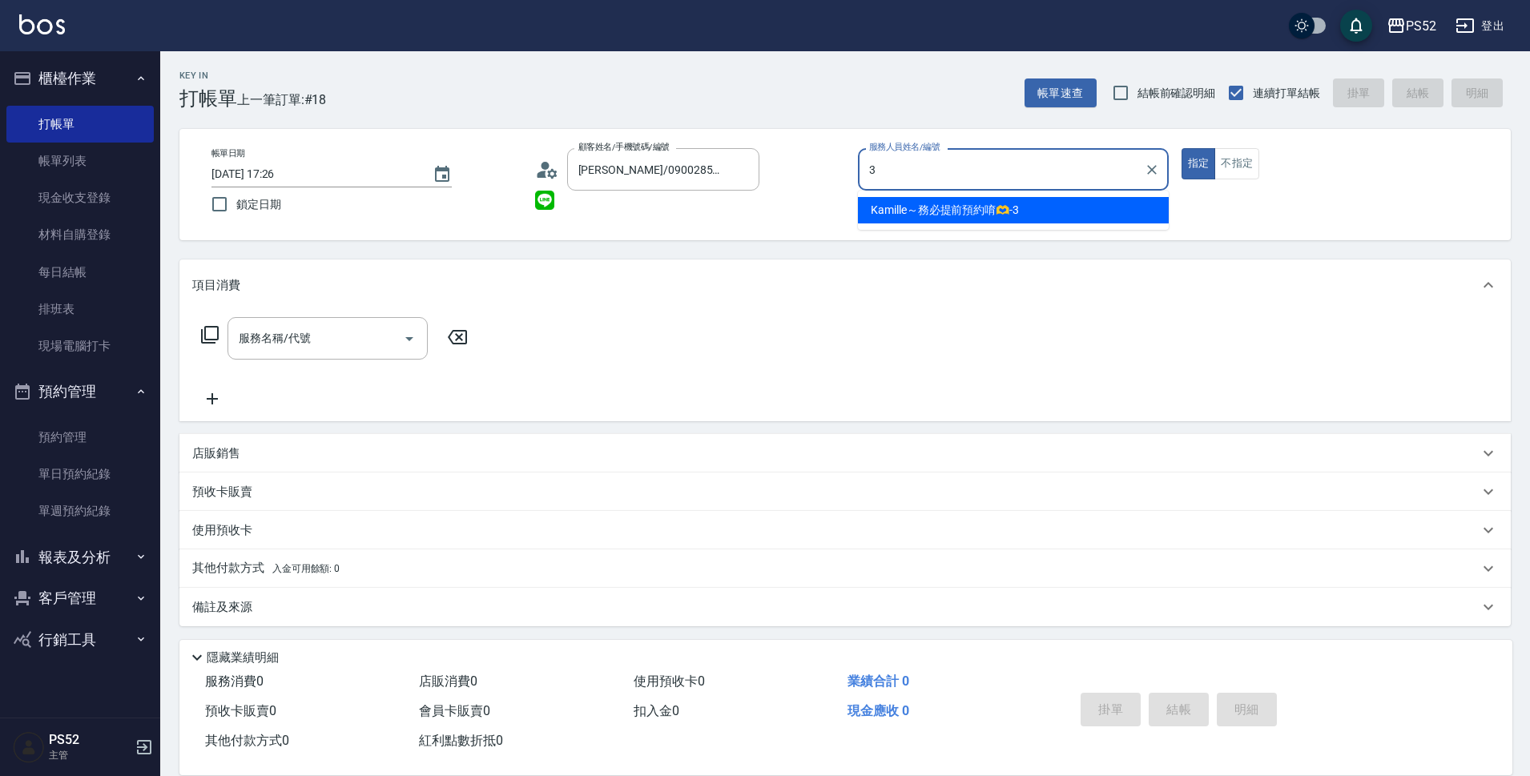
type input "Kamille～務必提前預約唷🫶-3"
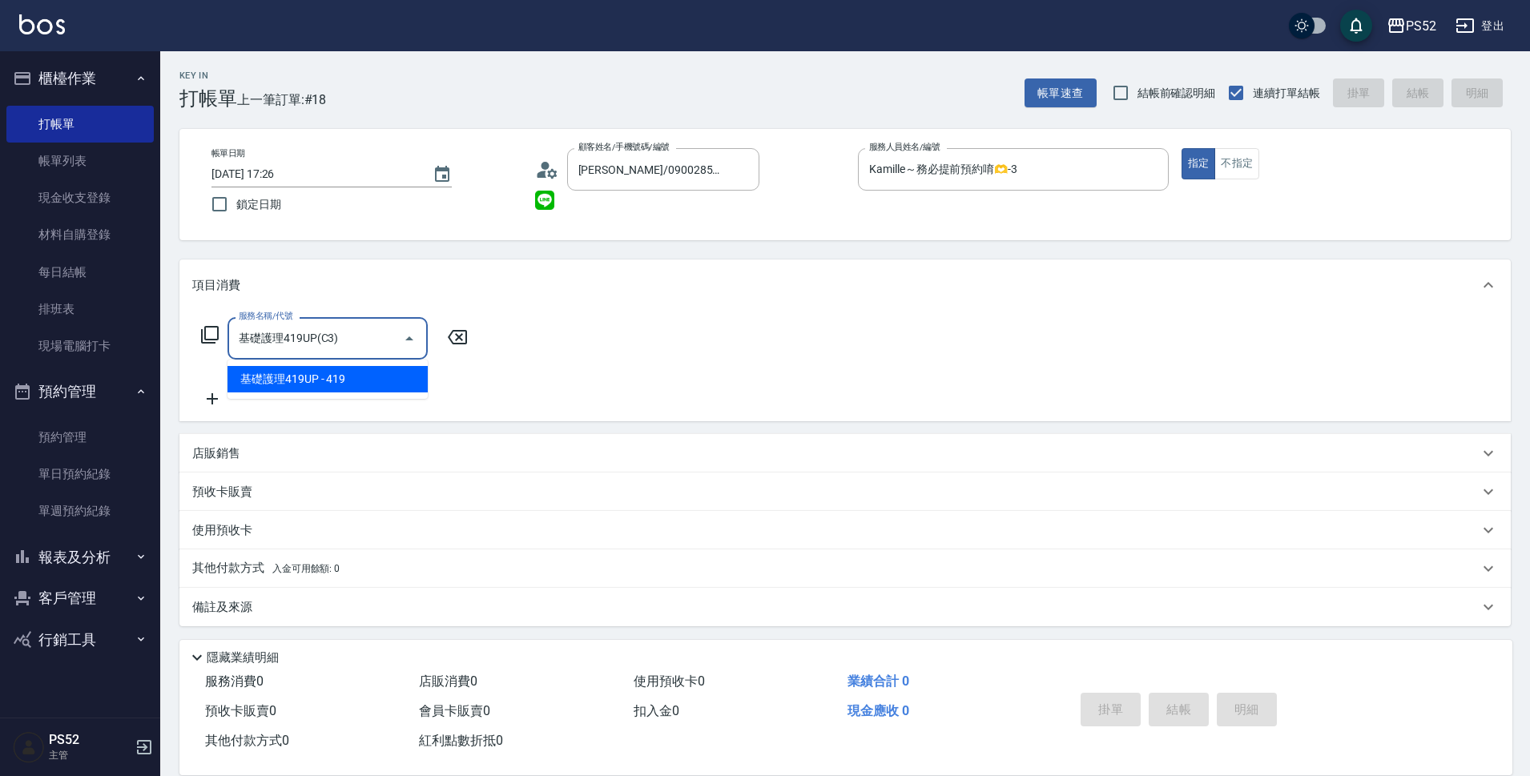
type input "基礎護理419UP(C3)"
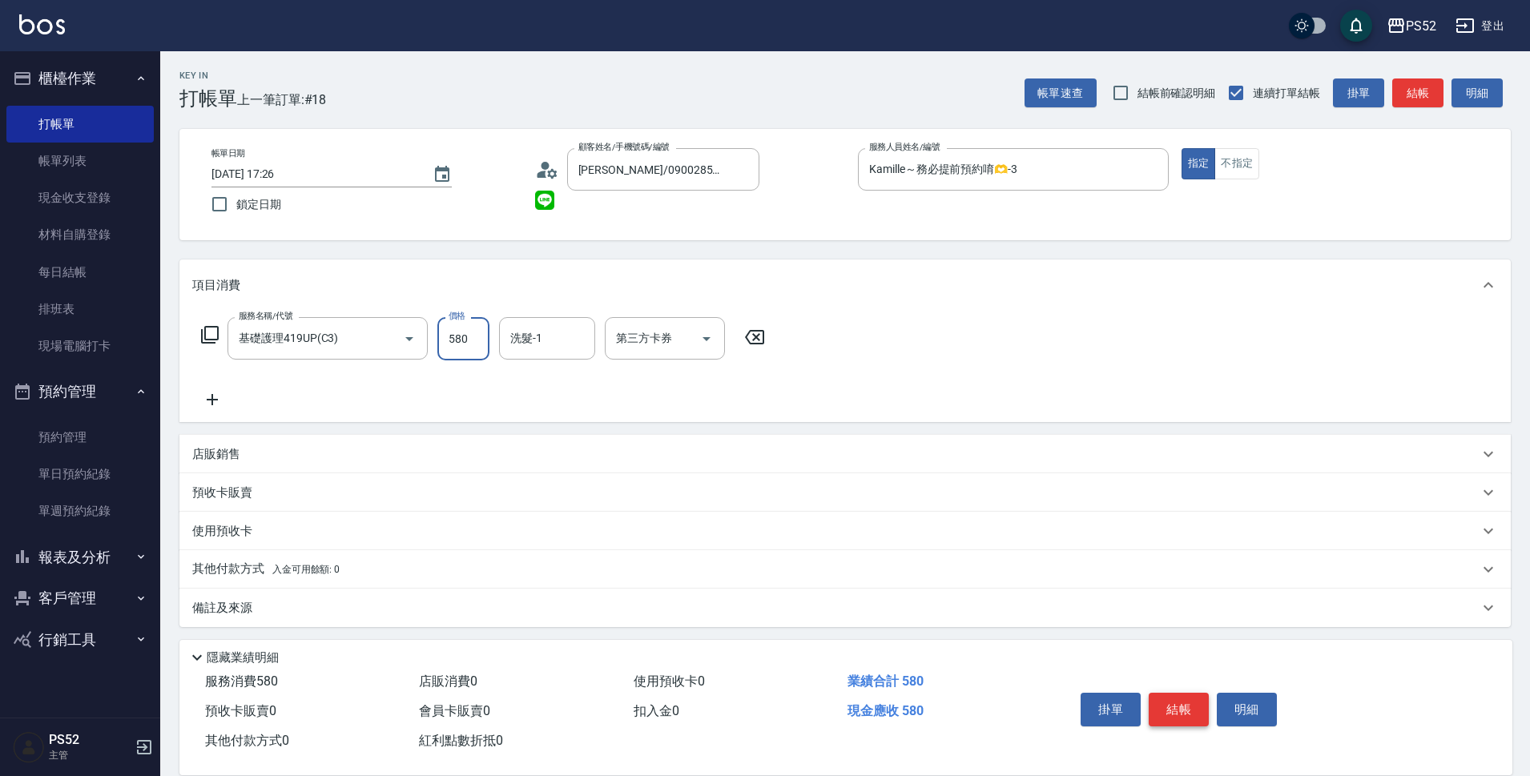
type input "580"
click at [1165, 707] on button "結帳" at bounding box center [1179, 710] width 60 height 34
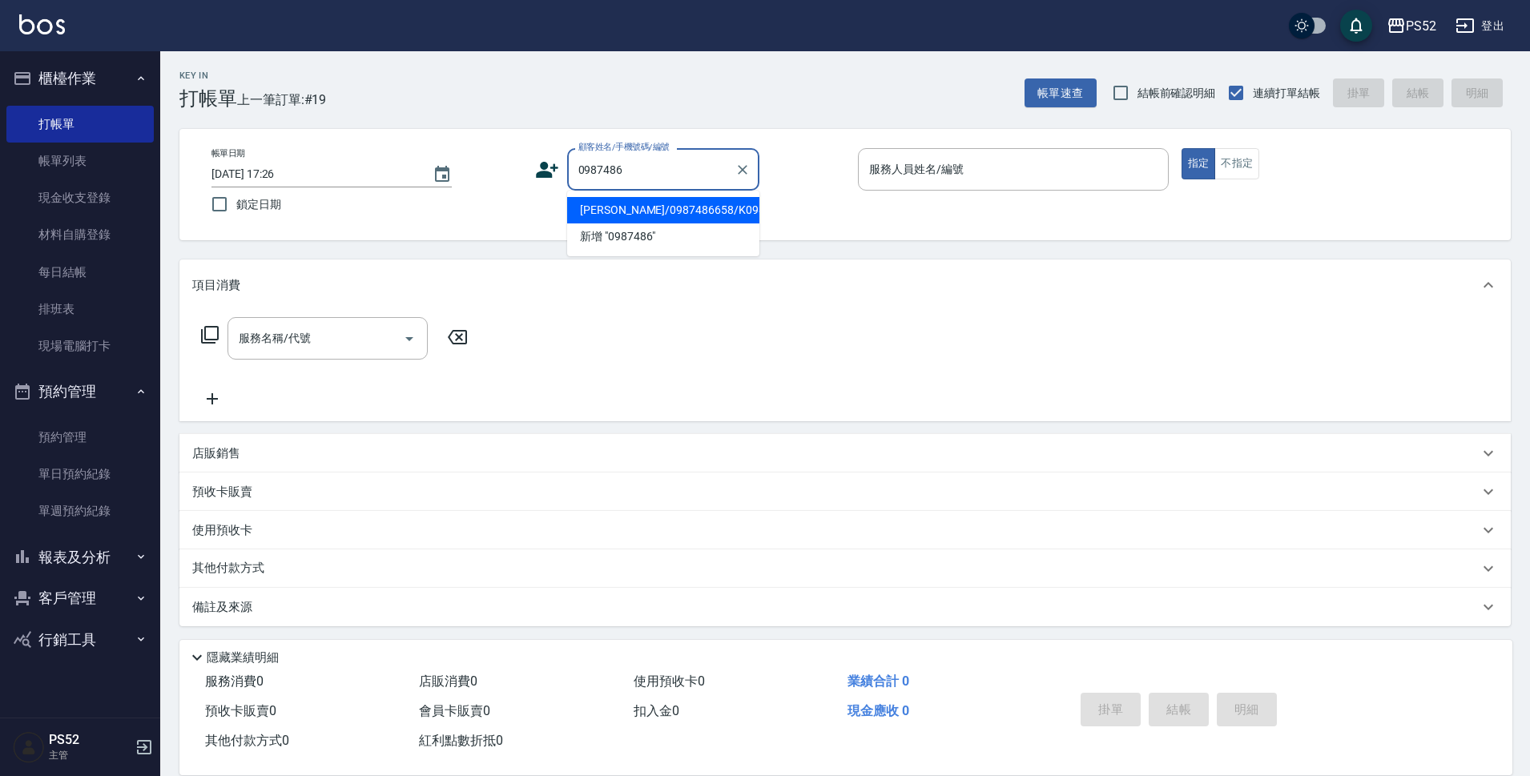
click at [741, 224] on li "[PERSON_NAME]/0987486658/K0987486658" at bounding box center [663, 210] width 192 height 26
type input "[PERSON_NAME]/0987486658/K0987486658"
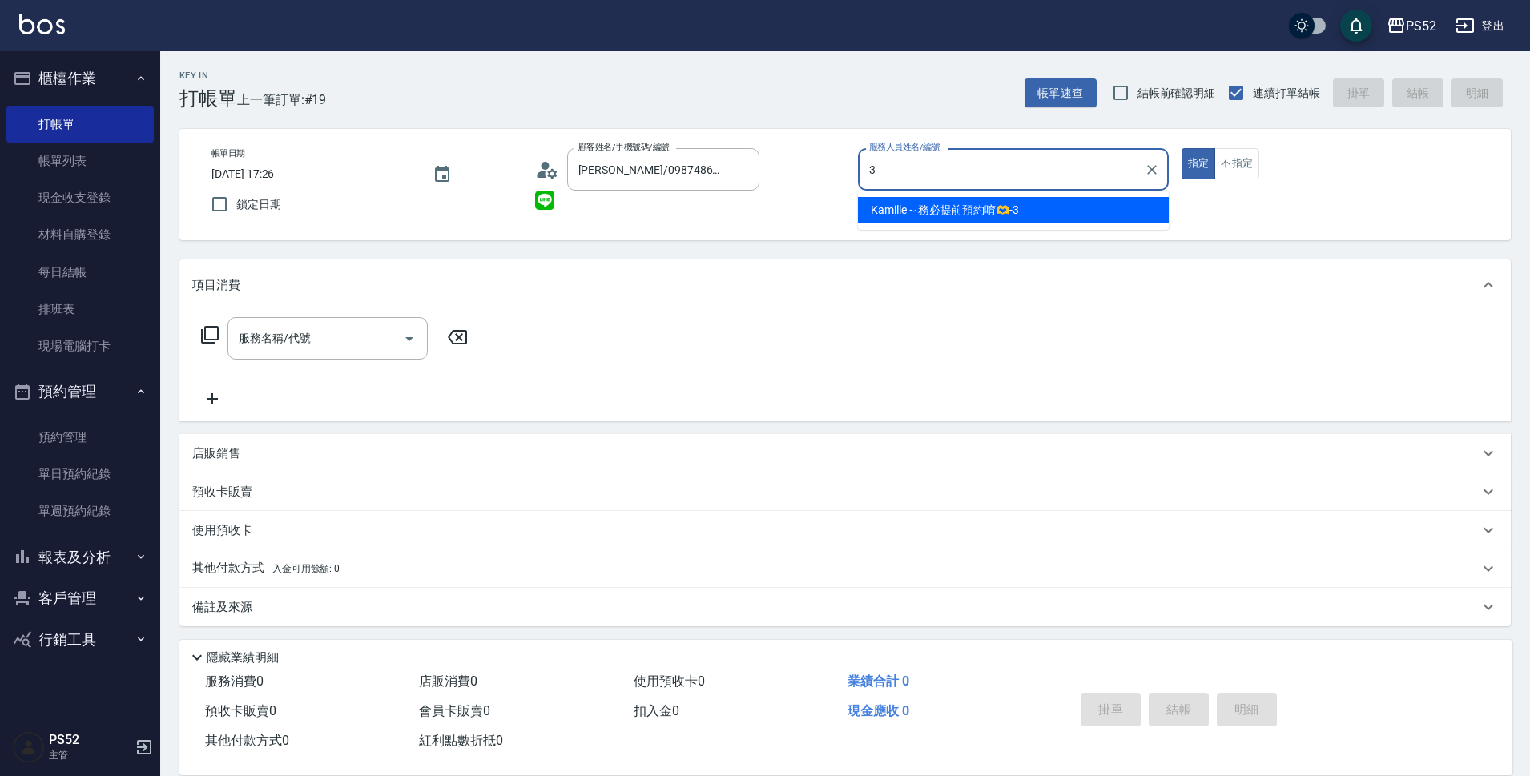
type input "Kamille～務必提前預約唷🫶-3"
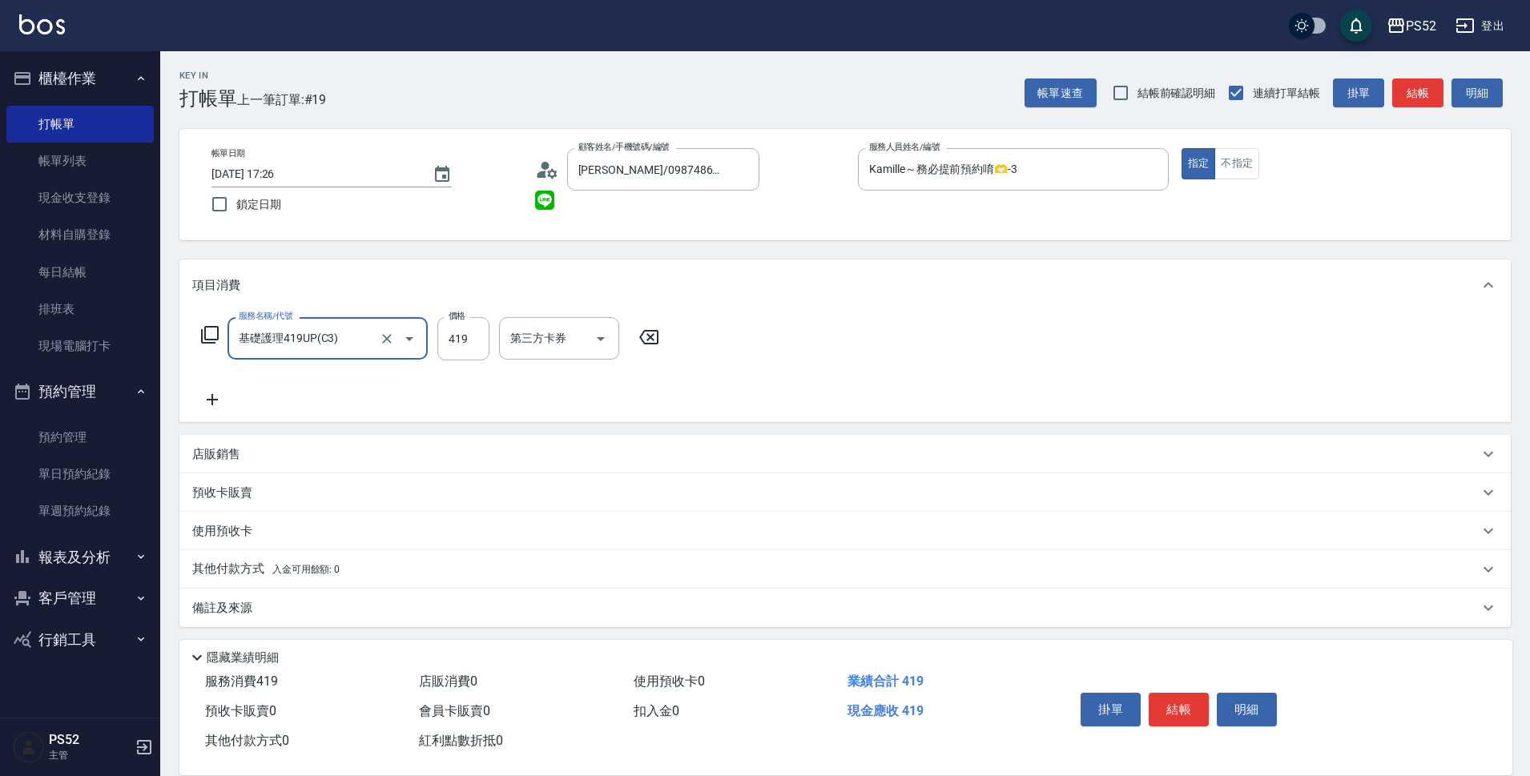
type input "基礎護理419UP(C3)"
type input "580"
click at [1171, 677] on div "掛單 結帳 明細" at bounding box center [1274, 711] width 438 height 89
click at [1170, 699] on button "結帳" at bounding box center [1179, 710] width 60 height 34
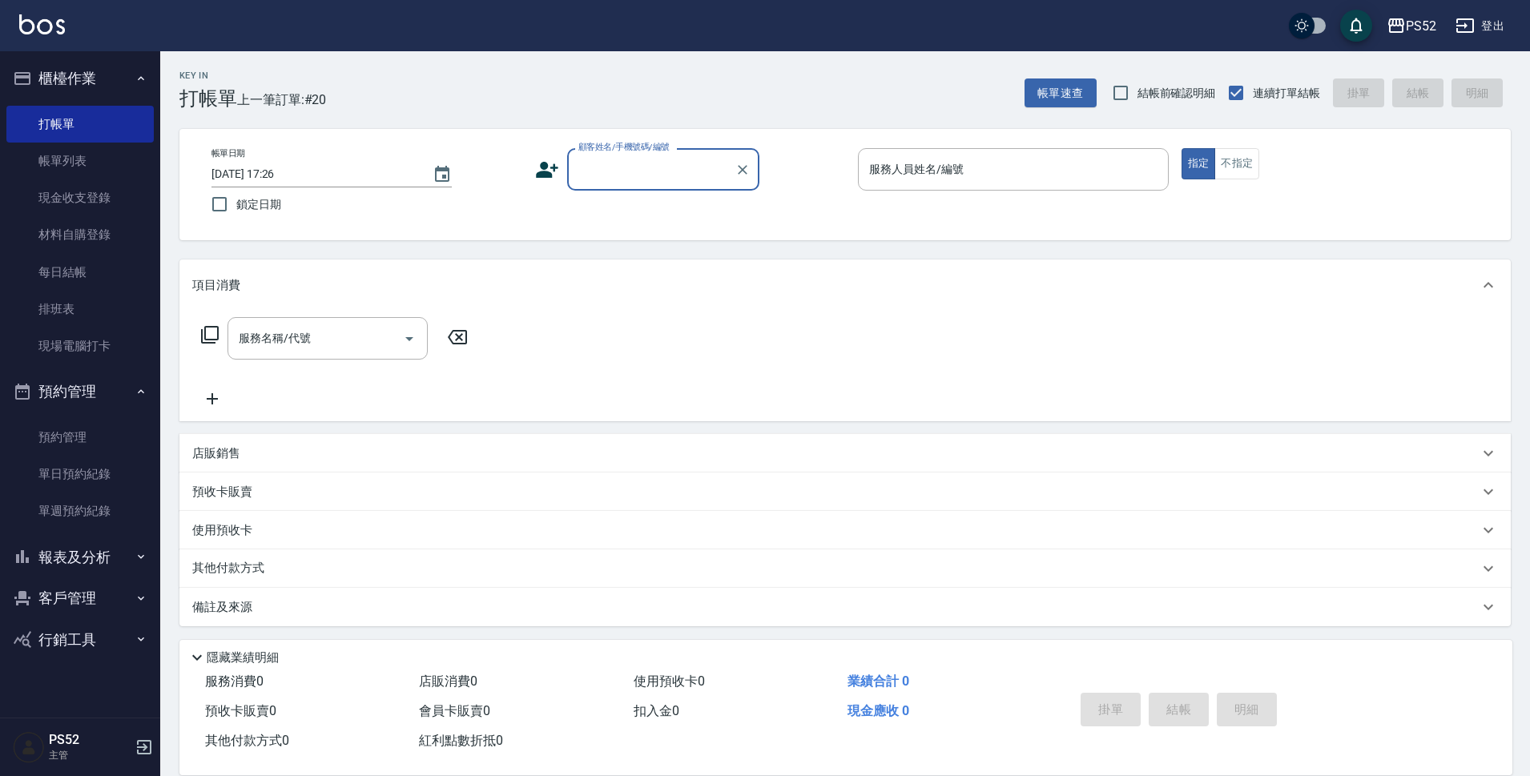
click at [114, 567] on button "報表及分析" at bounding box center [79, 558] width 147 height 42
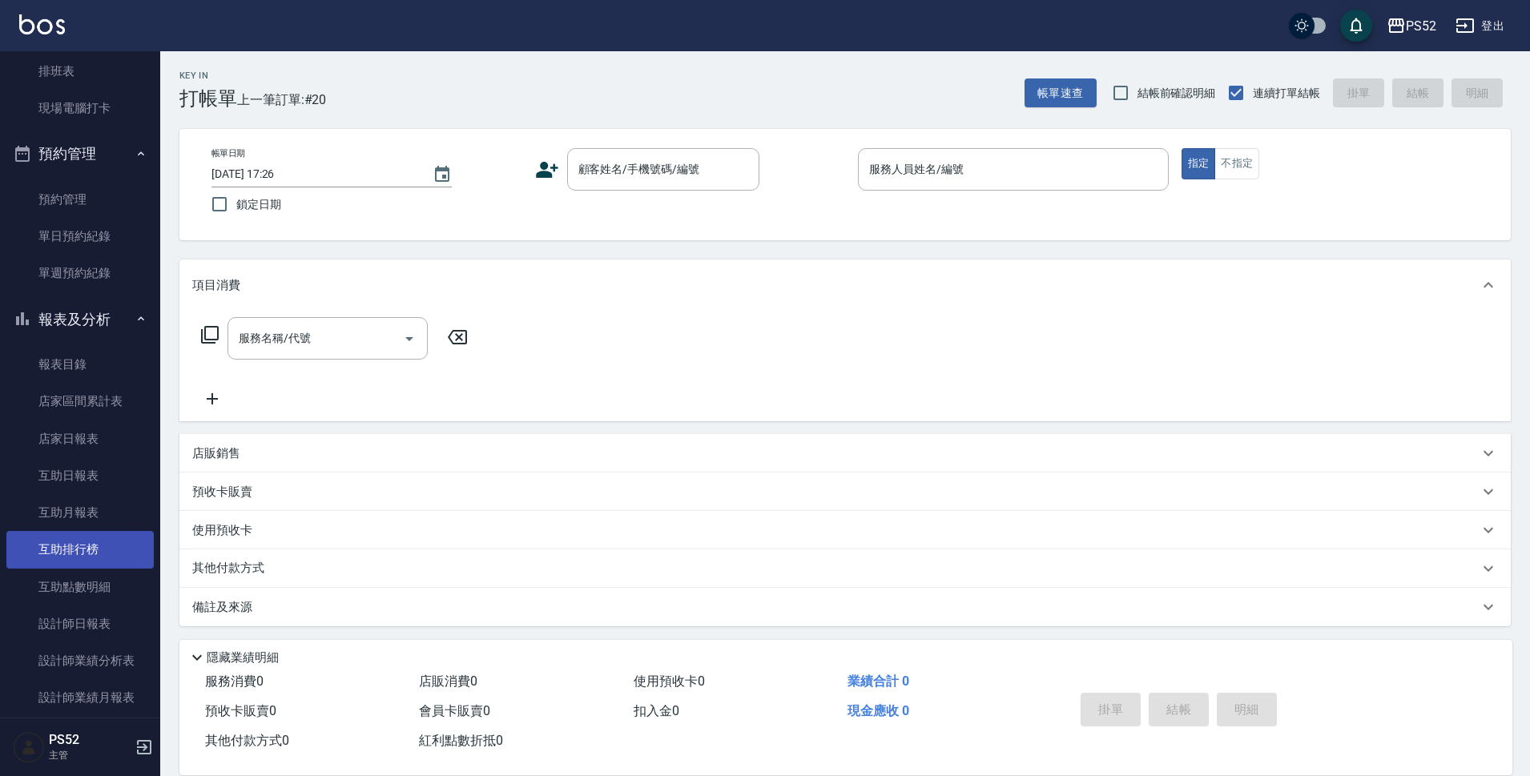
scroll to position [240, 0]
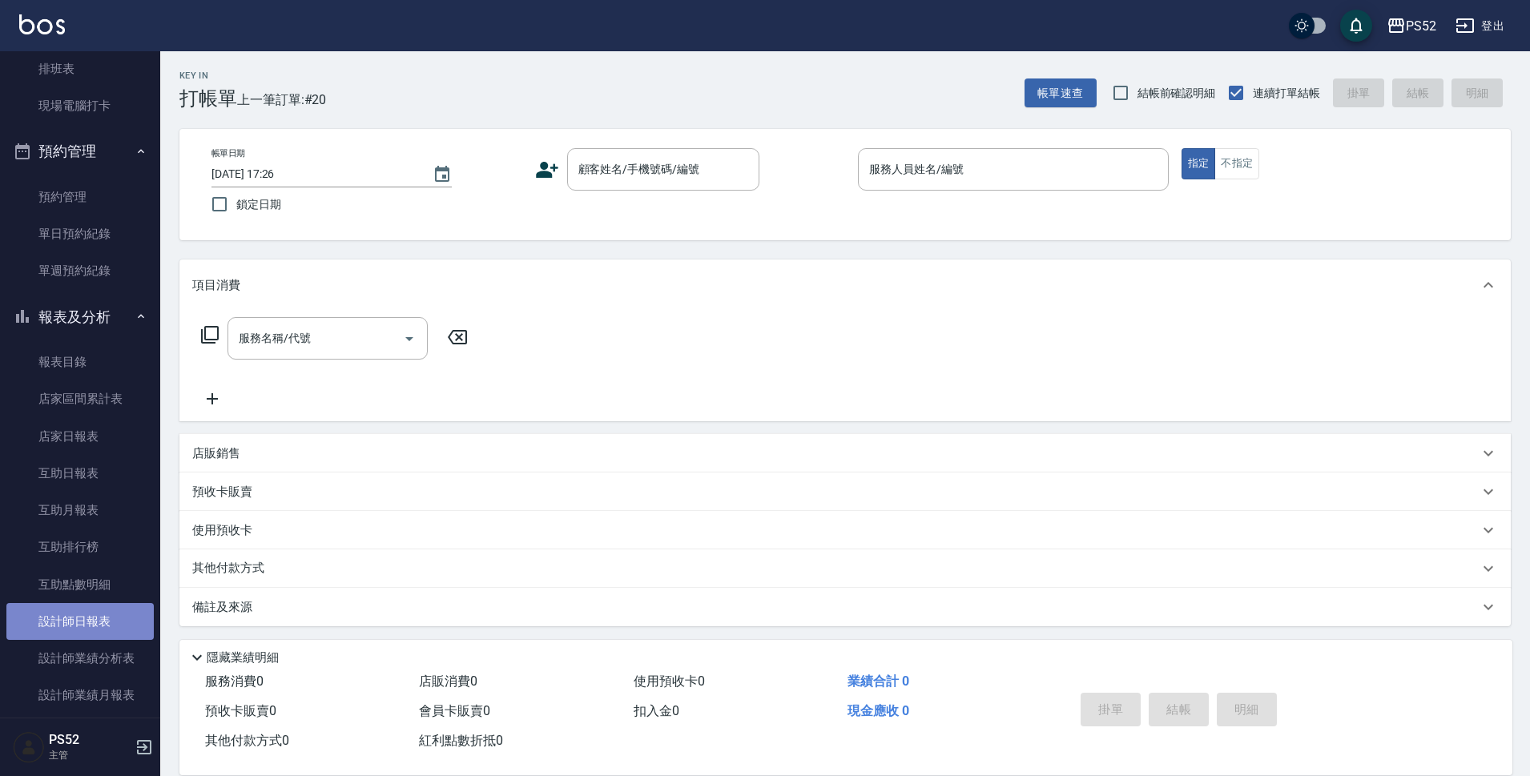
click at [83, 617] on link "設計師日報表" at bounding box center [79, 621] width 147 height 37
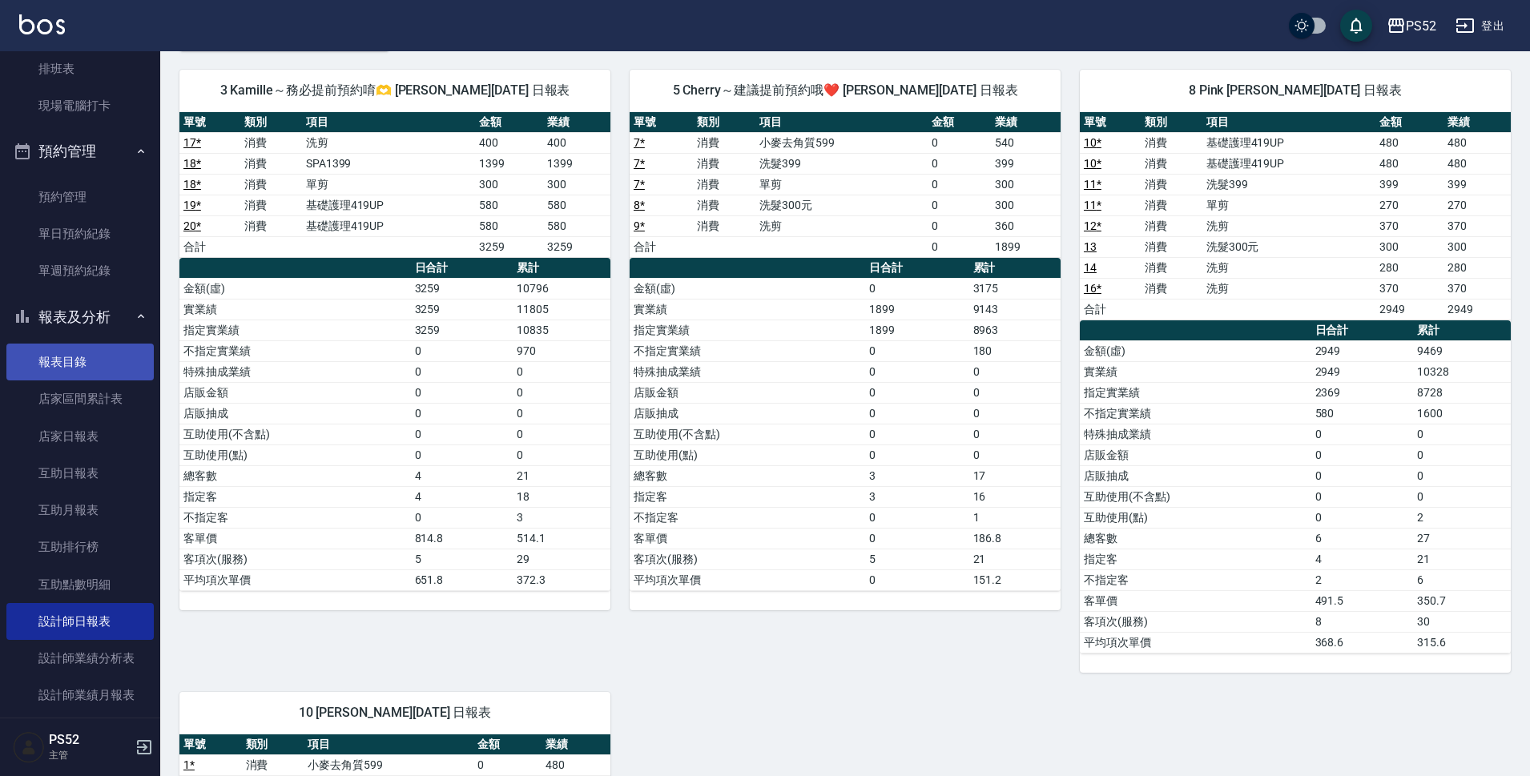
scroll to position [107, 0]
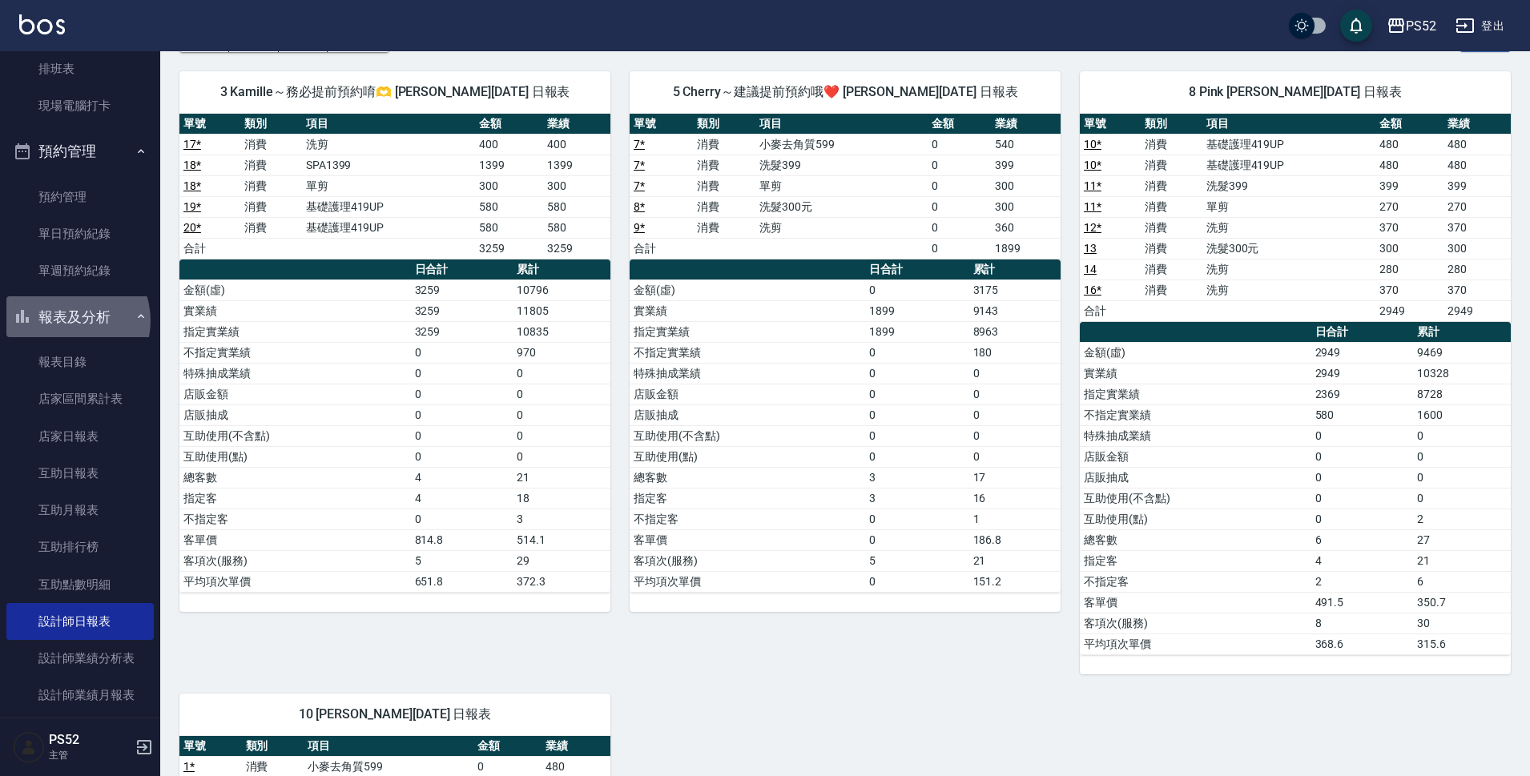
click at [66, 320] on button "報表及分析" at bounding box center [79, 317] width 147 height 42
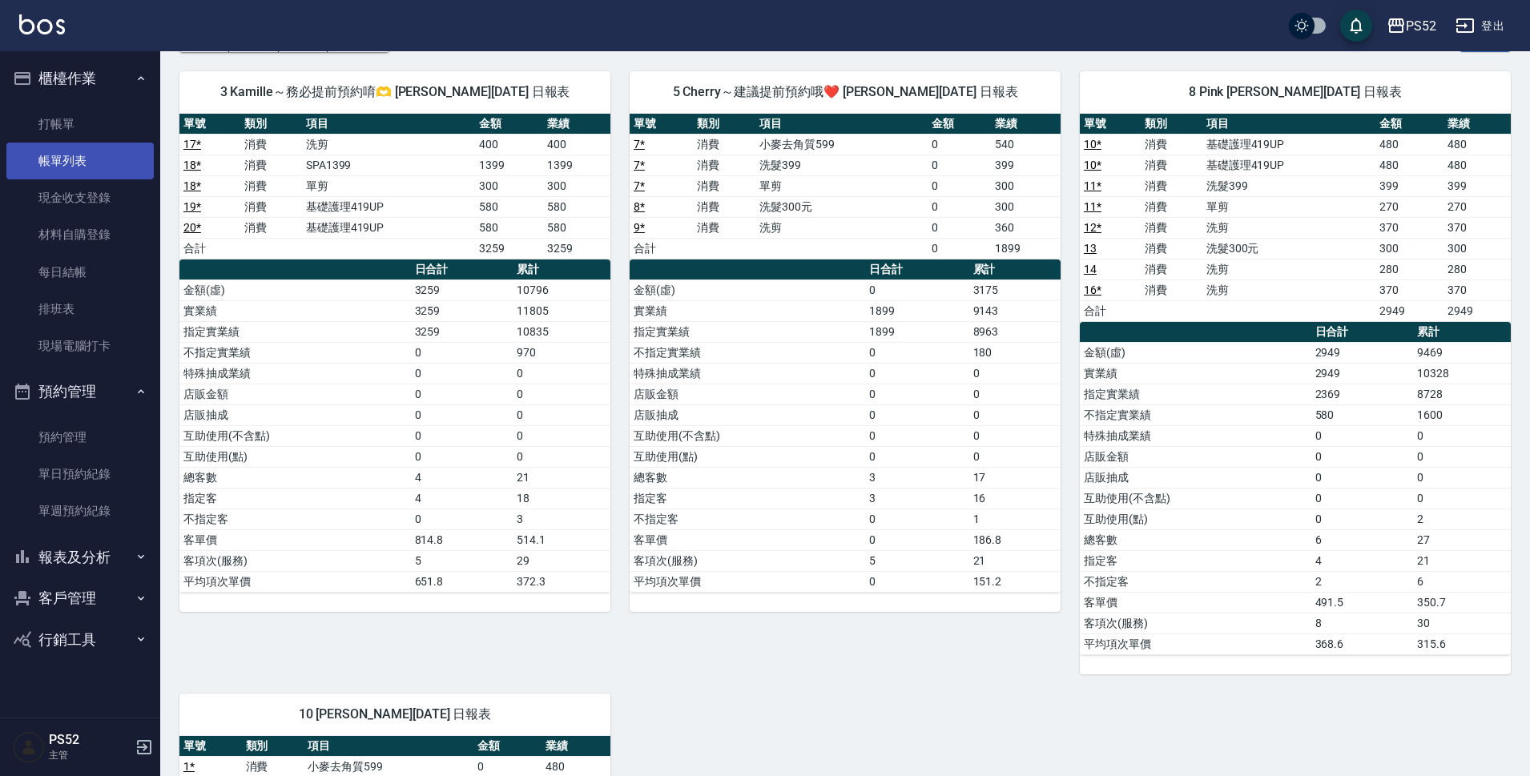
scroll to position [0, 0]
click at [76, 132] on link "打帳單" at bounding box center [79, 124] width 147 height 37
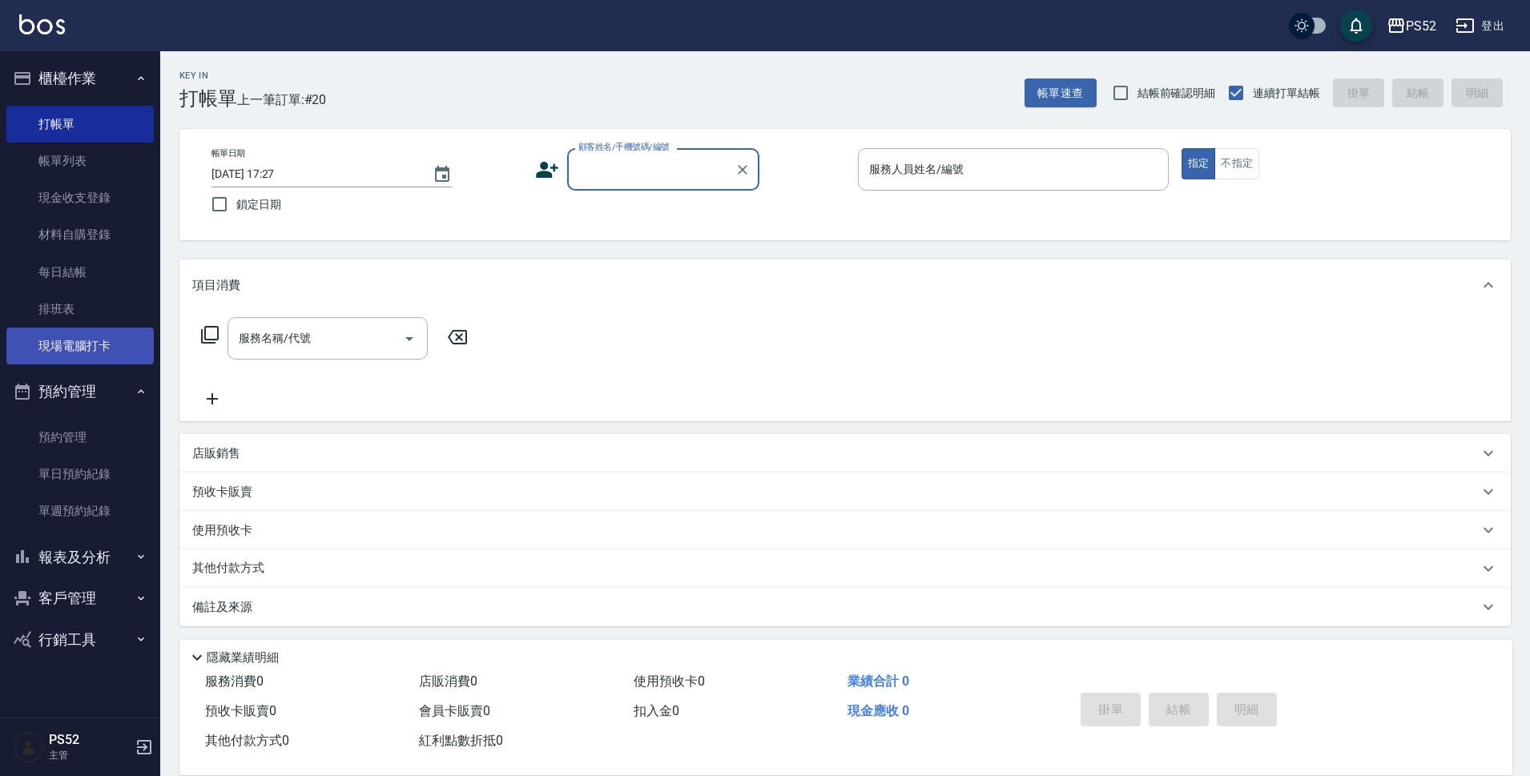
click at [49, 342] on link "現場電腦打卡" at bounding box center [79, 346] width 147 height 37
